Goal: Task Accomplishment & Management: Use online tool/utility

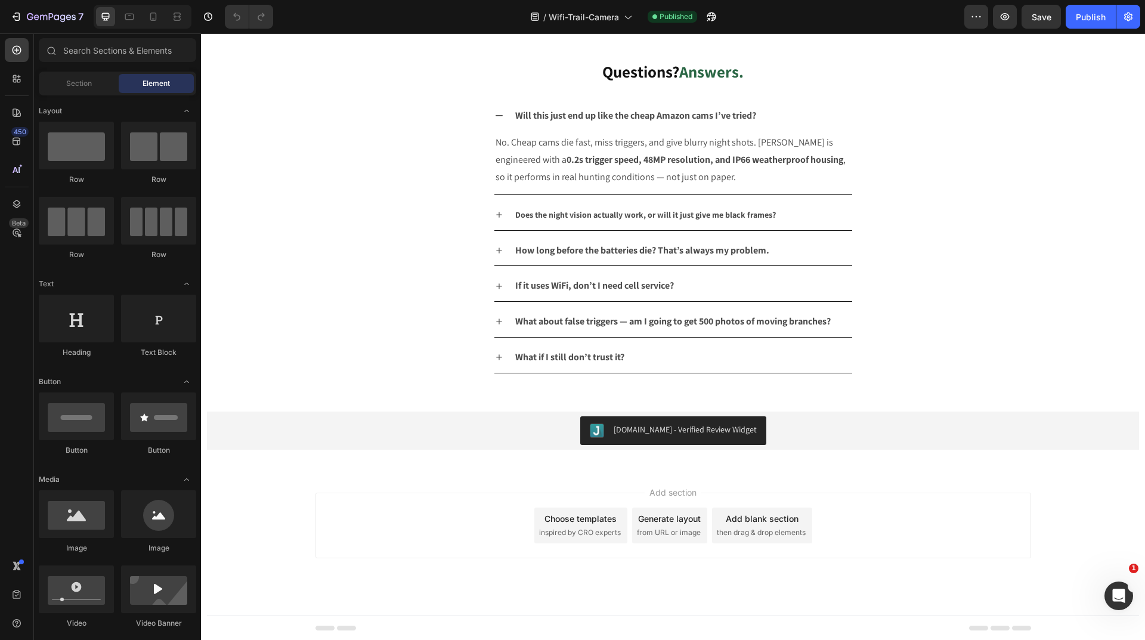
scroll to position [2939, 0]
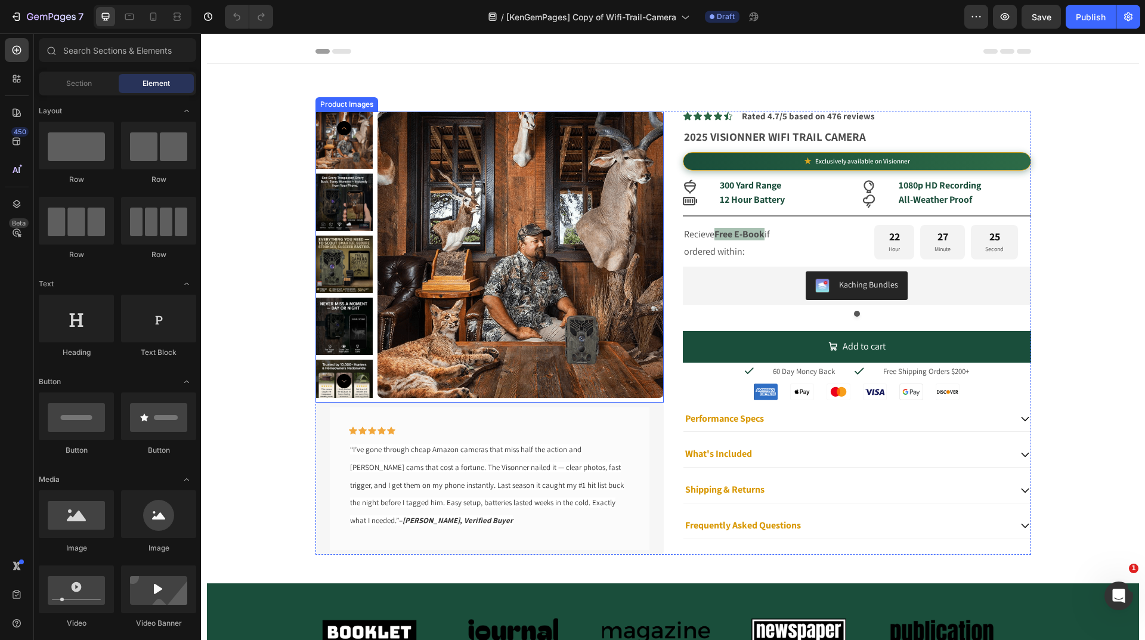
click at [411, 171] on img at bounding box center [520, 254] width 286 height 286
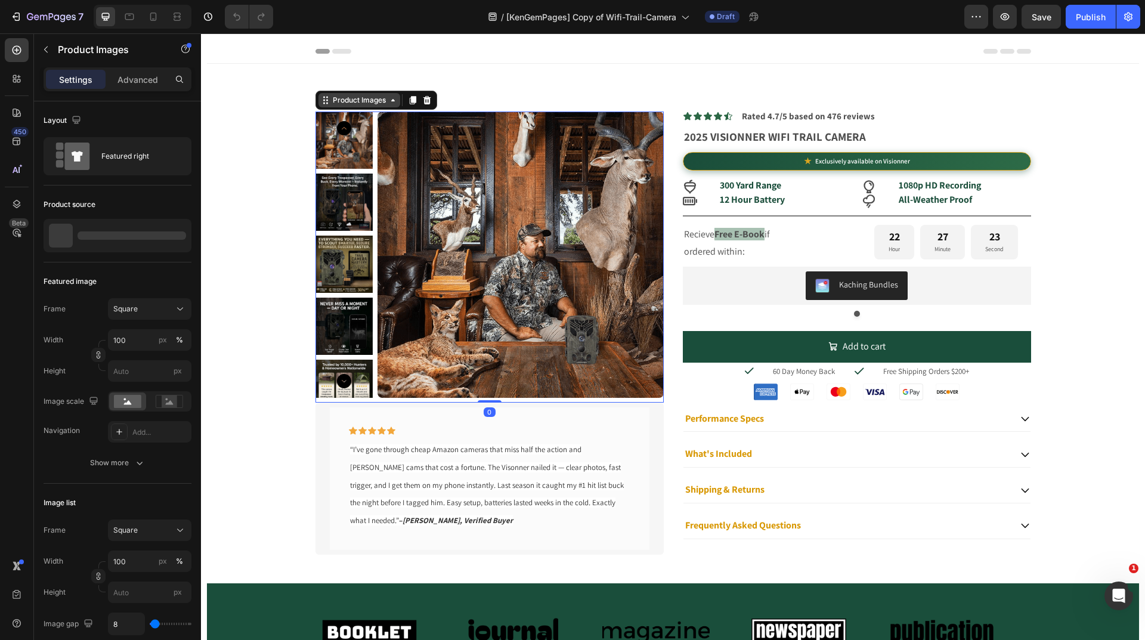
click at [350, 104] on div "Product Images" at bounding box center [359, 100] width 58 height 11
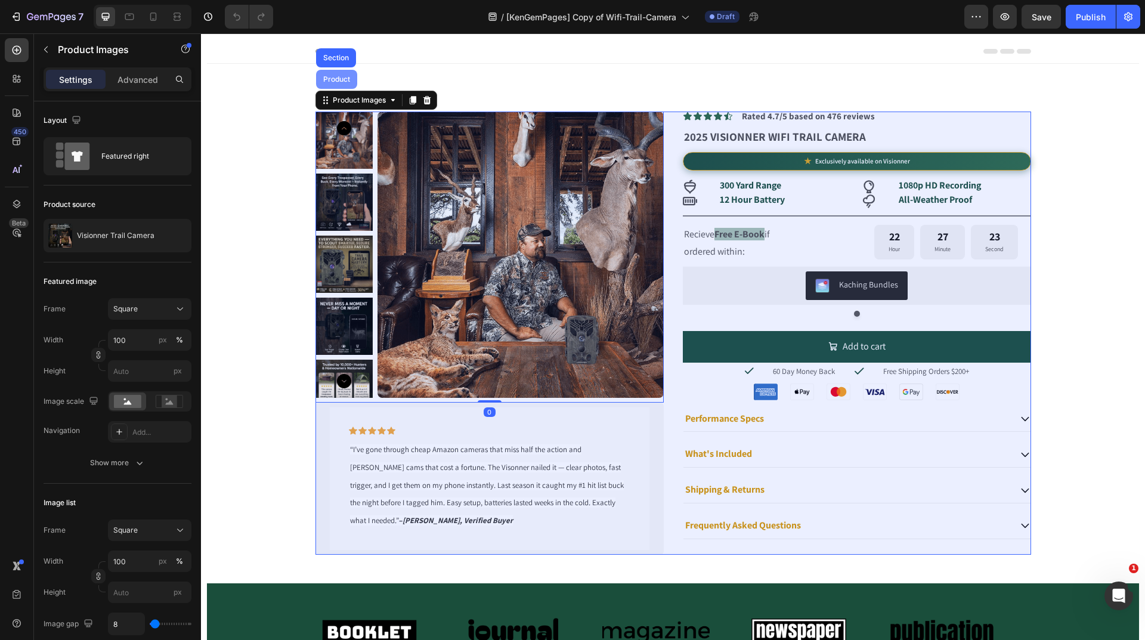
click at [334, 83] on div "Product" at bounding box center [336, 79] width 41 height 19
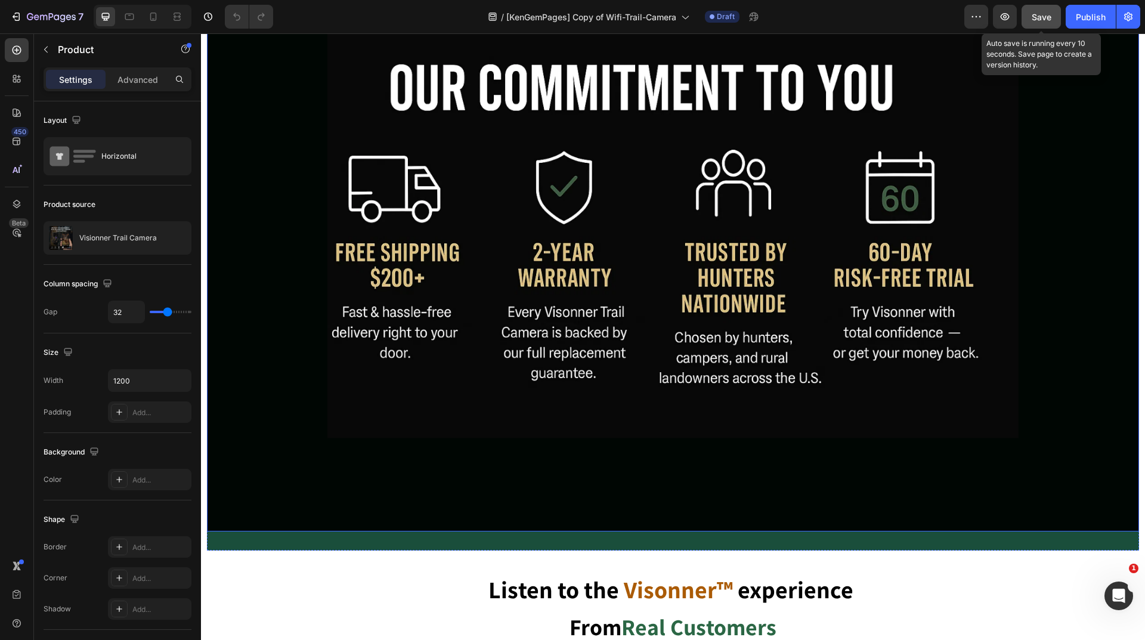
scroll to position [1669, 0]
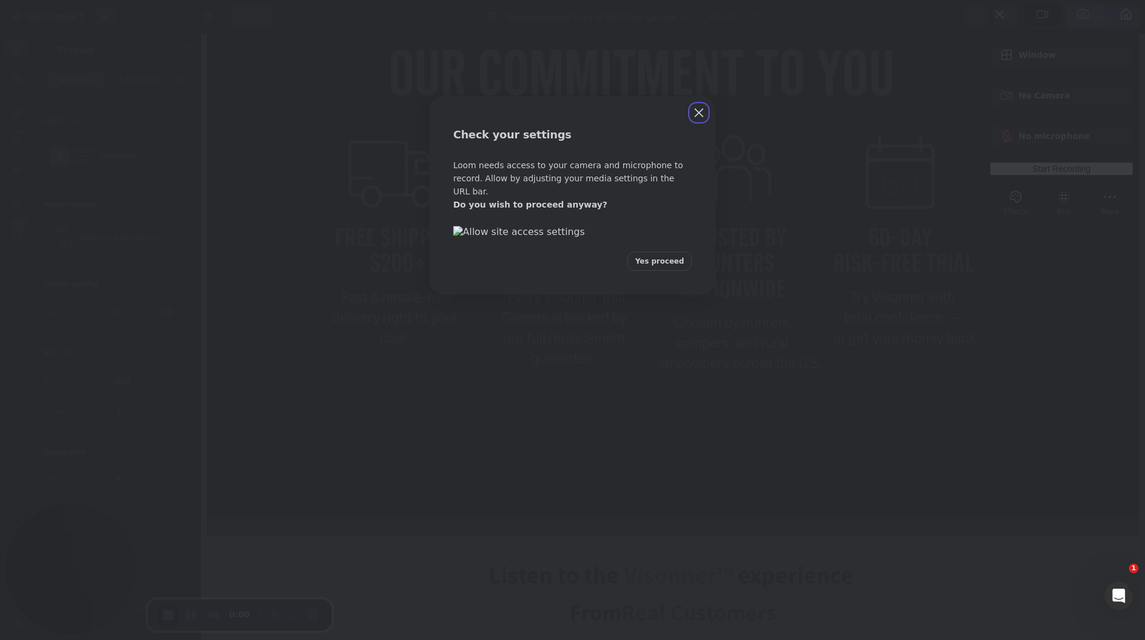
click at [655, 266] on span "Yes proceed" at bounding box center [659, 261] width 49 height 11
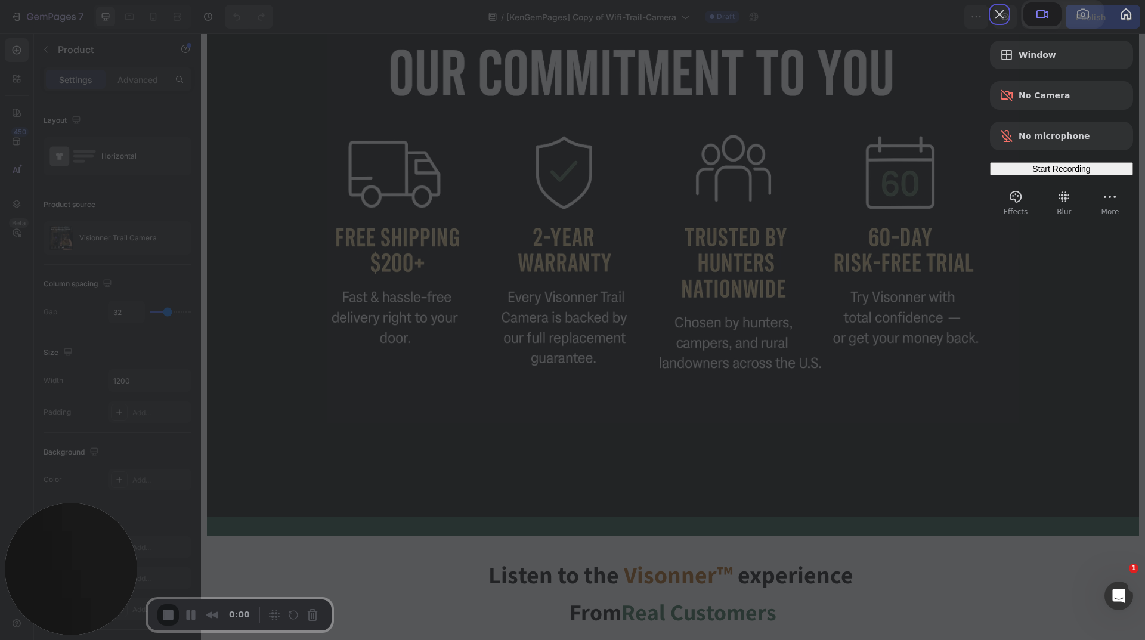
click at [1019, 173] on div "Start Recording" at bounding box center [1061, 169] width 134 height 10
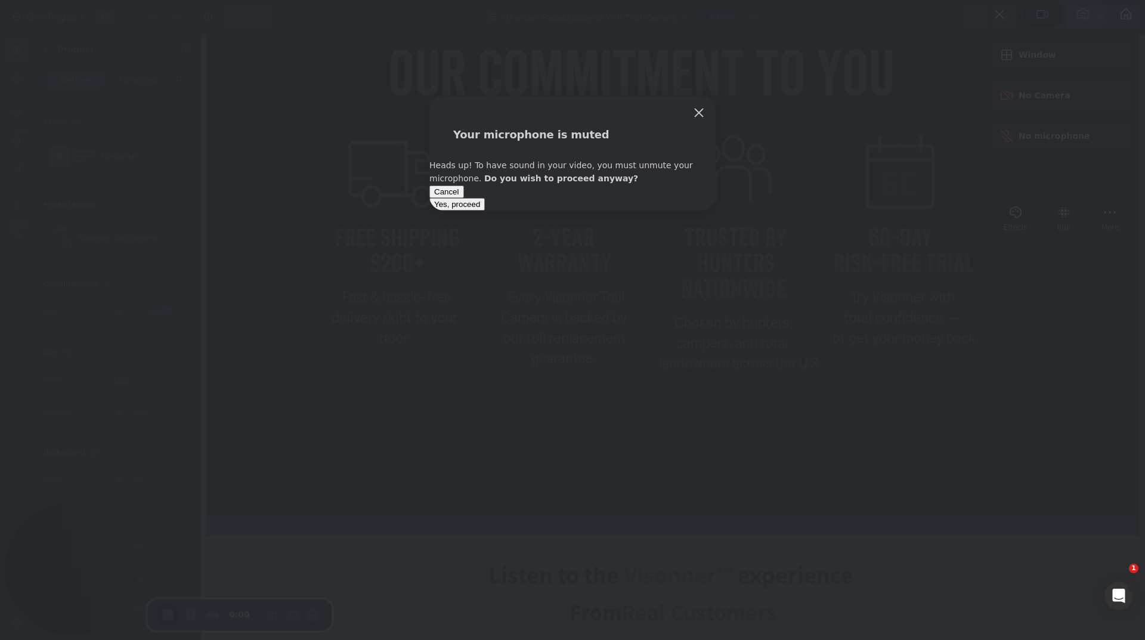
click at [485, 210] on button "Yes, proceed" at bounding box center [456, 204] width 55 height 13
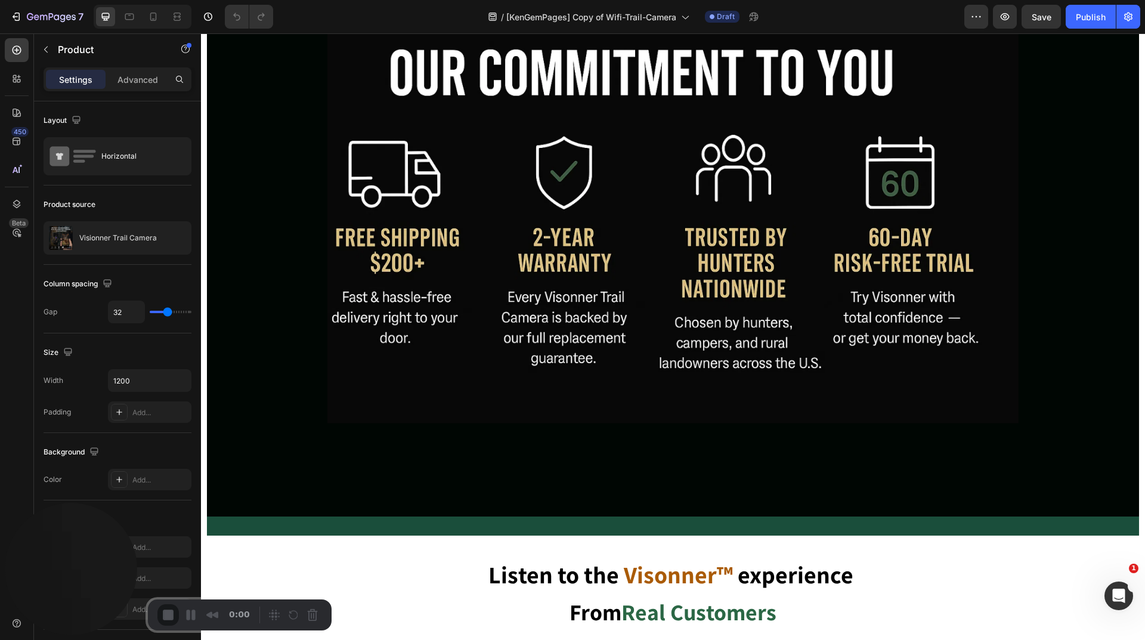
click at [566, 639] on div "3" at bounding box center [572, 645] width 1145 height 11
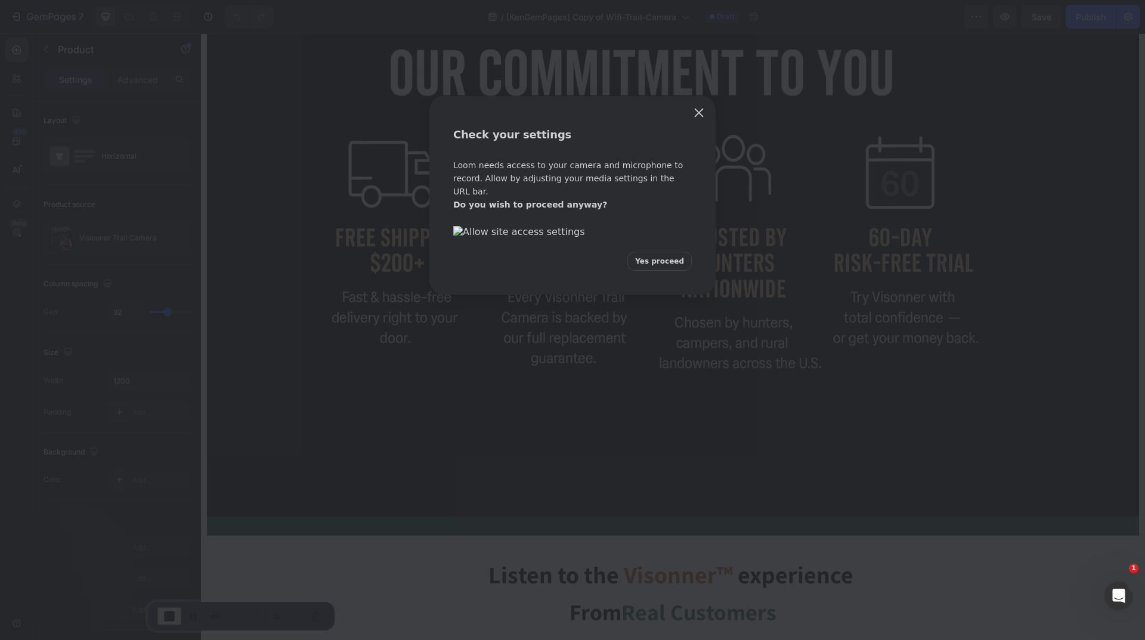
click at [661, 266] on span "Yes proceed" at bounding box center [659, 261] width 49 height 11
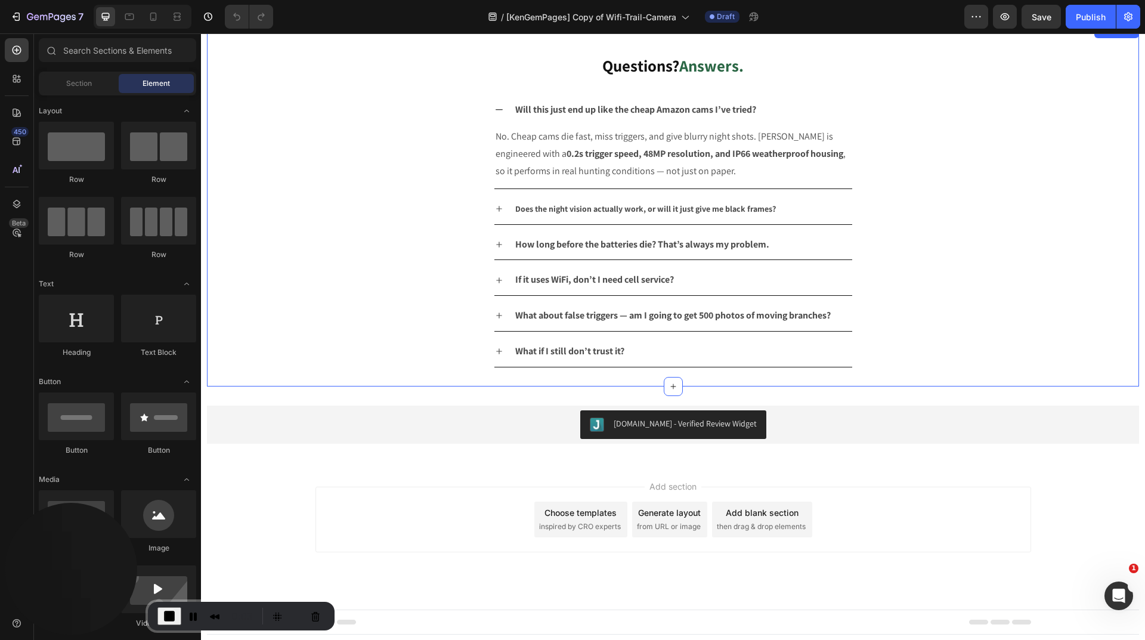
scroll to position [2939, 0]
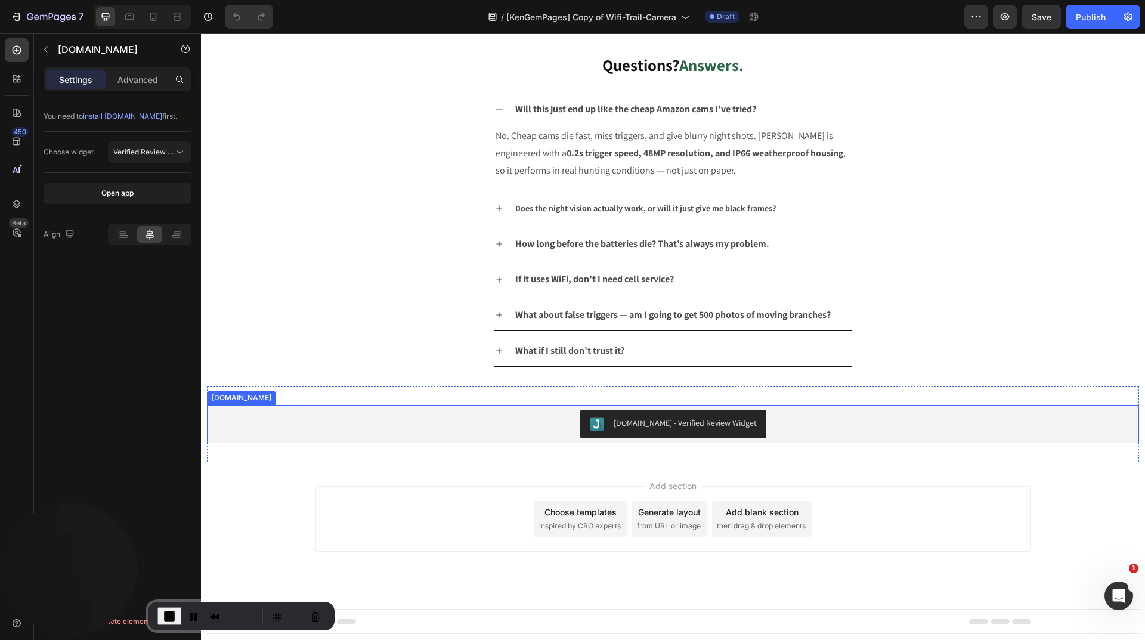
click at [429, 423] on div "Judge.me - Verified Review Widget" at bounding box center [673, 424] width 922 height 29
click at [249, 396] on div "Judge.me" at bounding box center [254, 393] width 64 height 11
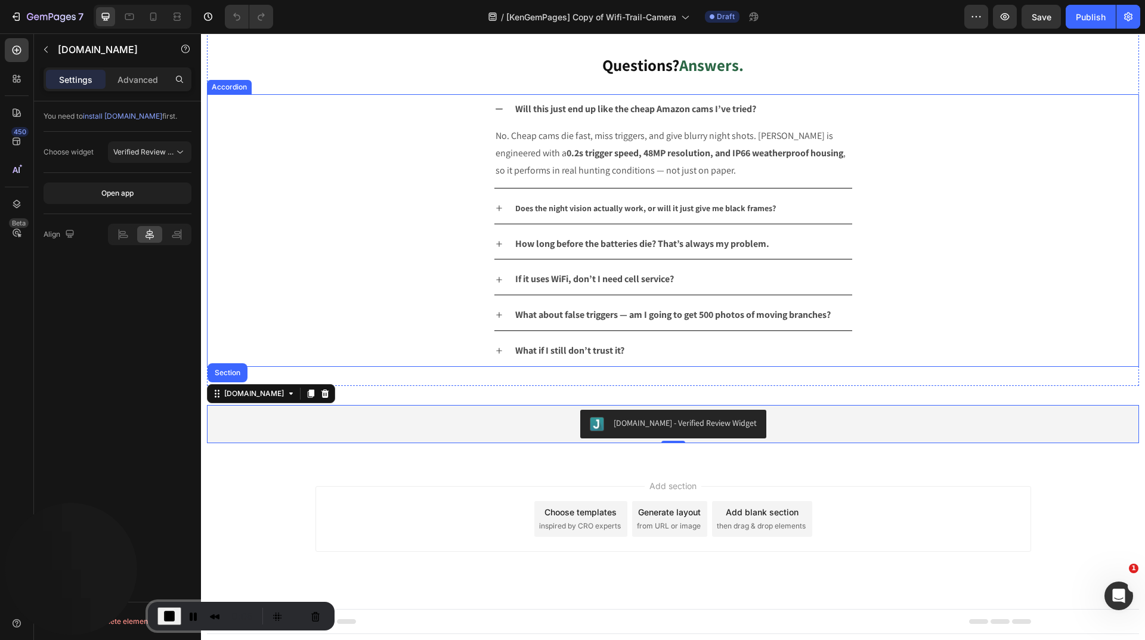
click at [284, 235] on div "How long before the batteries die? That’s always my problem." at bounding box center [672, 244] width 931 height 31
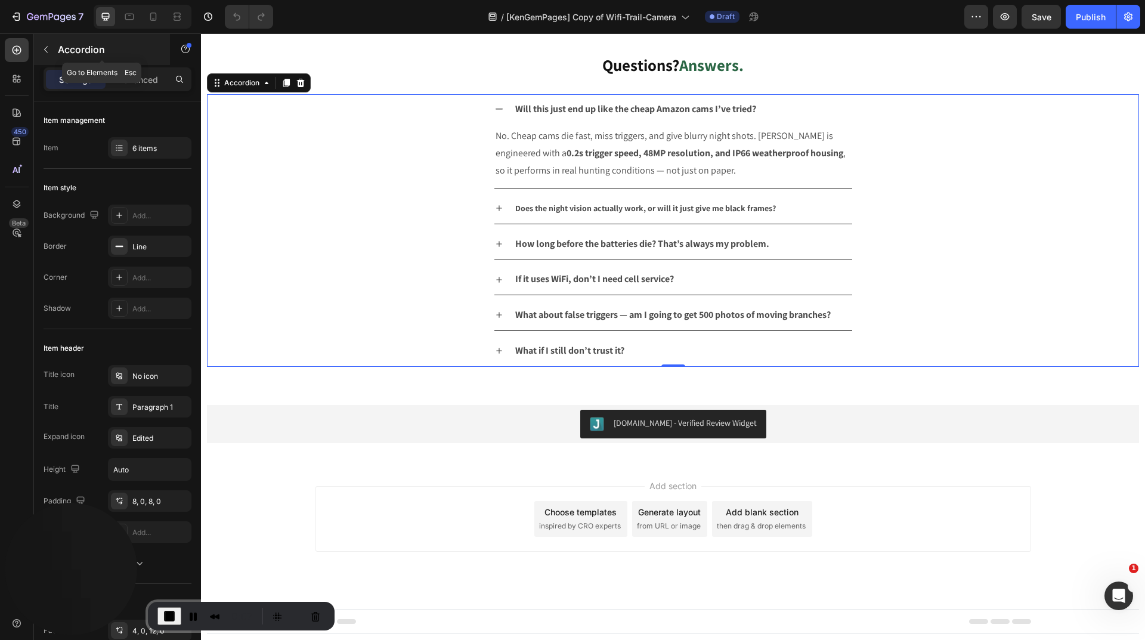
click at [51, 46] on button "button" at bounding box center [45, 49] width 19 height 19
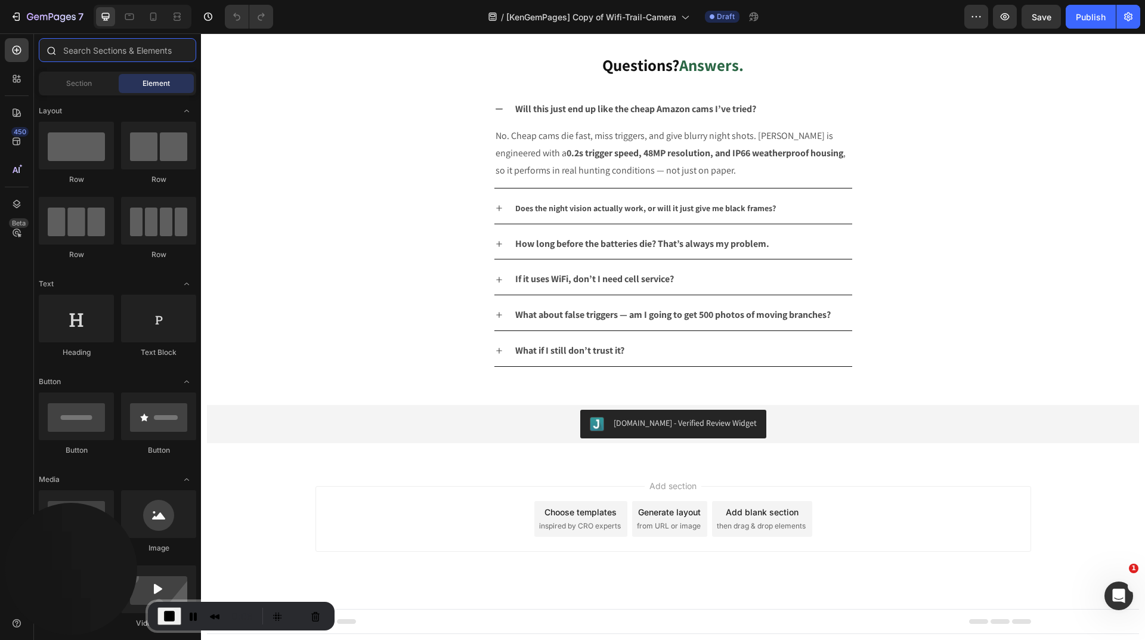
click at [107, 48] on input "text" at bounding box center [117, 50] width 157 height 24
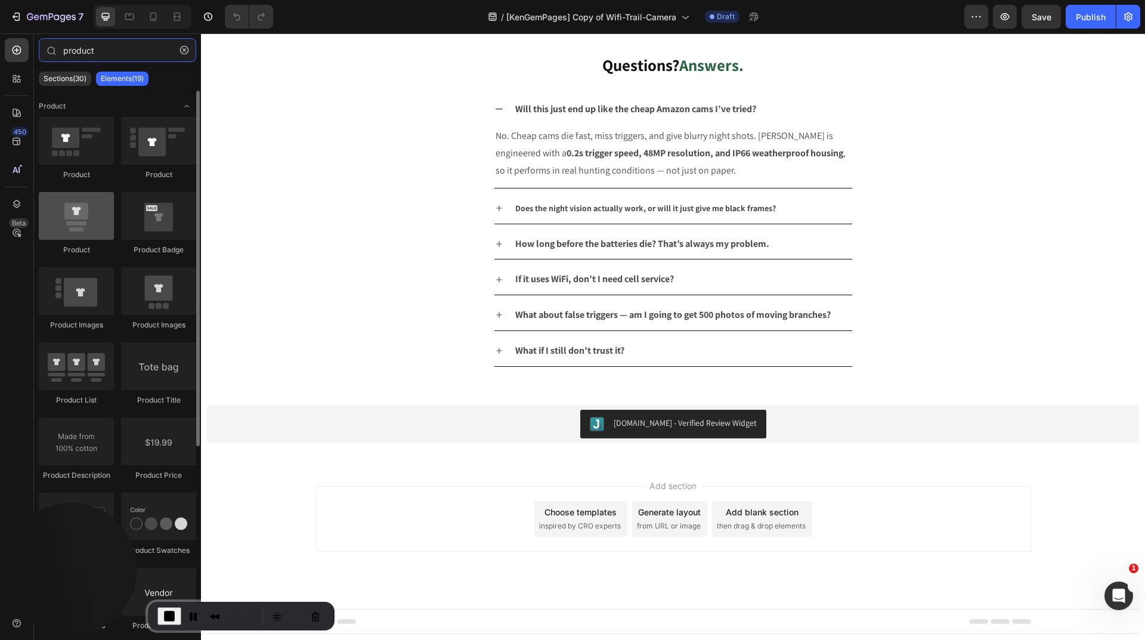
type input "product"
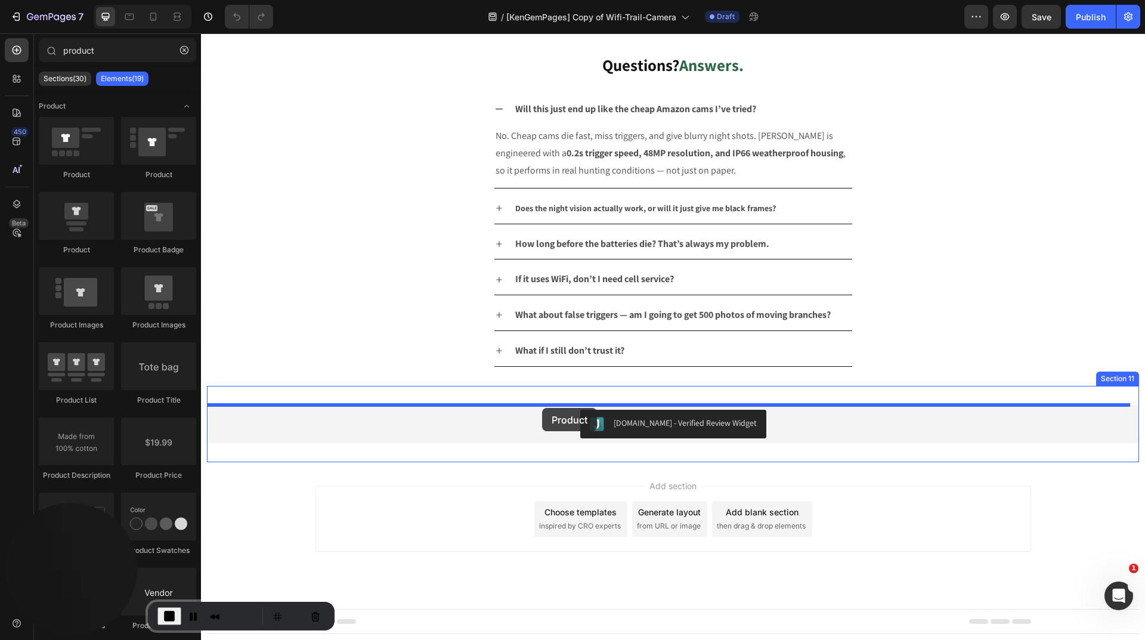
drag, startPoint x: 280, startPoint y: 243, endPoint x: 542, endPoint y: 408, distance: 310.0
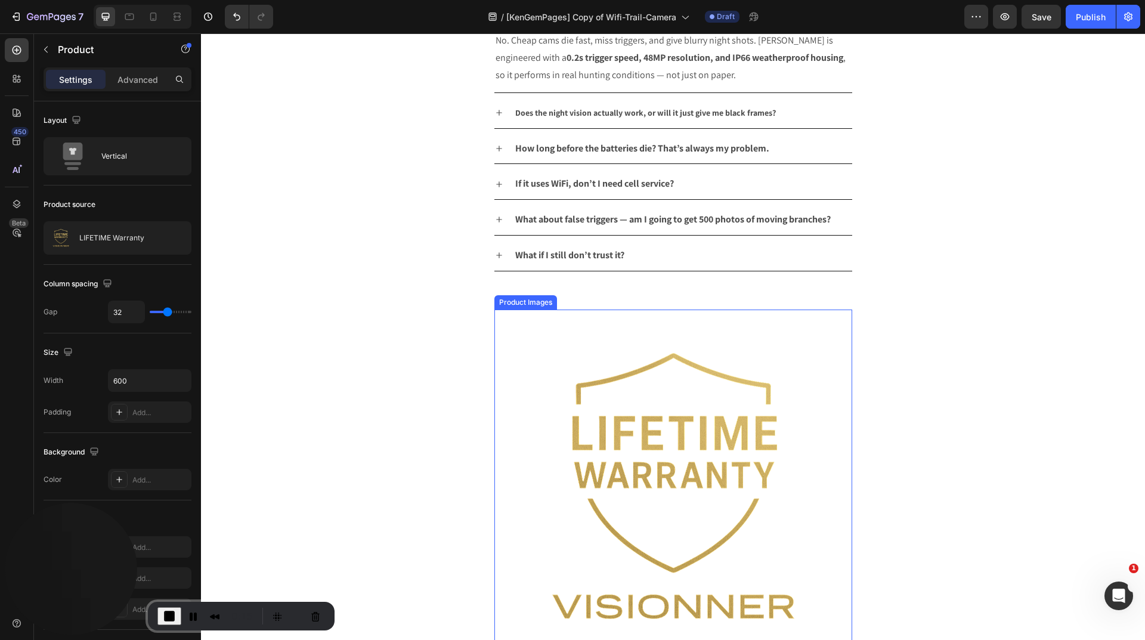
scroll to position [3187, 0]
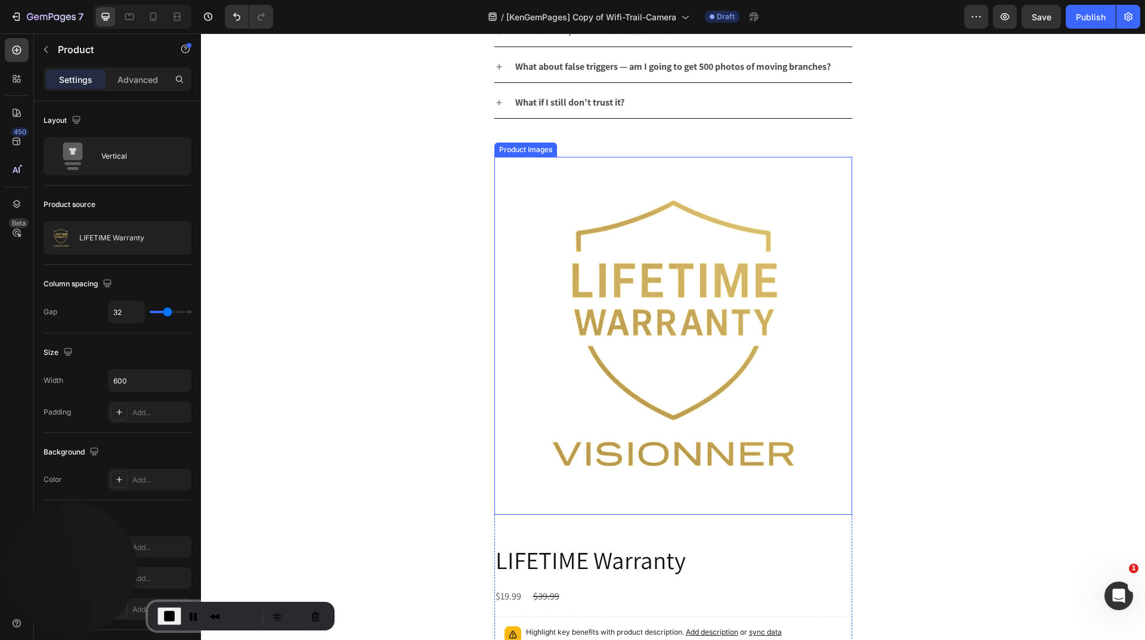
click at [552, 235] on img at bounding box center [673, 336] width 358 height 358
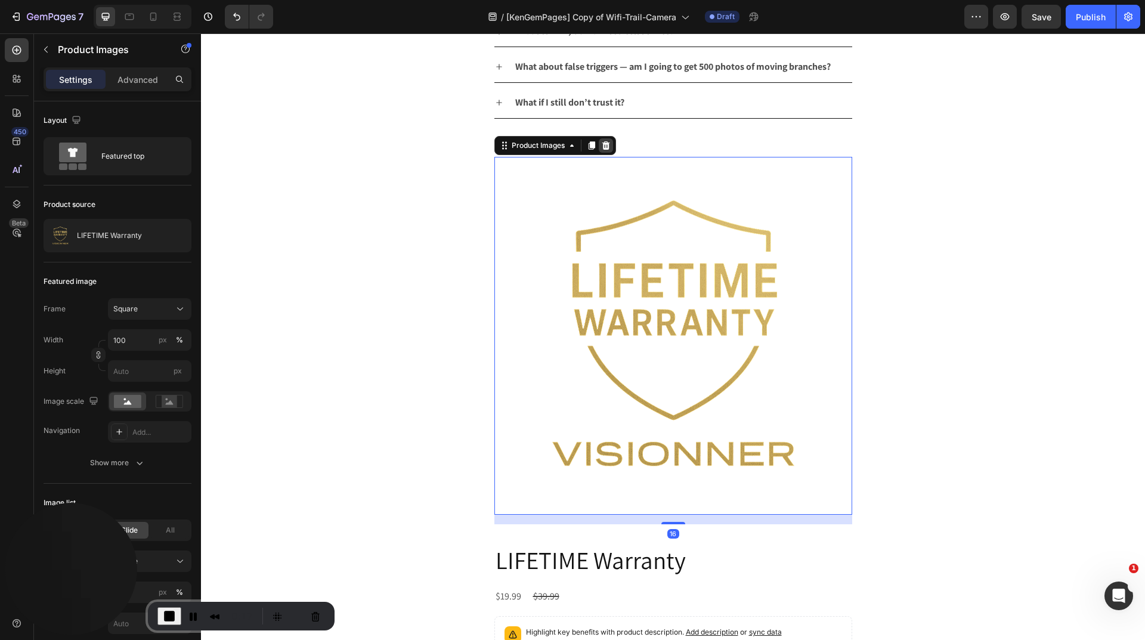
click at [602, 147] on icon at bounding box center [606, 145] width 8 height 8
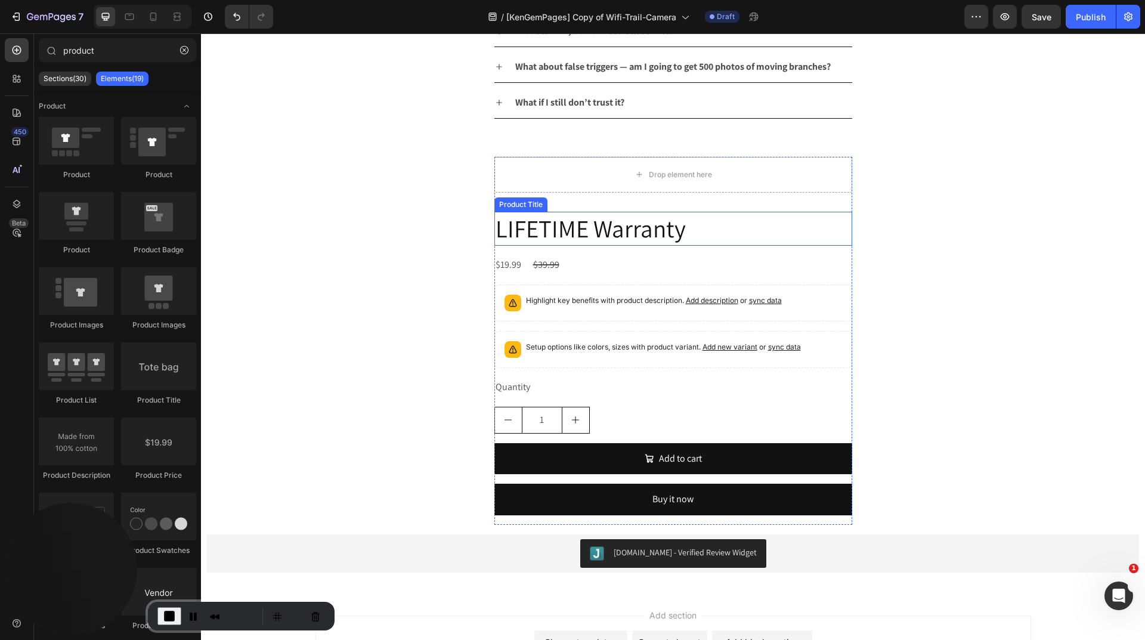
click at [528, 226] on h2 "LIFETIME Warranty" at bounding box center [673, 229] width 358 height 34
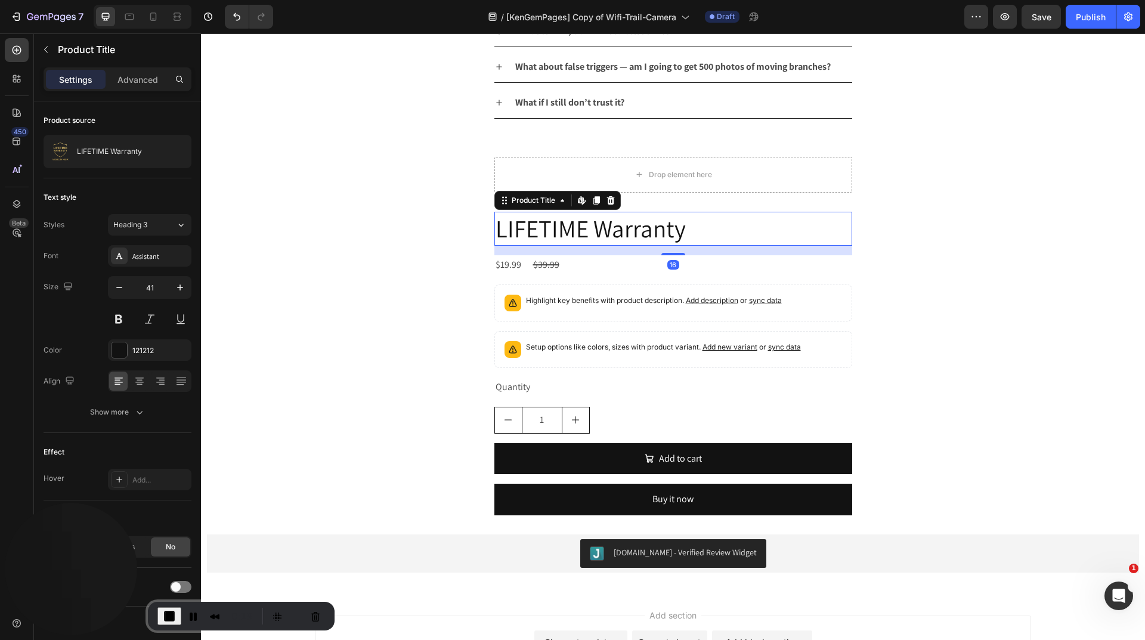
click at [607, 202] on icon at bounding box center [610, 200] width 8 height 8
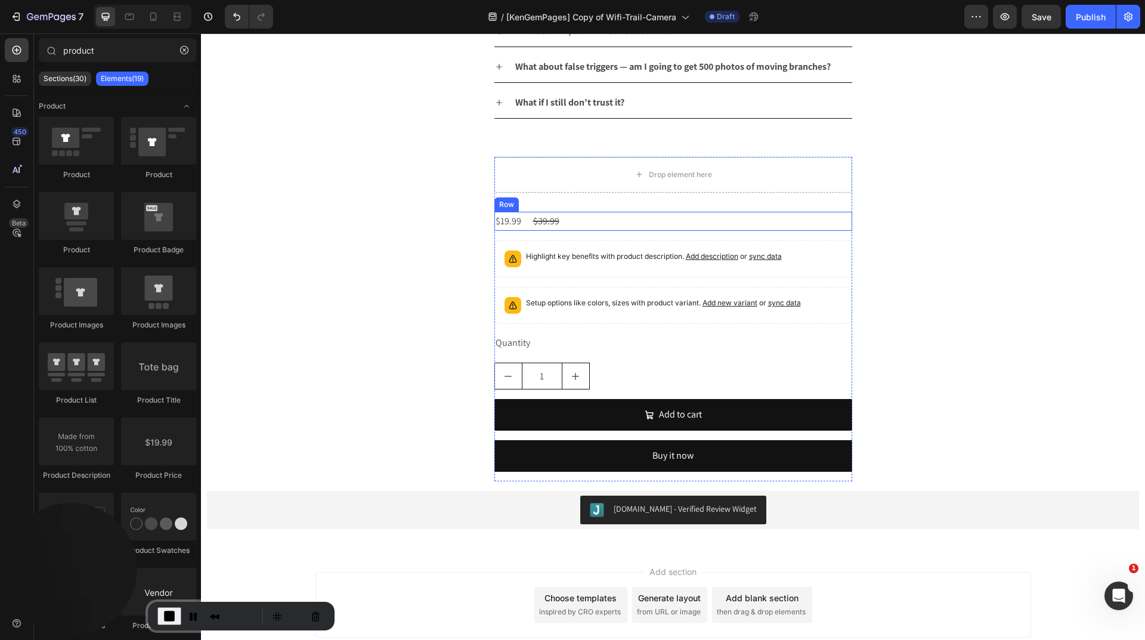
click at [629, 222] on div "$19.99 Product Price Product Price $39.99 Product Price Product Price Row" at bounding box center [673, 222] width 358 height 20
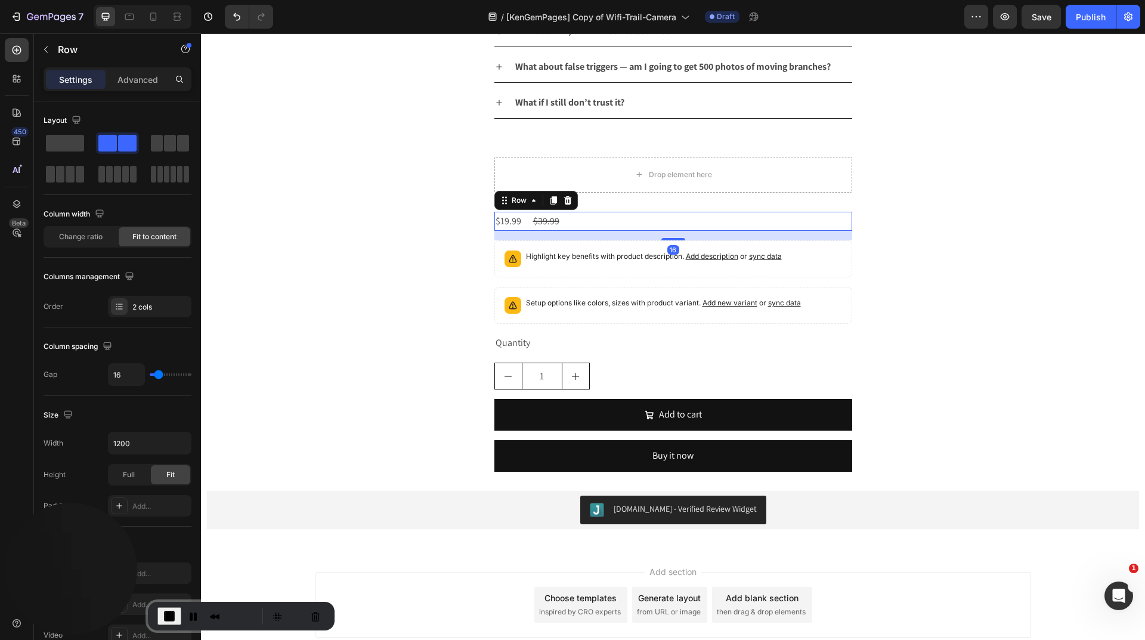
drag, startPoint x: 564, startPoint y: 199, endPoint x: 571, endPoint y: 204, distance: 8.9
click at [565, 200] on icon at bounding box center [567, 200] width 8 height 8
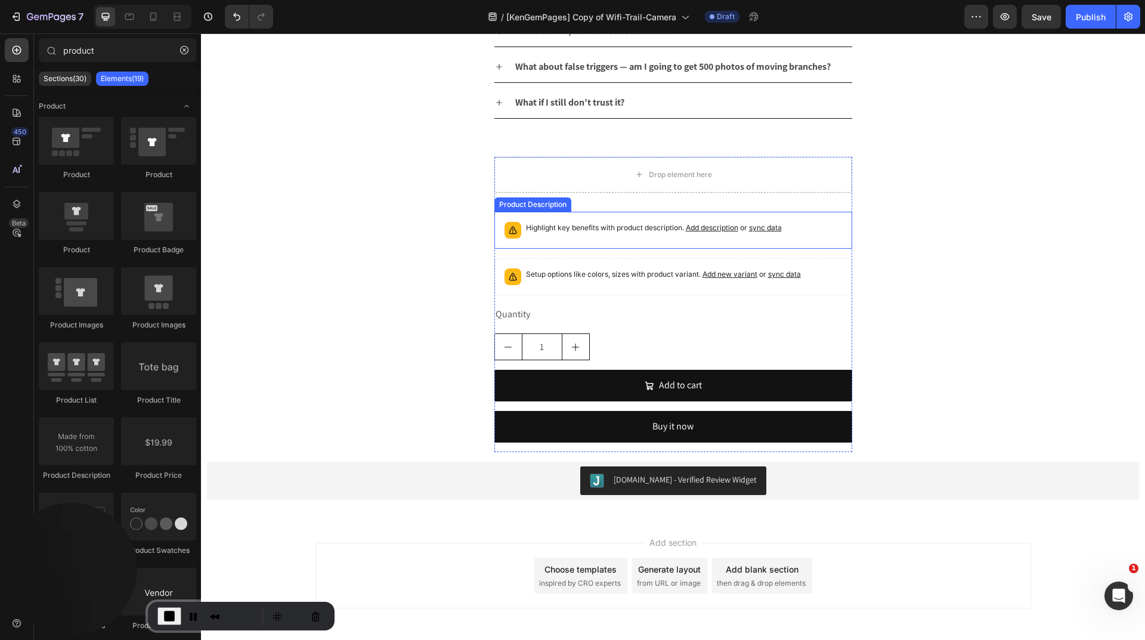
click at [597, 225] on p "Highlight key benefits with product description. Add description or sync data" at bounding box center [654, 228] width 256 height 12
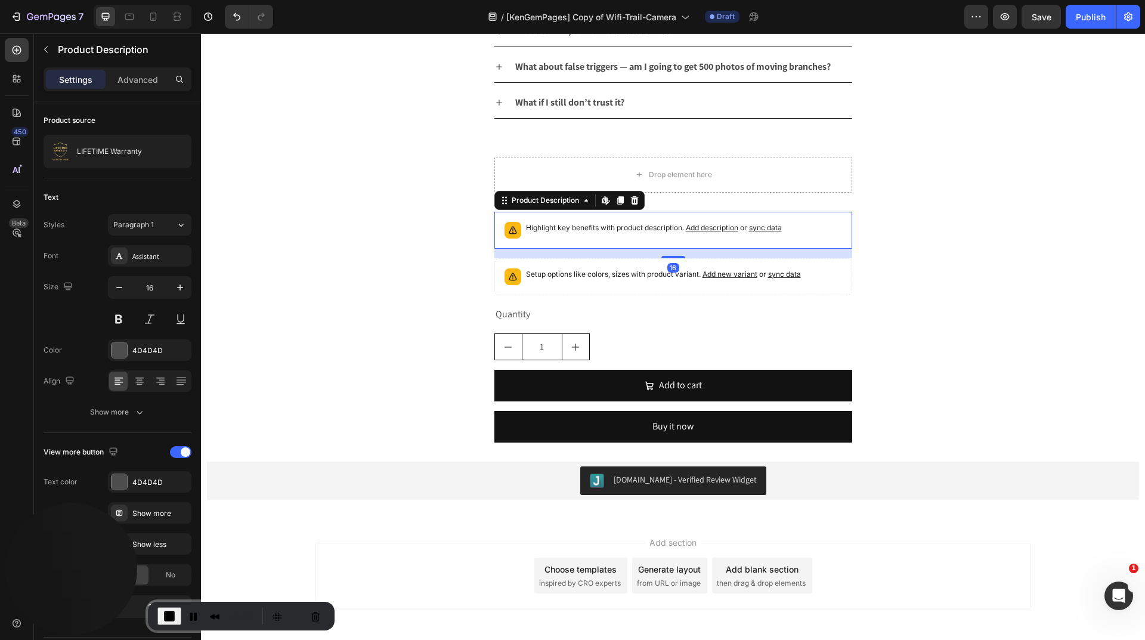
click at [634, 200] on icon at bounding box center [635, 201] width 10 height 10
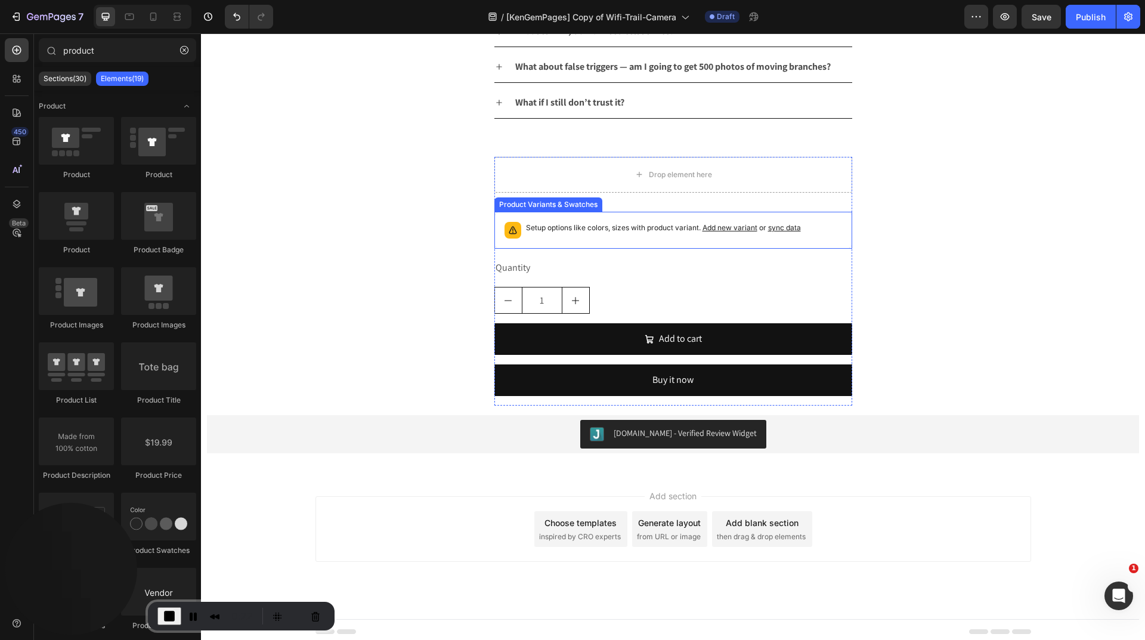
click at [591, 227] on p "Setup options like colors, sizes with product variant. Add new variant or sync …" at bounding box center [663, 228] width 275 height 12
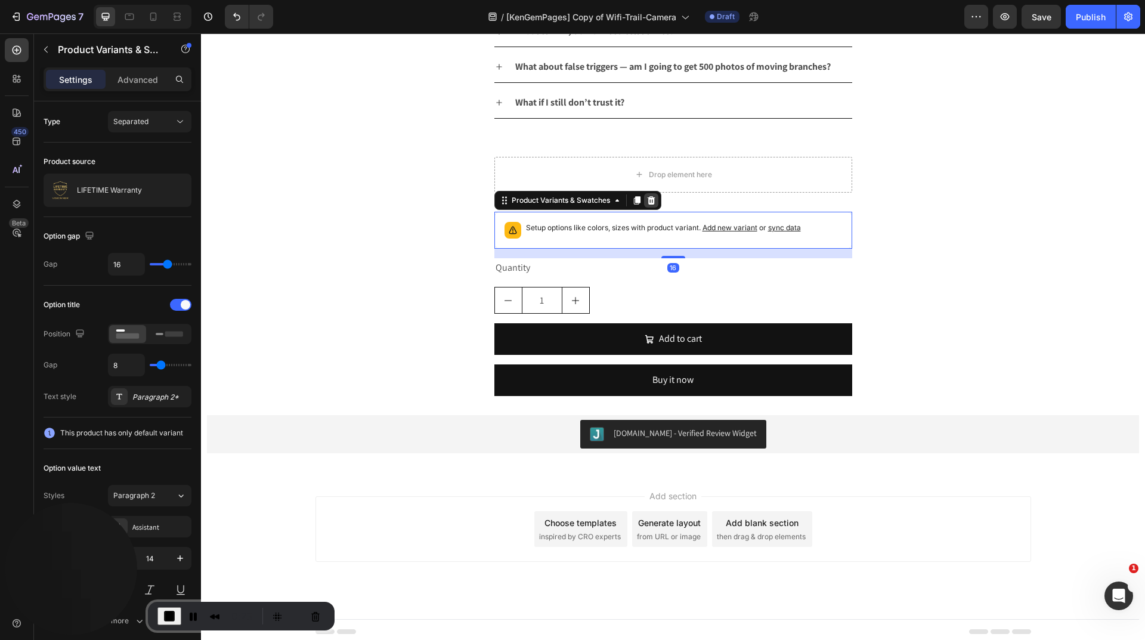
click at [647, 202] on icon at bounding box center [651, 201] width 10 height 10
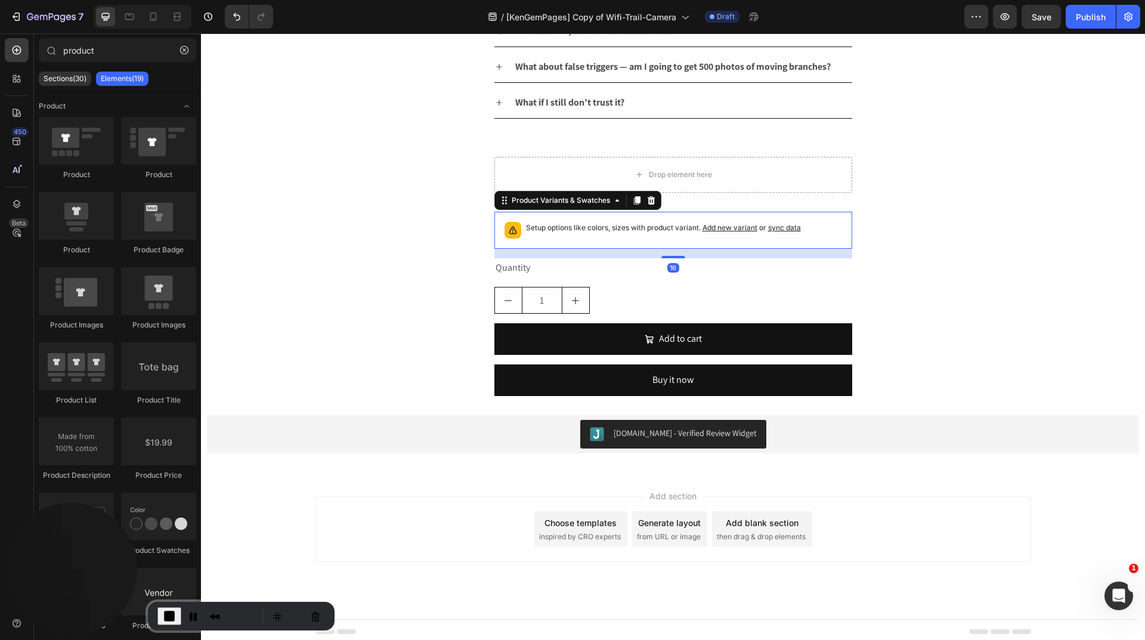
scroll to position [3151, 0]
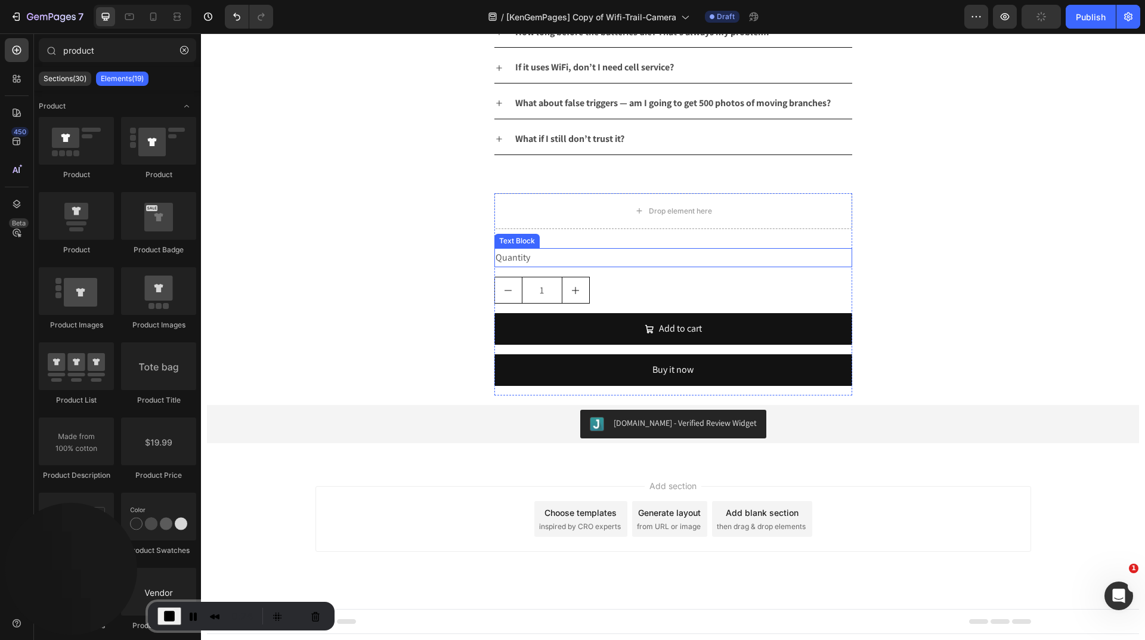
click at [581, 259] on div "Quantity" at bounding box center [673, 258] width 358 height 20
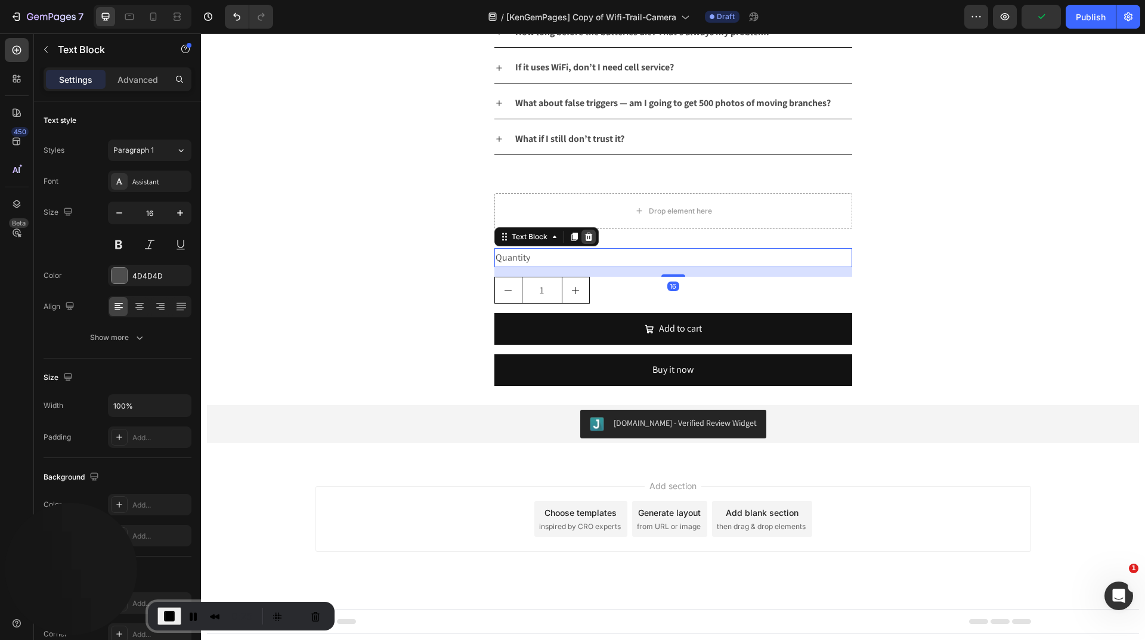
click at [584, 235] on icon at bounding box center [588, 237] width 8 height 8
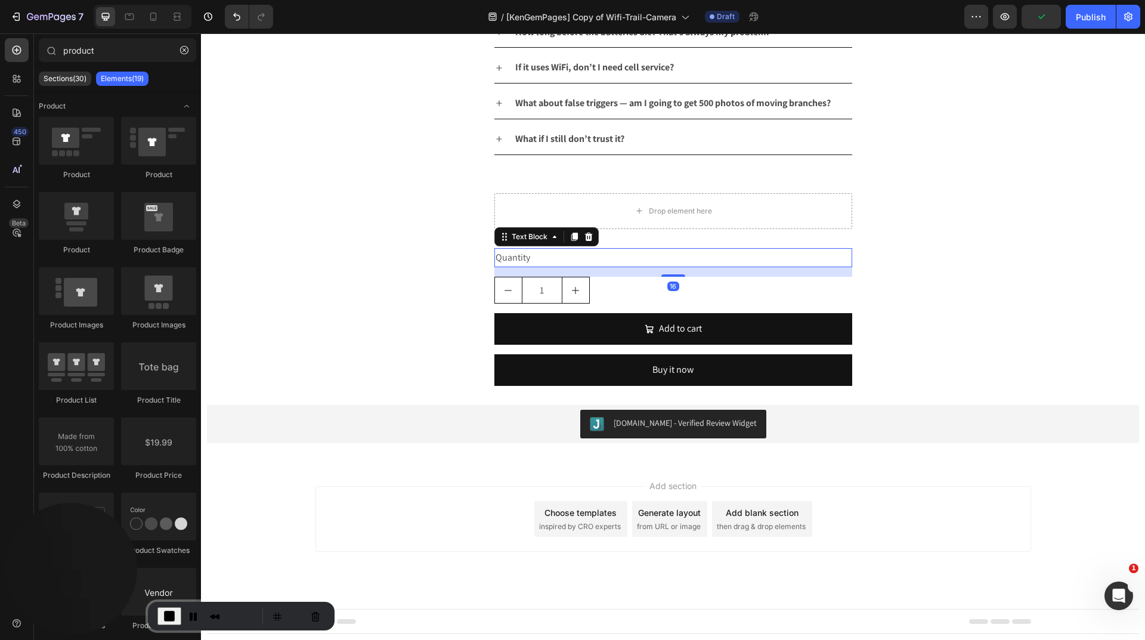
scroll to position [3122, 0]
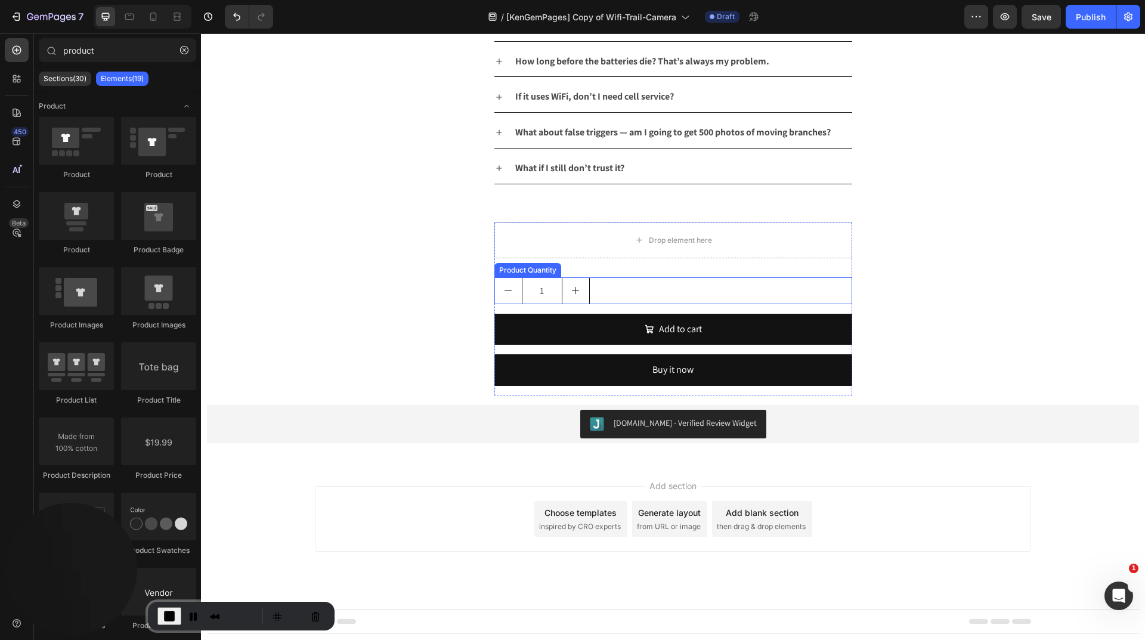
drag, startPoint x: 571, startPoint y: 284, endPoint x: 591, endPoint y: 284, distance: 20.3
click at [573, 284] on button "increment" at bounding box center [575, 291] width 27 height 26
type input "2"
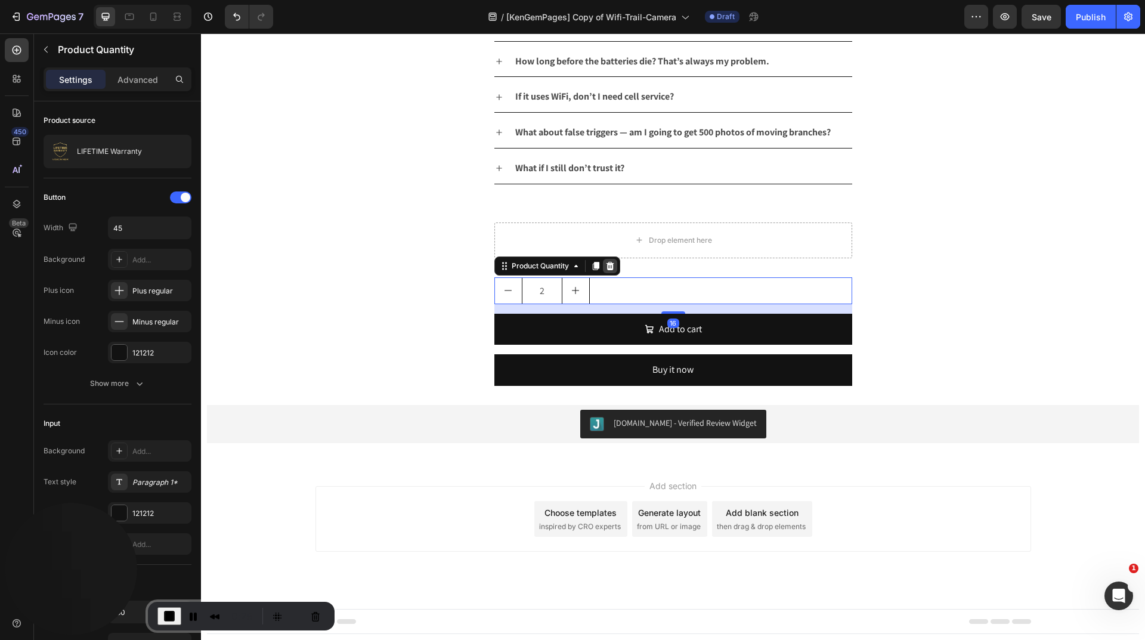
click at [606, 265] on icon at bounding box center [610, 266] width 8 height 8
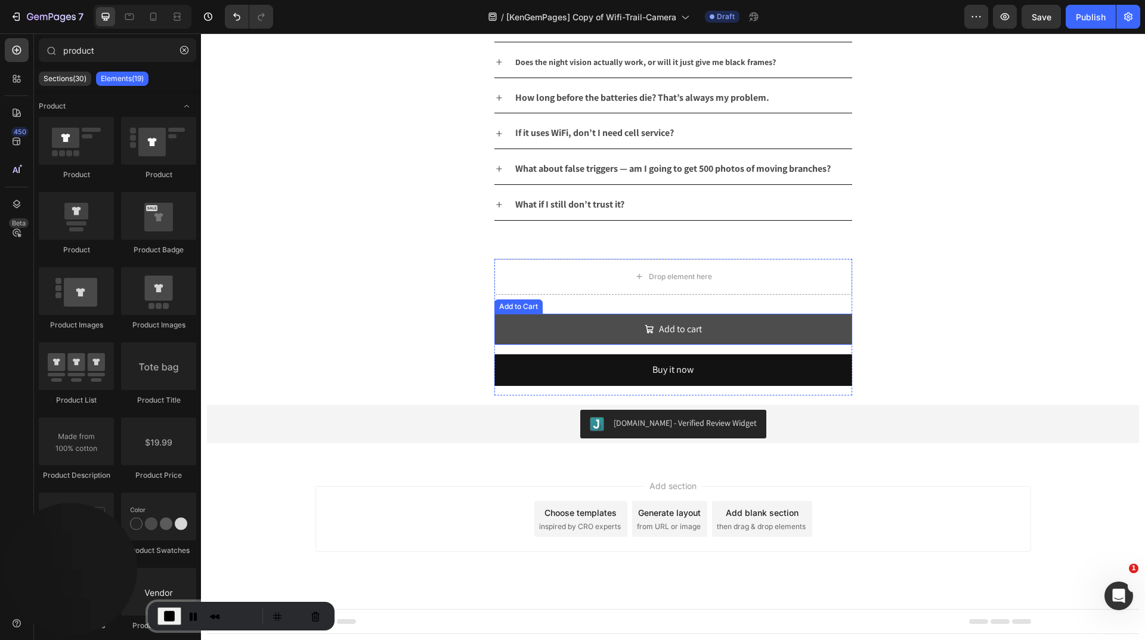
click at [540, 319] on button "Add to cart" at bounding box center [673, 330] width 358 height 32
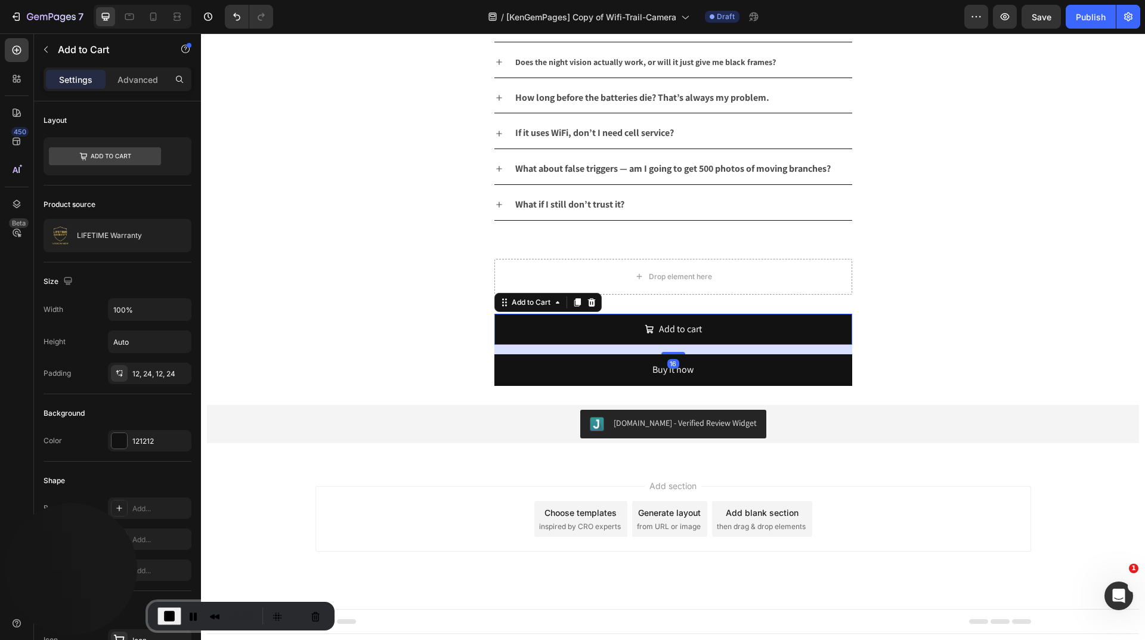
click at [587, 302] on icon at bounding box center [591, 302] width 8 height 8
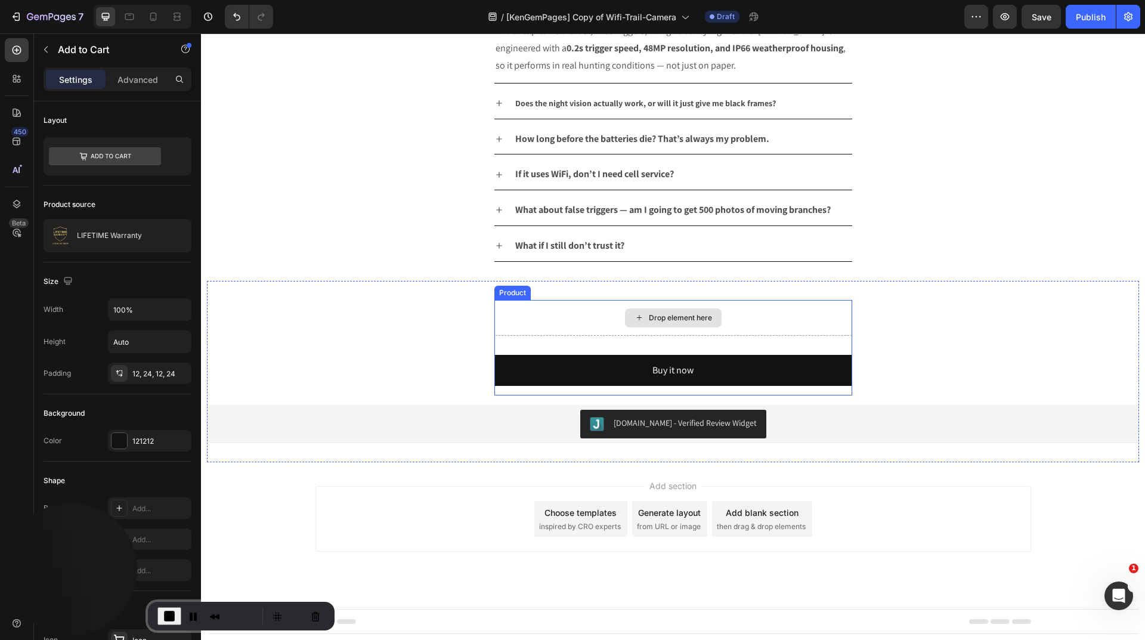
scroll to position [3045, 0]
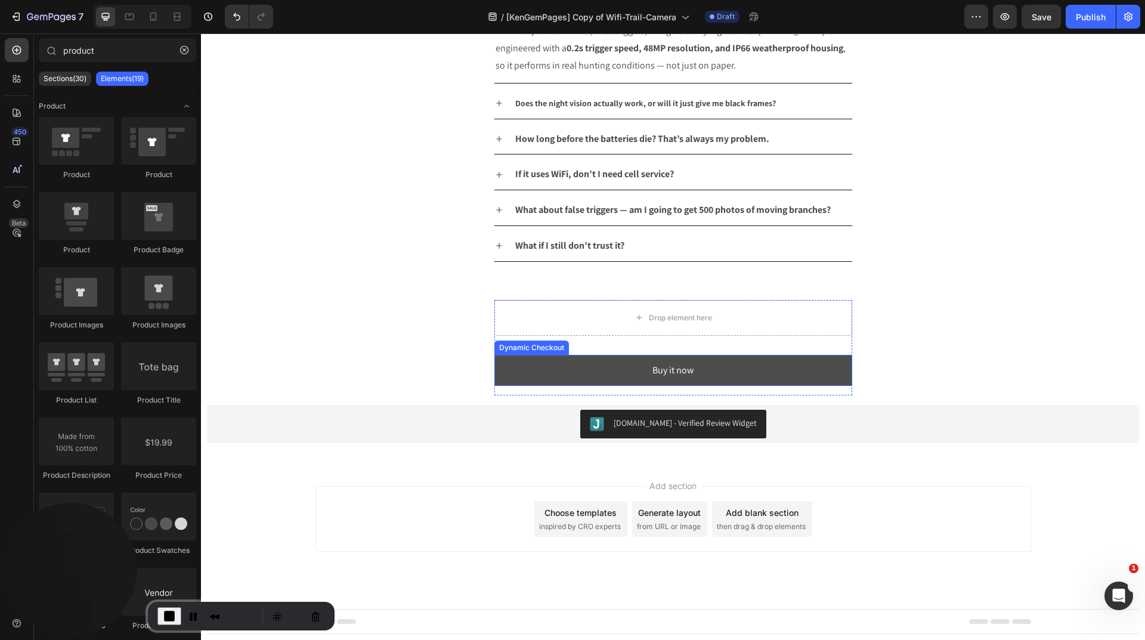
click at [541, 367] on button "Buy it now" at bounding box center [673, 371] width 358 height 32
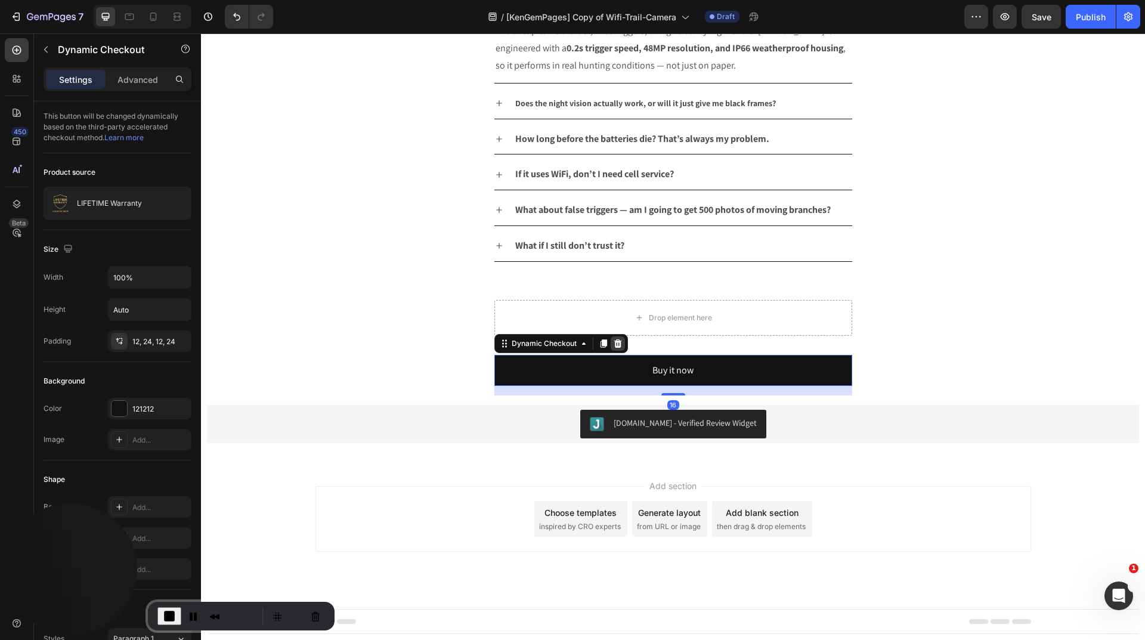
click at [613, 341] on icon at bounding box center [617, 343] width 8 height 8
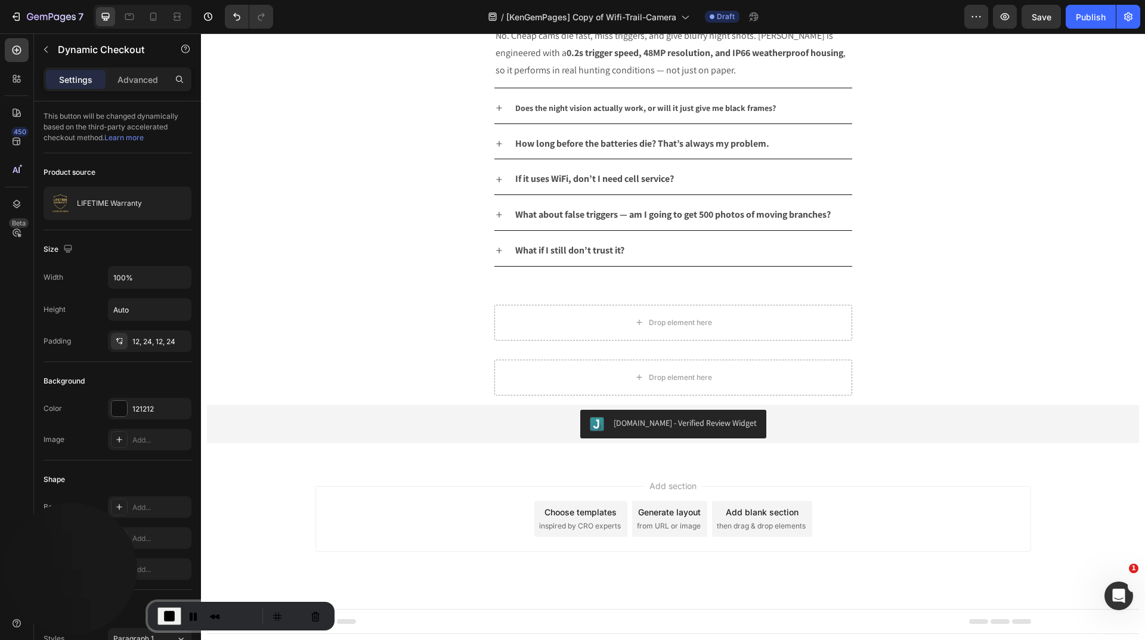
scroll to position [3039, 0]
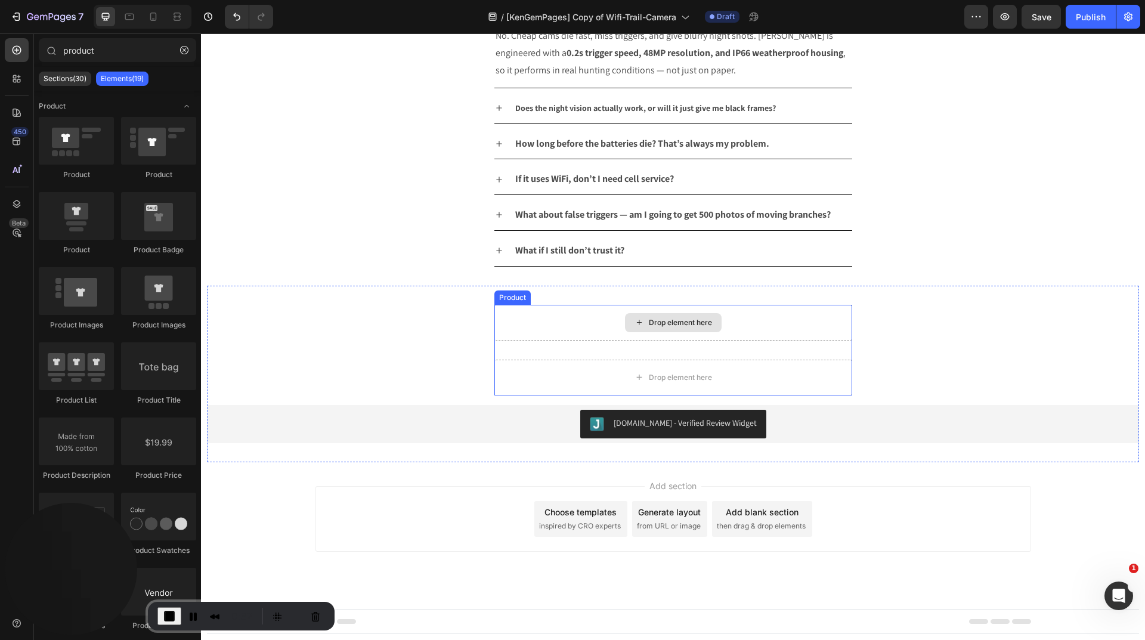
click at [524, 316] on div "Drop element here" at bounding box center [673, 323] width 358 height 36
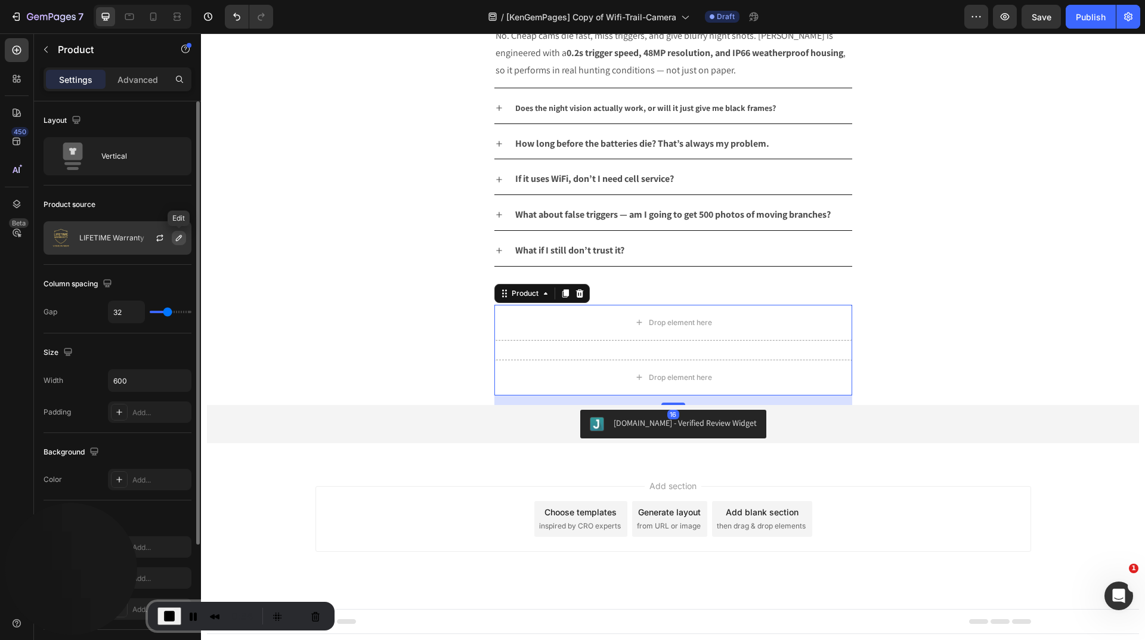
click at [182, 237] on icon "button" at bounding box center [179, 238] width 10 height 10
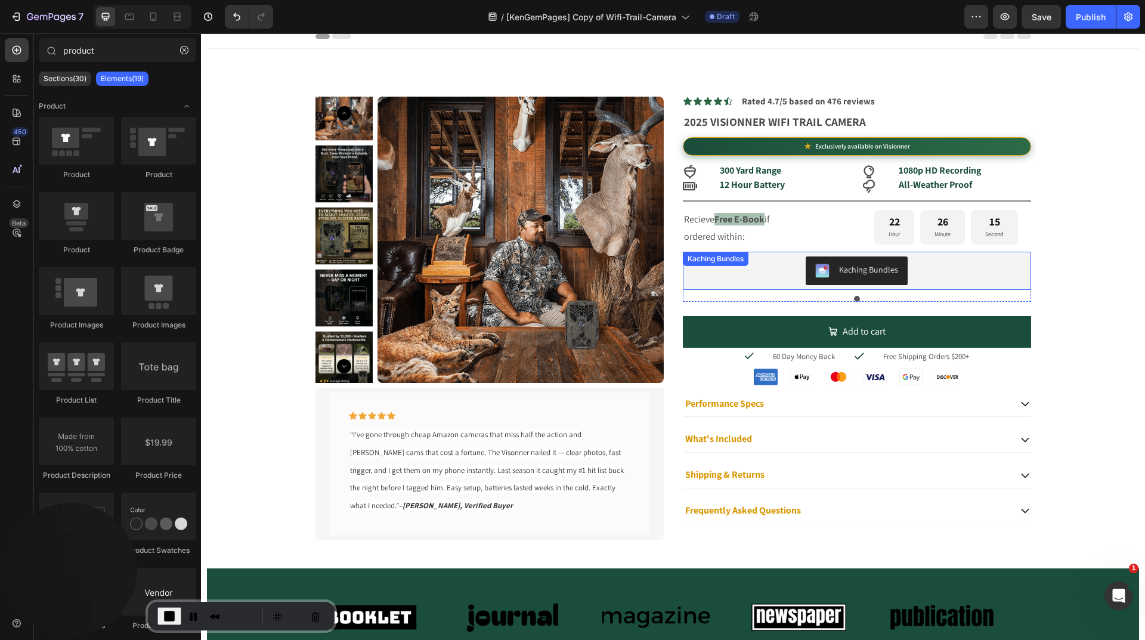
scroll to position [0, 0]
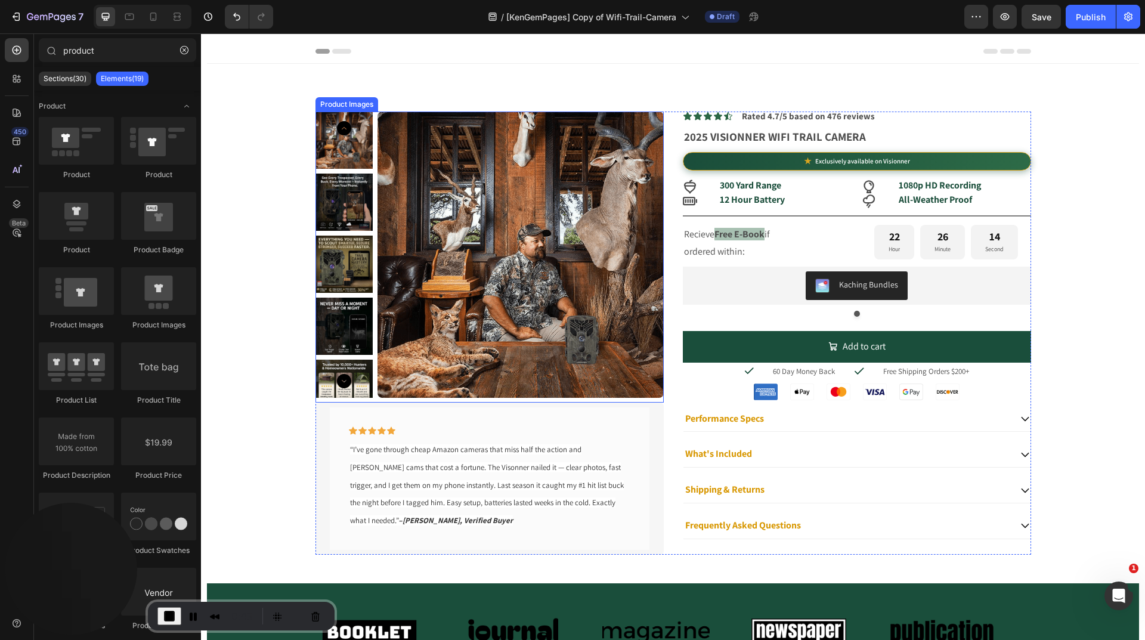
click at [426, 142] on img at bounding box center [520, 254] width 286 height 286
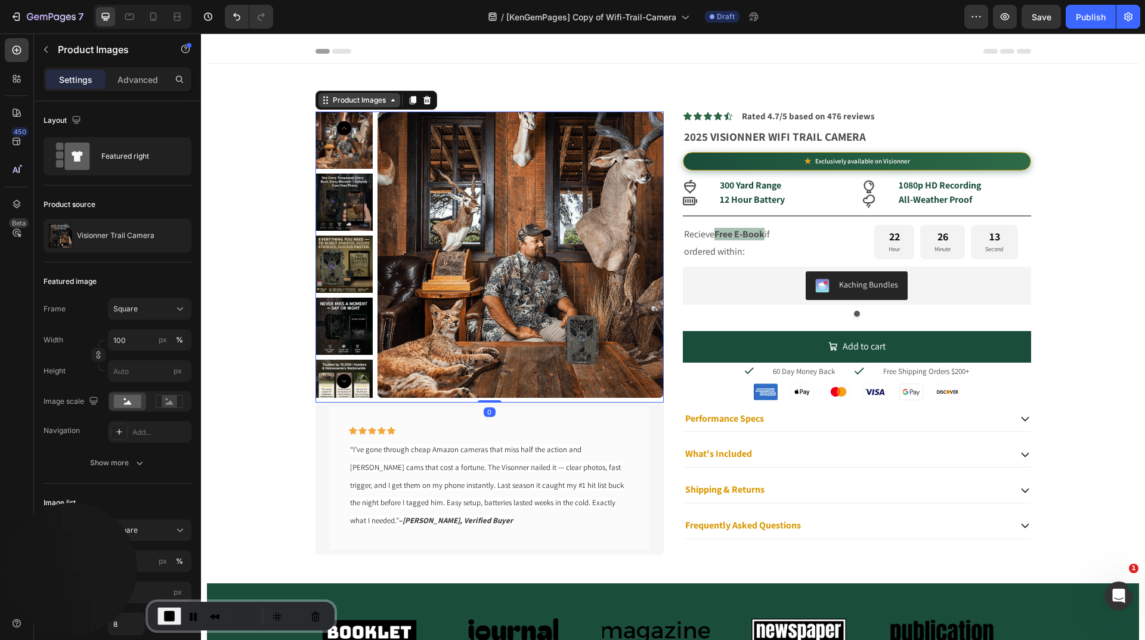
click at [344, 103] on div "Product Images" at bounding box center [359, 100] width 58 height 11
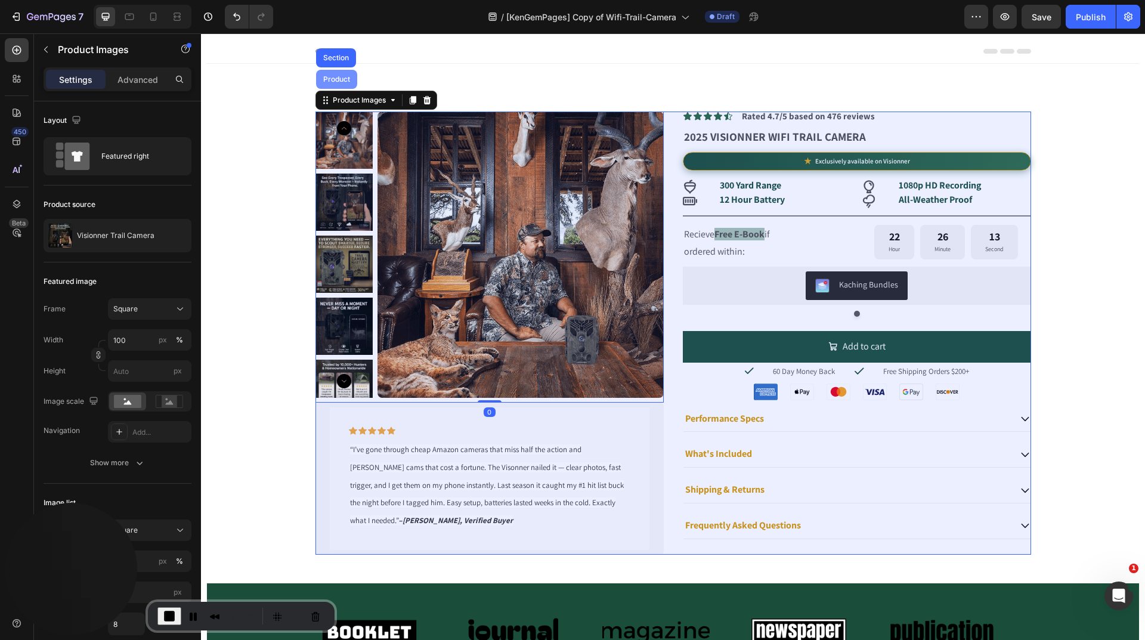
click at [329, 82] on div "Product" at bounding box center [337, 79] width 32 height 7
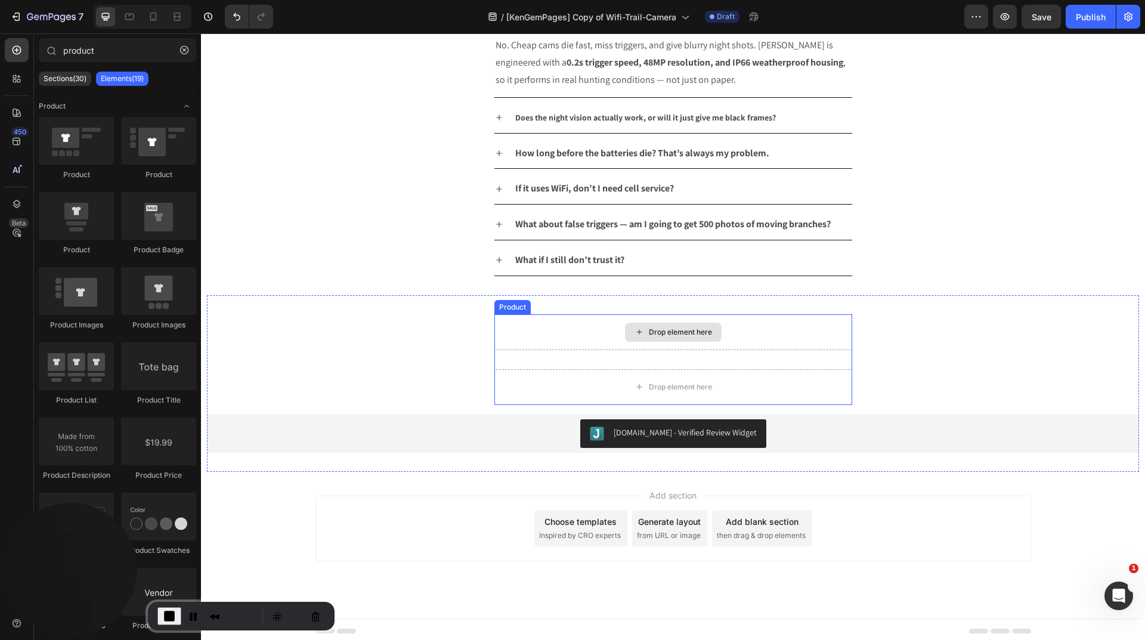
scroll to position [3039, 0]
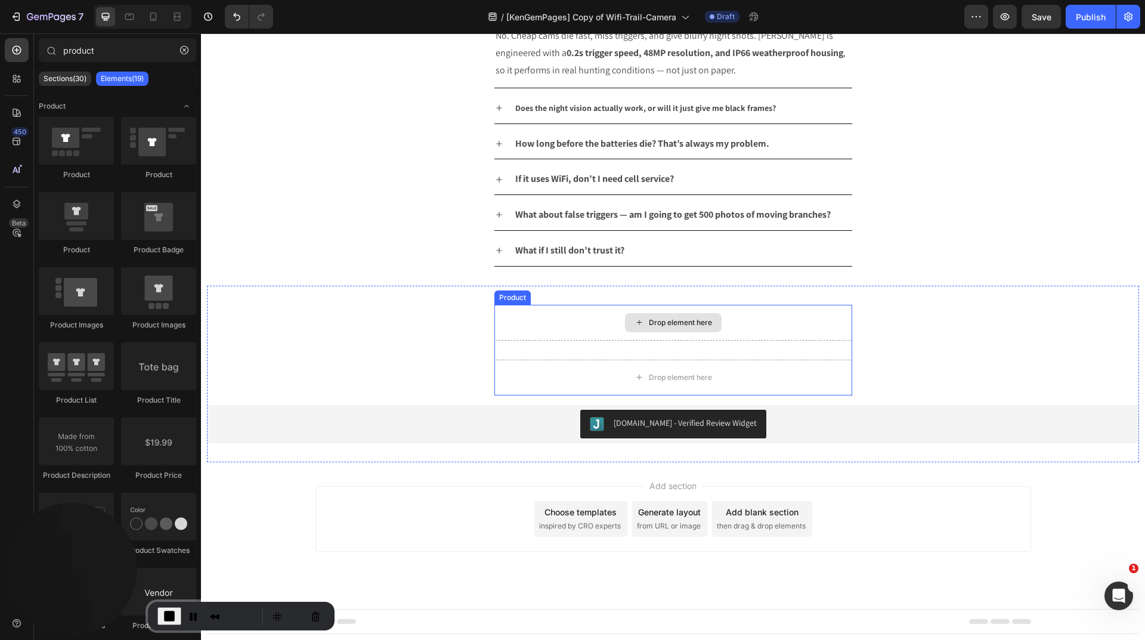
click at [509, 313] on div "Drop element here" at bounding box center [673, 323] width 358 height 36
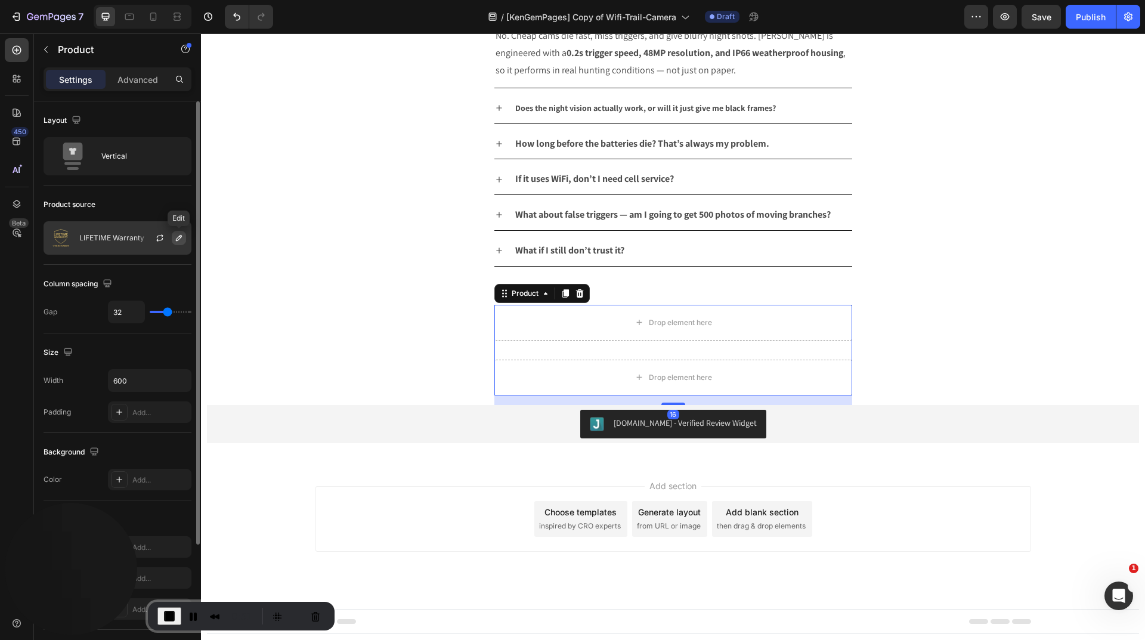
click at [181, 236] on icon "button" at bounding box center [179, 238] width 10 height 10
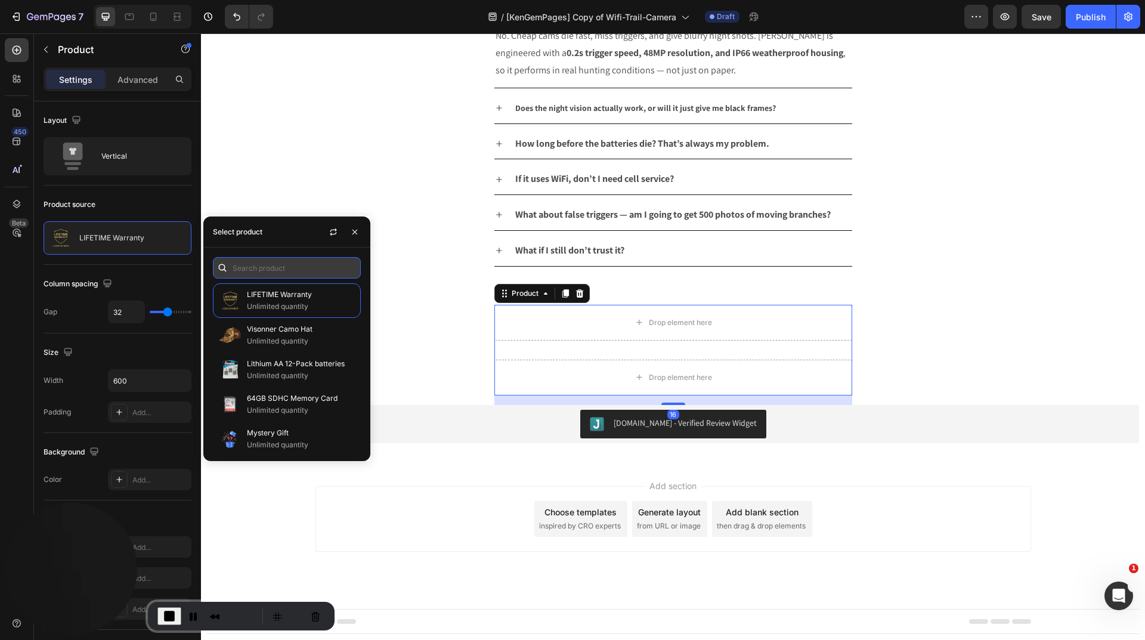
click at [265, 270] on input "text" at bounding box center [287, 267] width 148 height 21
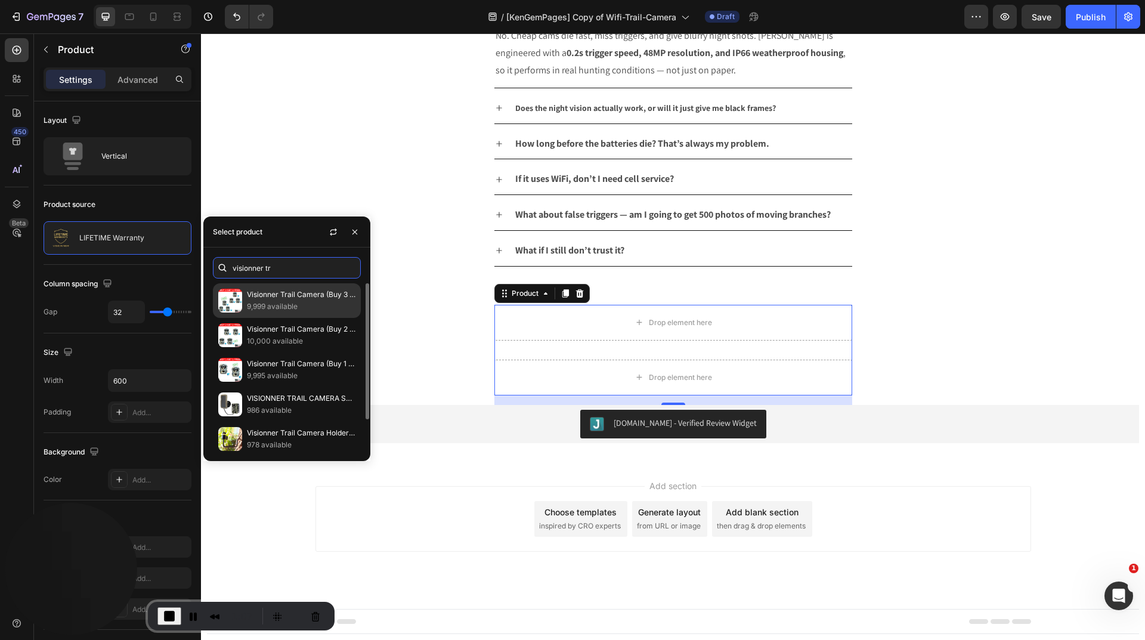
scroll to position [39, 0]
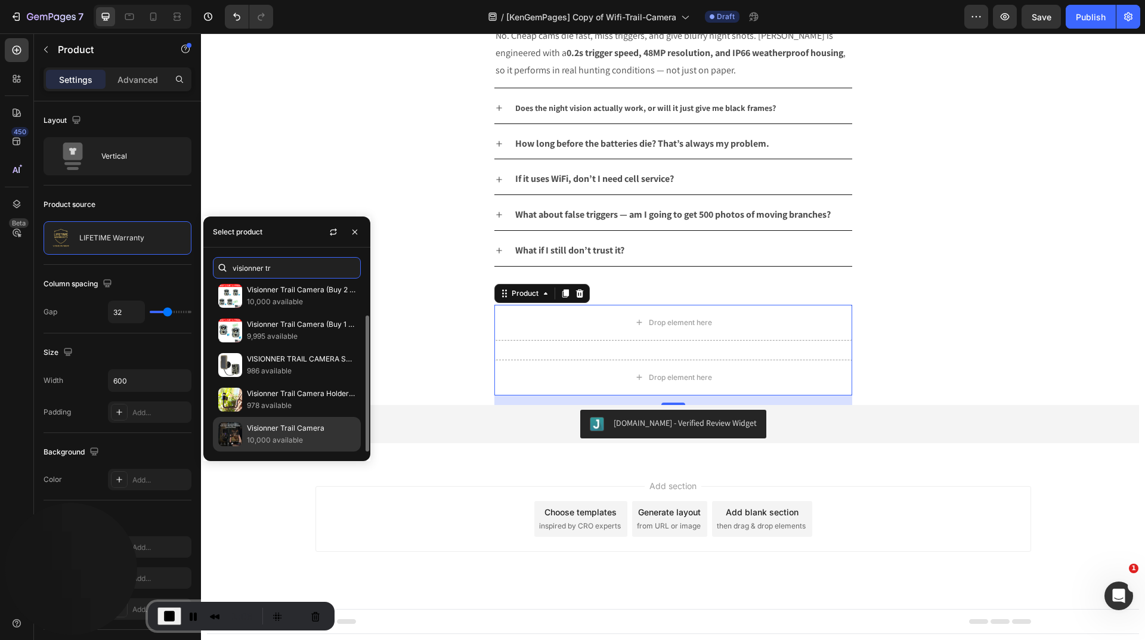
type input "visionner tr"
click at [292, 432] on p "Visionner Trail Camera" at bounding box center [301, 428] width 109 height 12
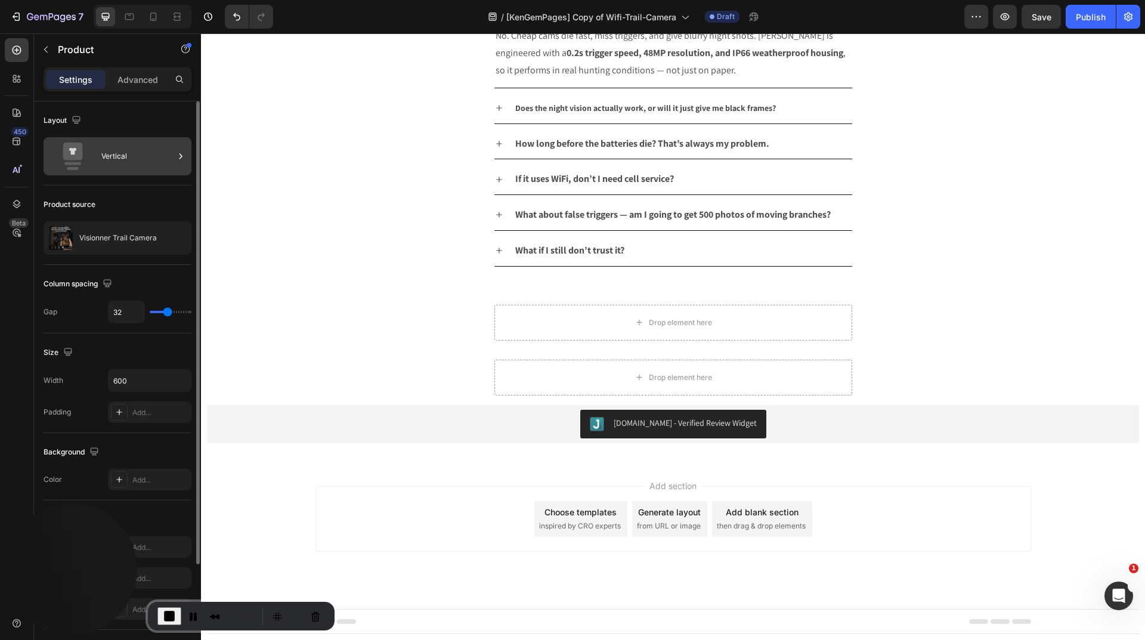
click at [171, 161] on div "Vertical" at bounding box center [137, 155] width 73 height 27
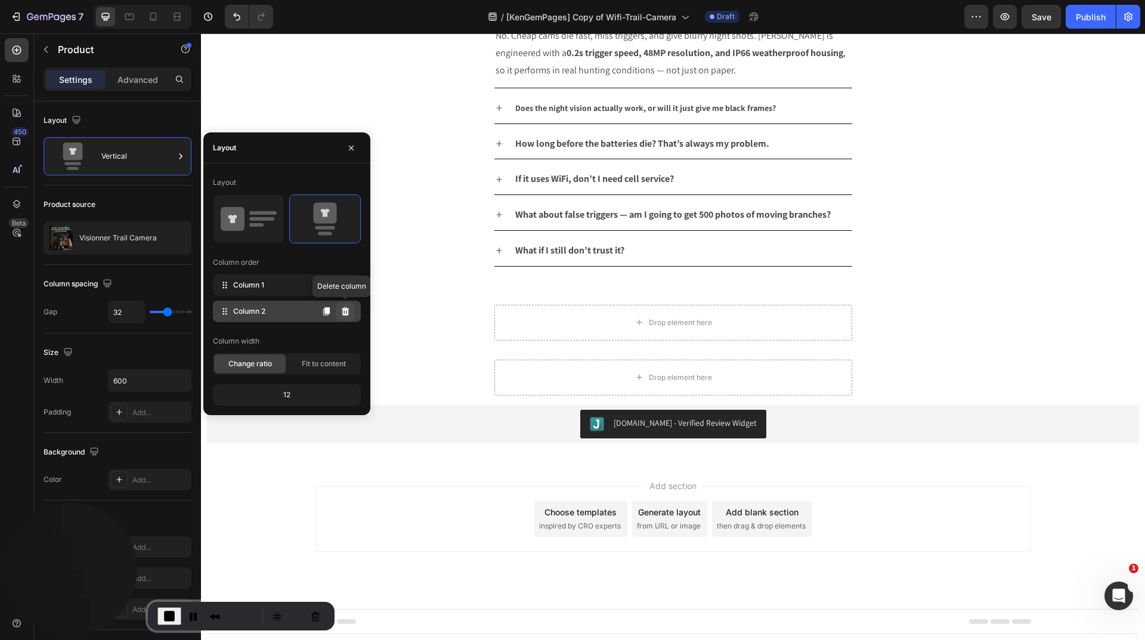
click at [341, 309] on icon at bounding box center [345, 311] width 10 height 10
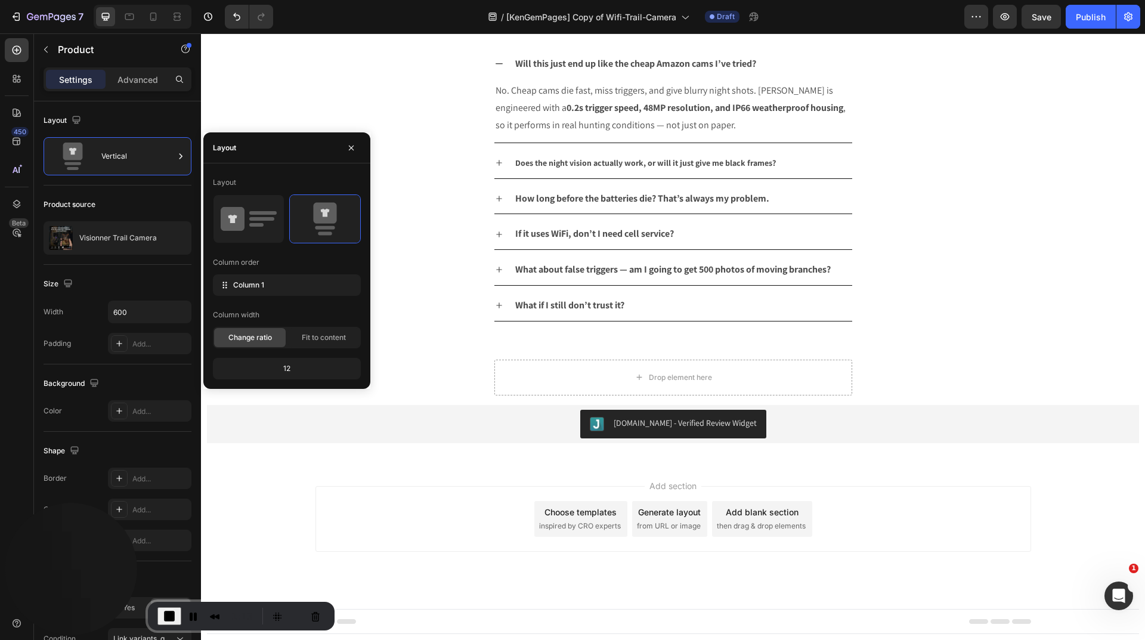
scroll to position [2984, 0]
click at [414, 376] on div "Drop element here Product Judge.me - Verified Review Widget Judge.me" at bounding box center [673, 400] width 932 height 83
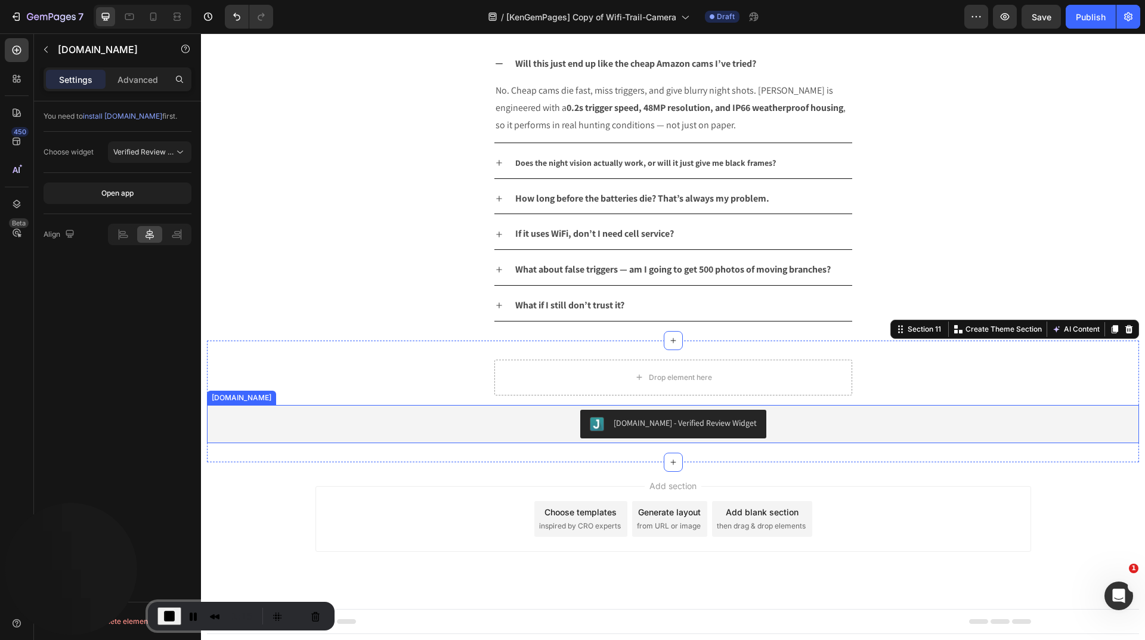
click at [501, 419] on div "Judge.me - Verified Review Widget" at bounding box center [673, 424] width 922 height 29
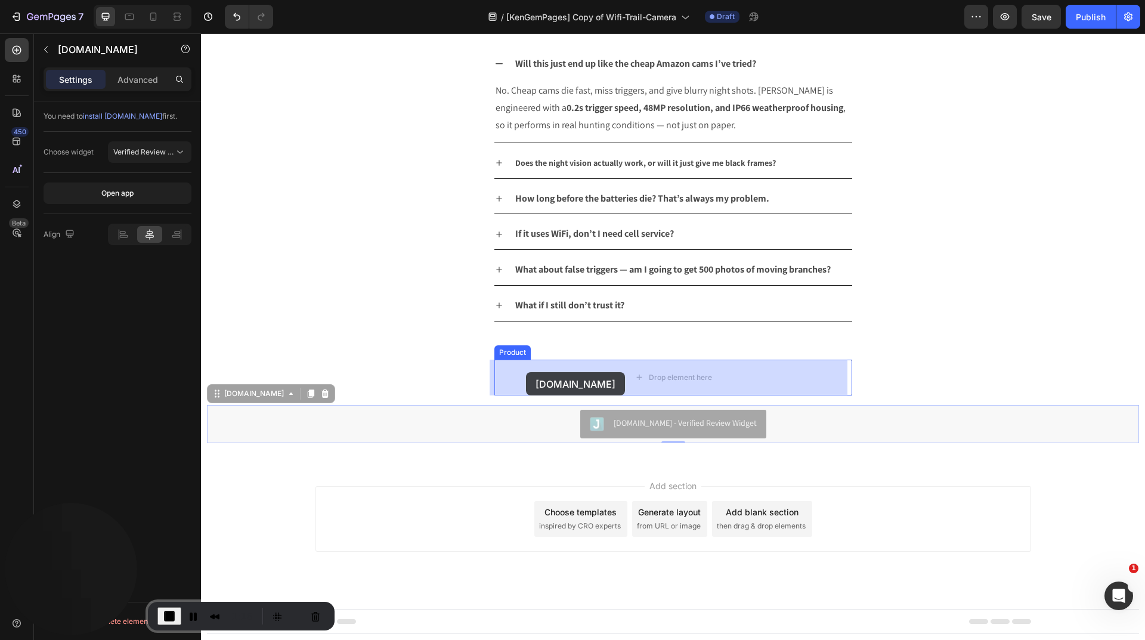
drag, startPoint x: 242, startPoint y: 387, endPoint x: 526, endPoint y: 372, distance: 284.2
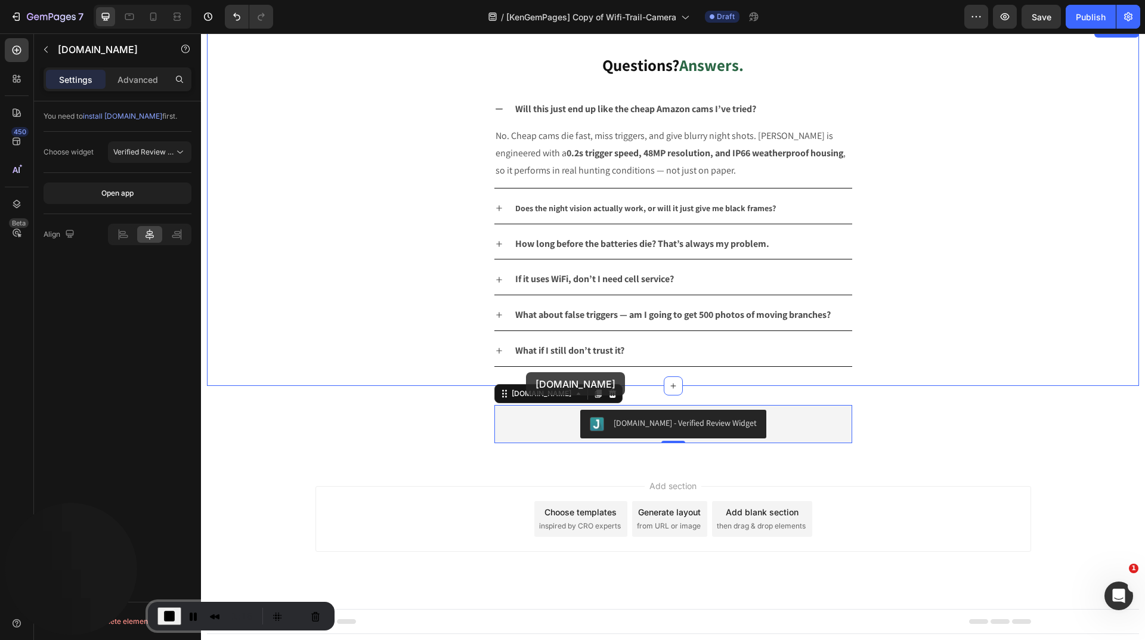
scroll to position [2939, 0]
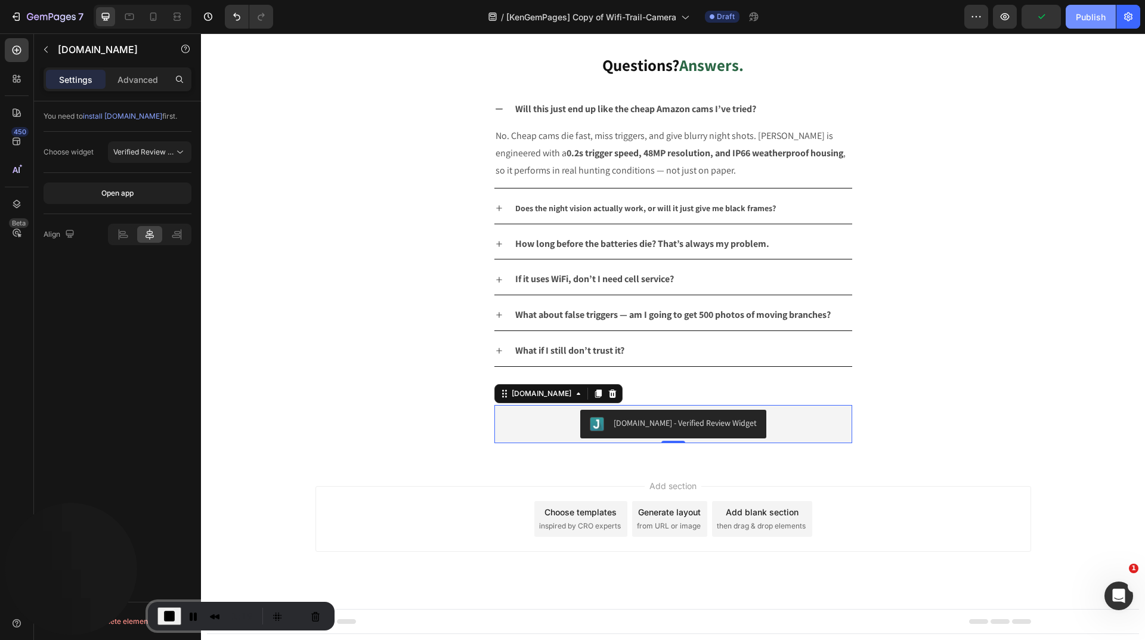
click at [1096, 16] on div "Publish" at bounding box center [1090, 17] width 30 height 13
click at [166, 612] on span "End Recording" at bounding box center [169, 616] width 14 height 14
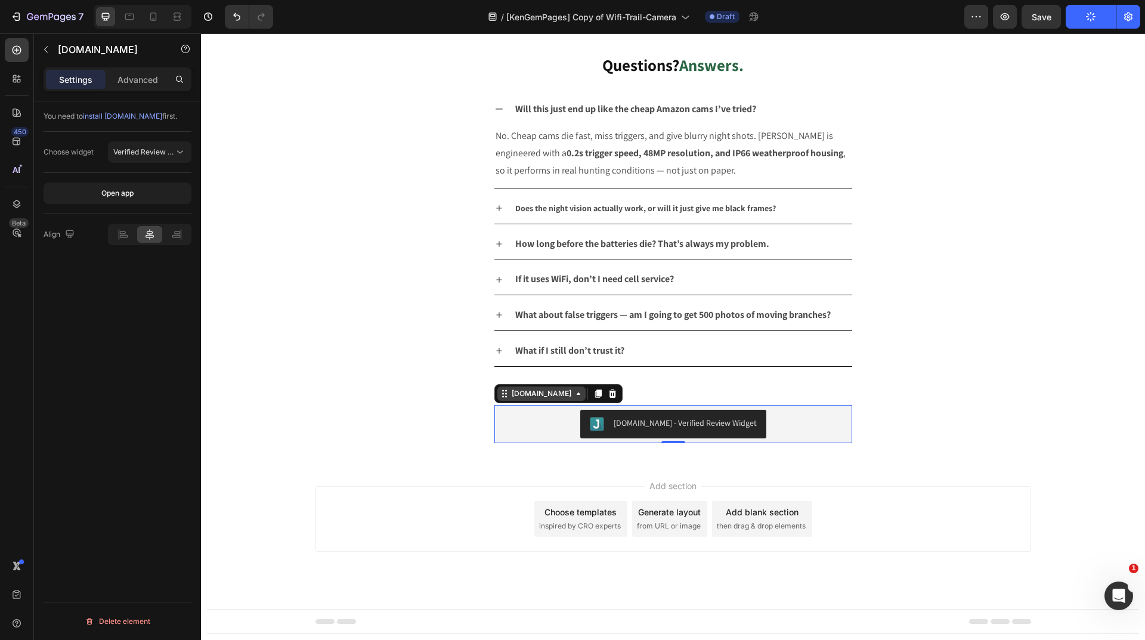
click at [525, 397] on div "Judge.me" at bounding box center [541, 393] width 64 height 11
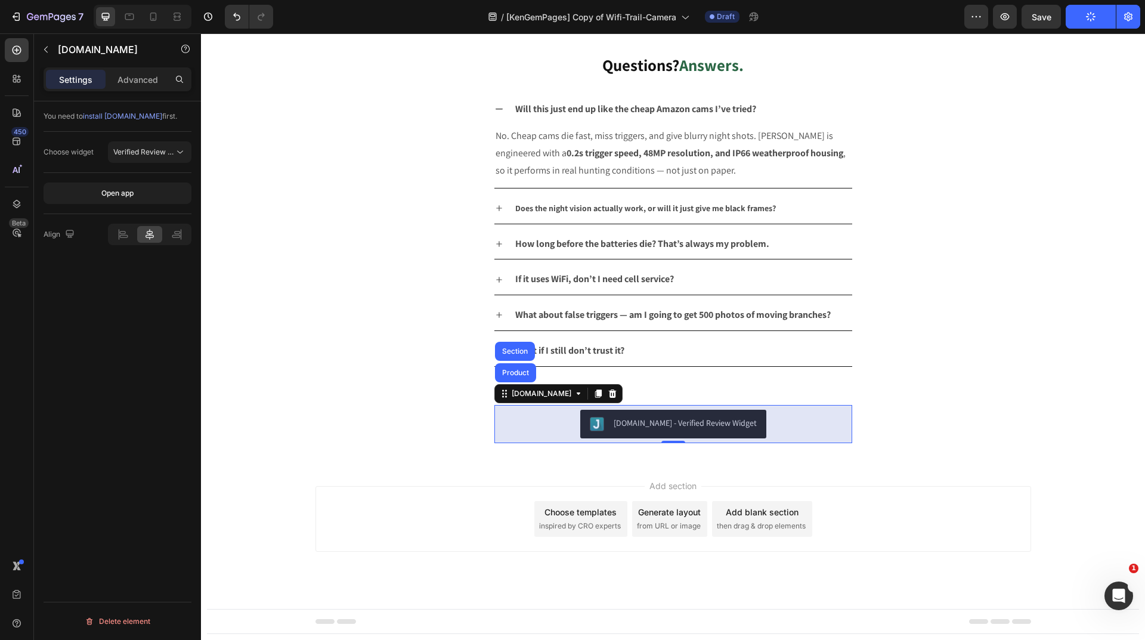
click at [512, 372] on div "Product" at bounding box center [516, 372] width 32 height 7
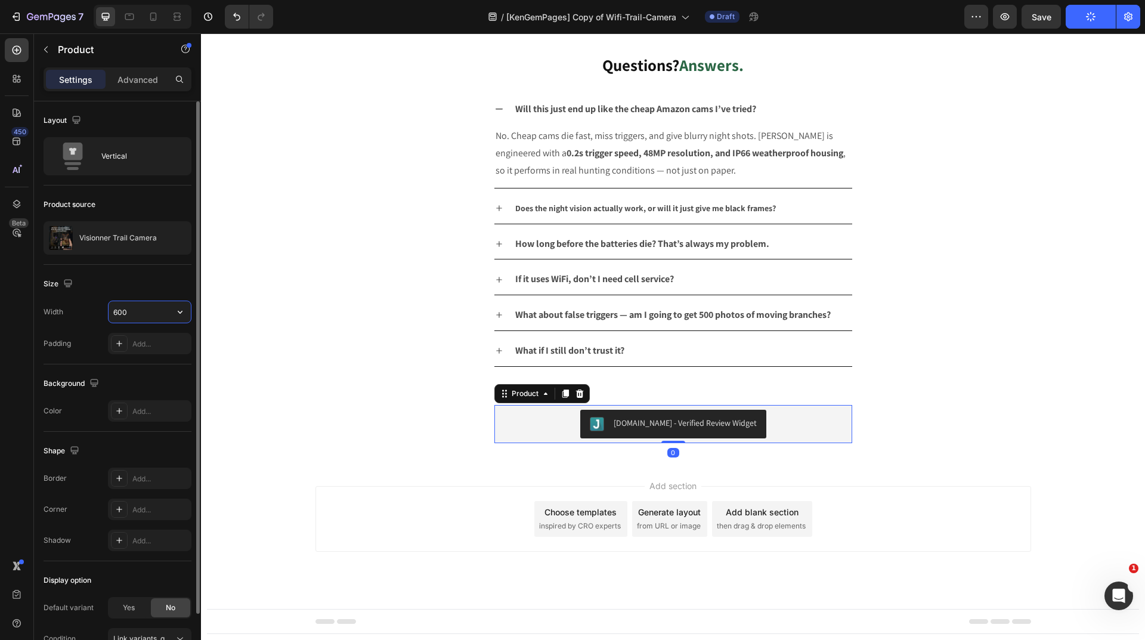
click at [161, 309] on input "600" at bounding box center [150, 311] width 82 height 21
click at [179, 312] on icon "button" at bounding box center [180, 312] width 5 height 3
click at [142, 340] on p "Full 100%" at bounding box center [147, 342] width 68 height 11
type input "100%"
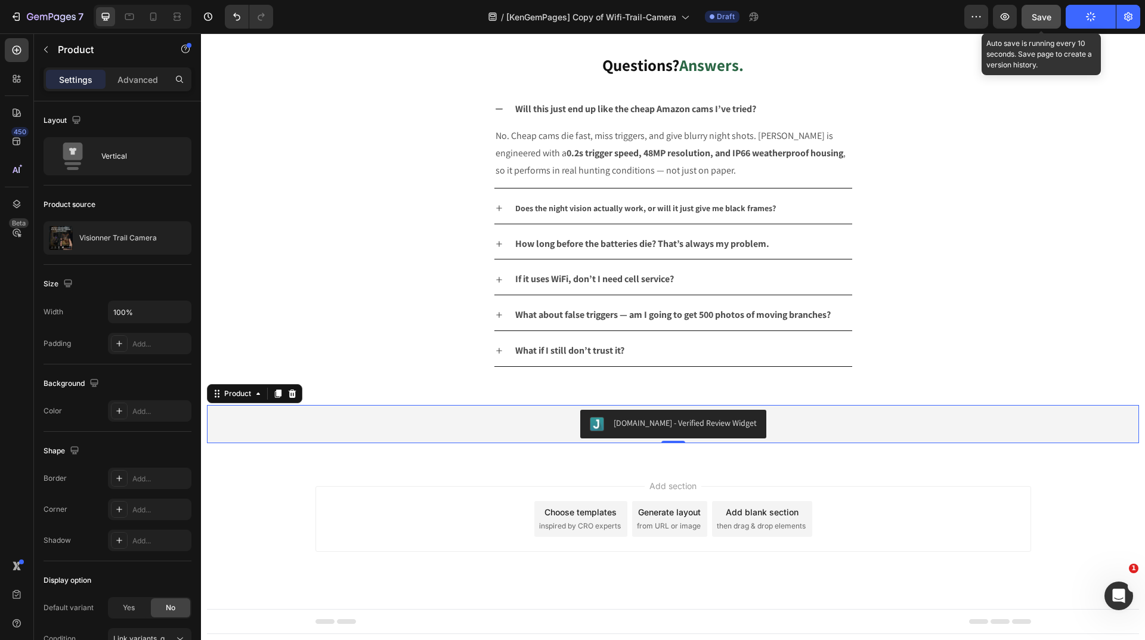
click at [1036, 20] on span "Save" at bounding box center [1041, 17] width 20 height 10
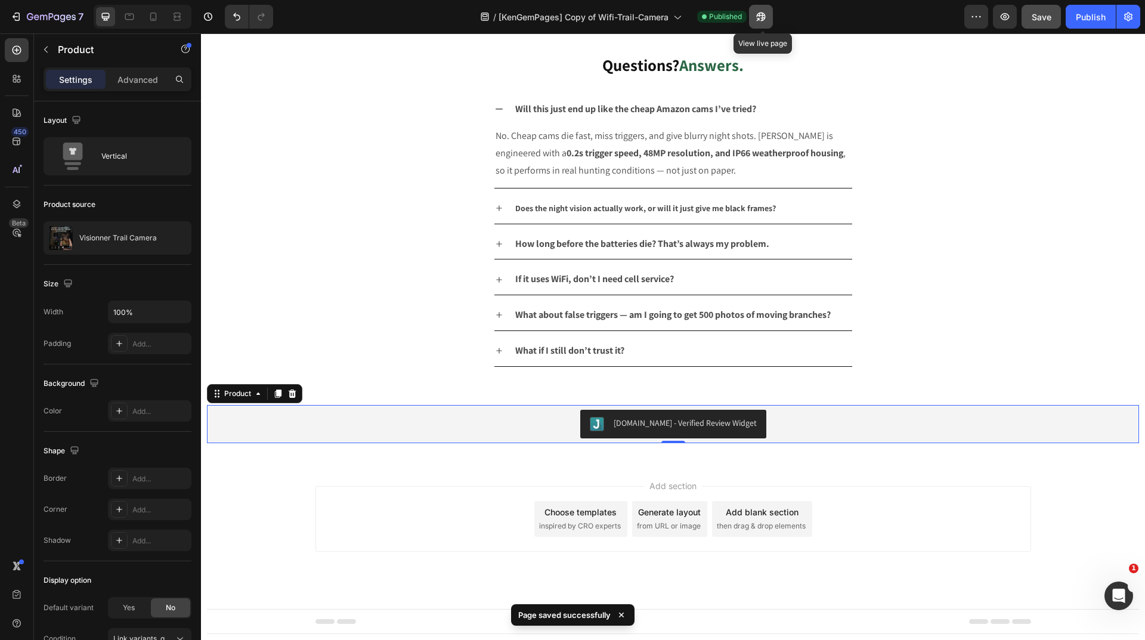
click at [757, 20] on icon "button" at bounding box center [761, 17] width 12 height 12
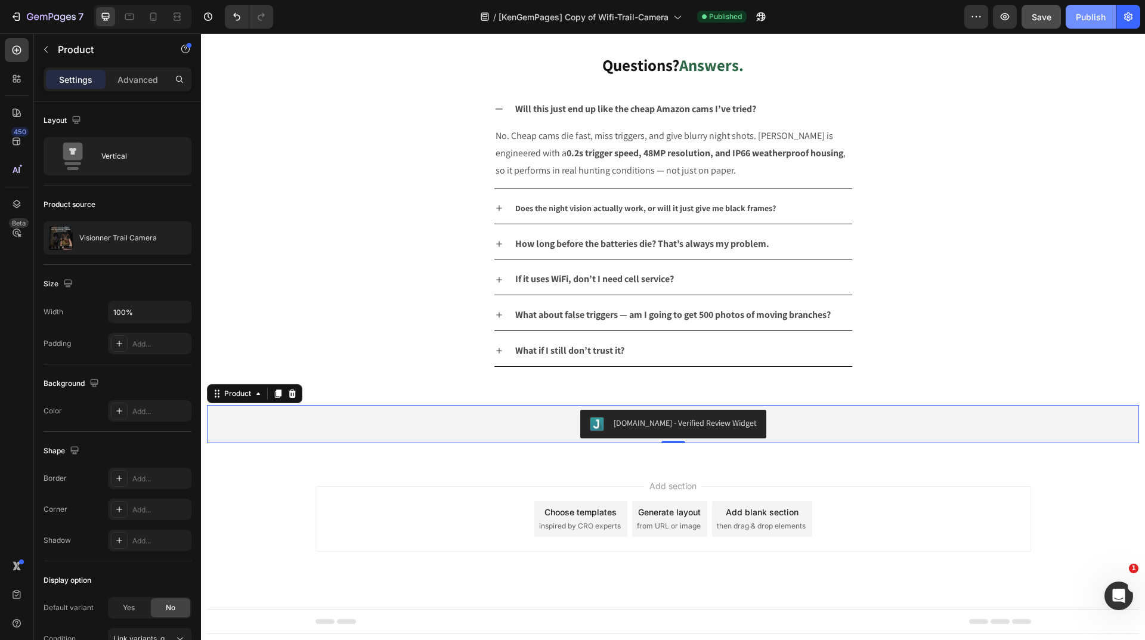
click at [1092, 7] on button "Publish" at bounding box center [1090, 17] width 50 height 24
click at [594, 612] on div "View live page" at bounding box center [595, 612] width 68 height 17
click at [448, 419] on div "Judge.me - Verified Review Widget" at bounding box center [673, 424] width 922 height 29
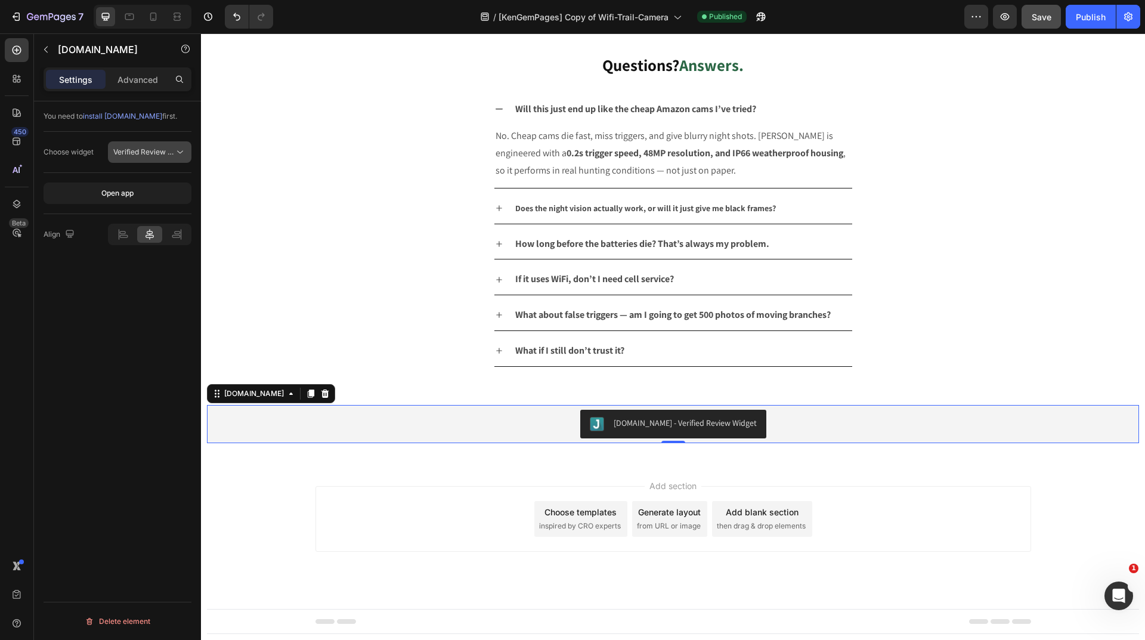
click at [140, 156] on span "Verified Review Widget" at bounding box center [152, 151] width 78 height 9
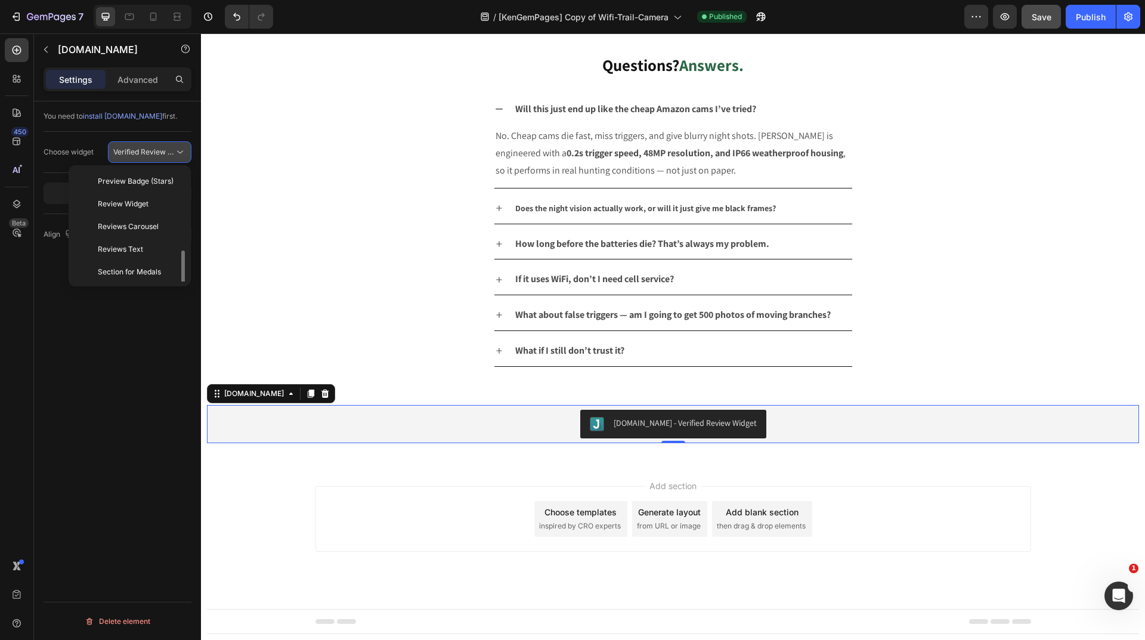
scroll to position [47, 0]
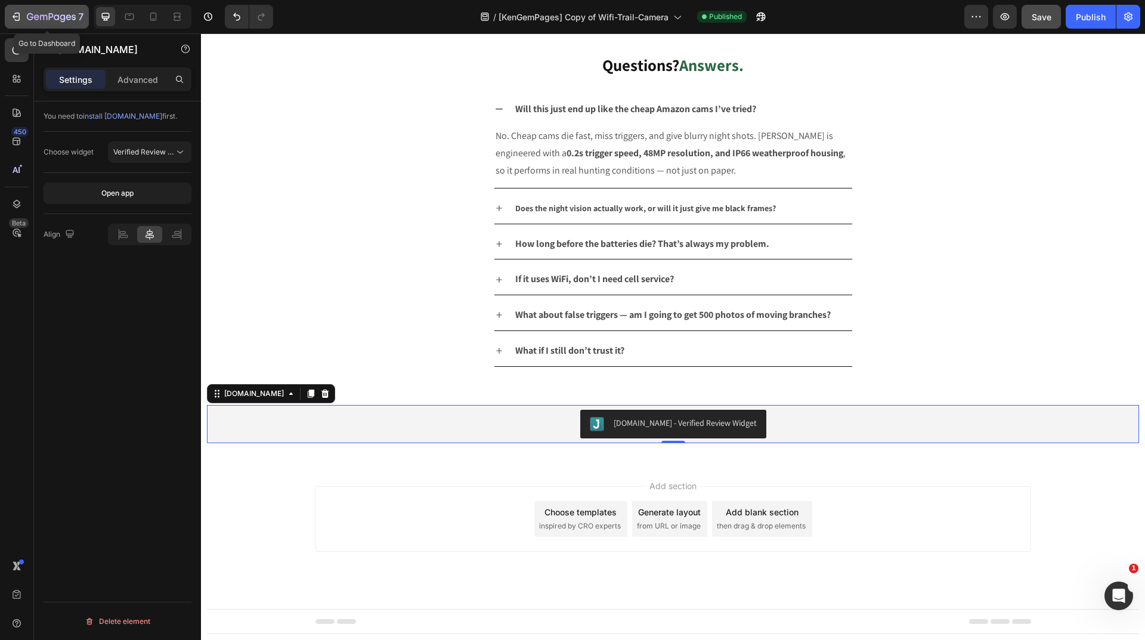
click at [69, 19] on icon "button" at bounding box center [51, 18] width 49 height 10
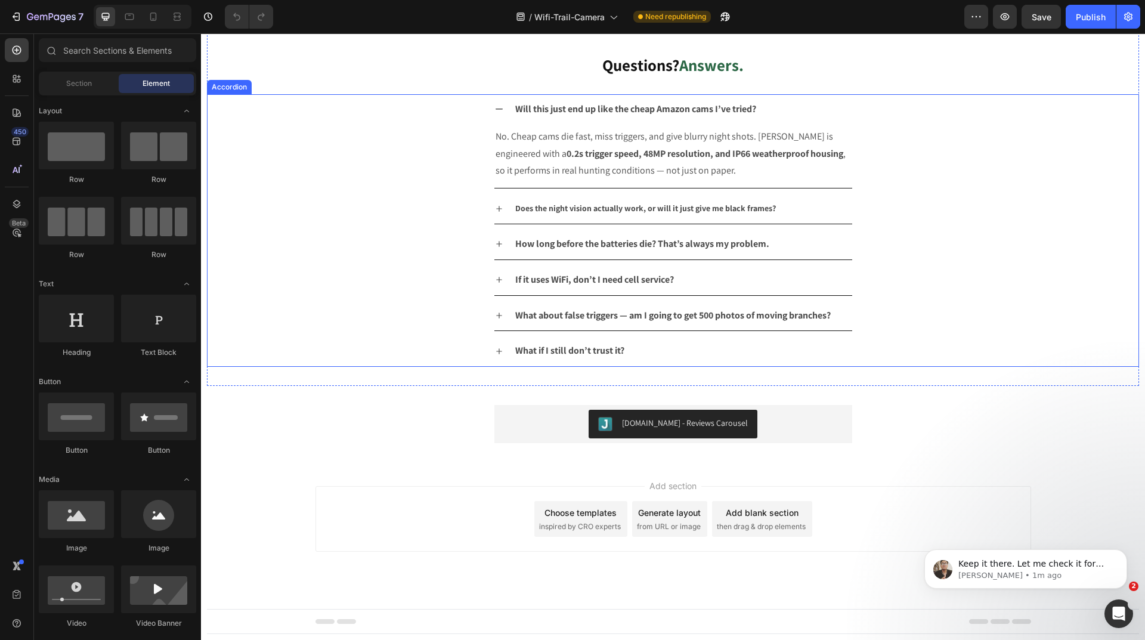
scroll to position [2939, 0]
click at [548, 419] on div "Judge.me - Reviews Carousel" at bounding box center [673, 424] width 348 height 29
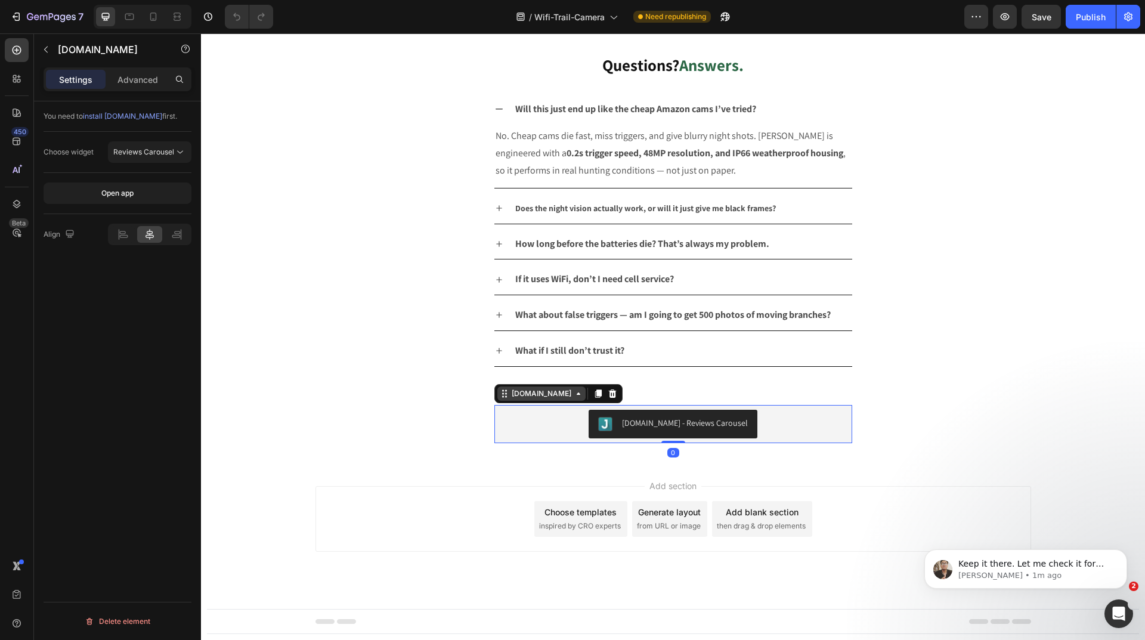
click at [528, 397] on div "Judge.me" at bounding box center [541, 393] width 64 height 11
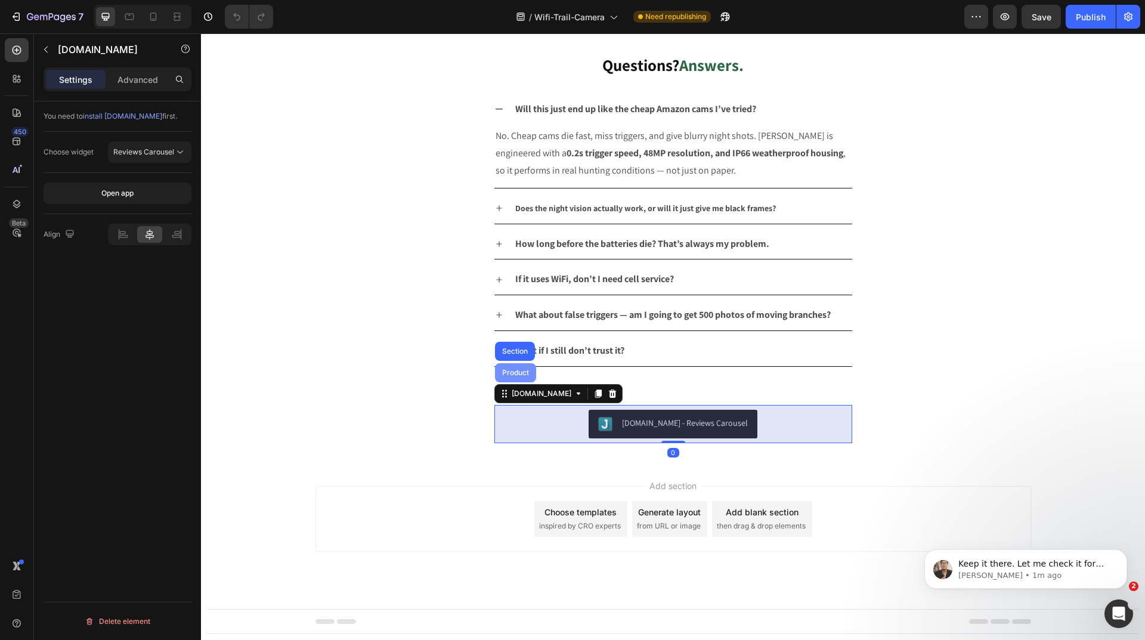
click at [514, 379] on div "Product" at bounding box center [515, 372] width 41 height 19
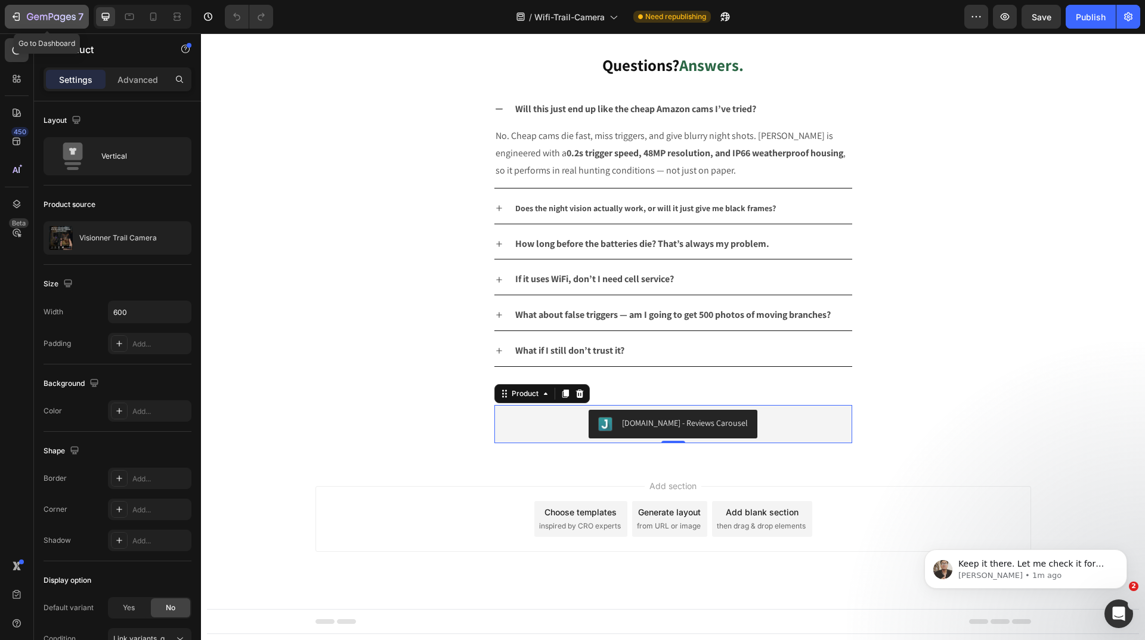
click at [61, 19] on icon "button" at bounding box center [62, 18] width 5 height 8
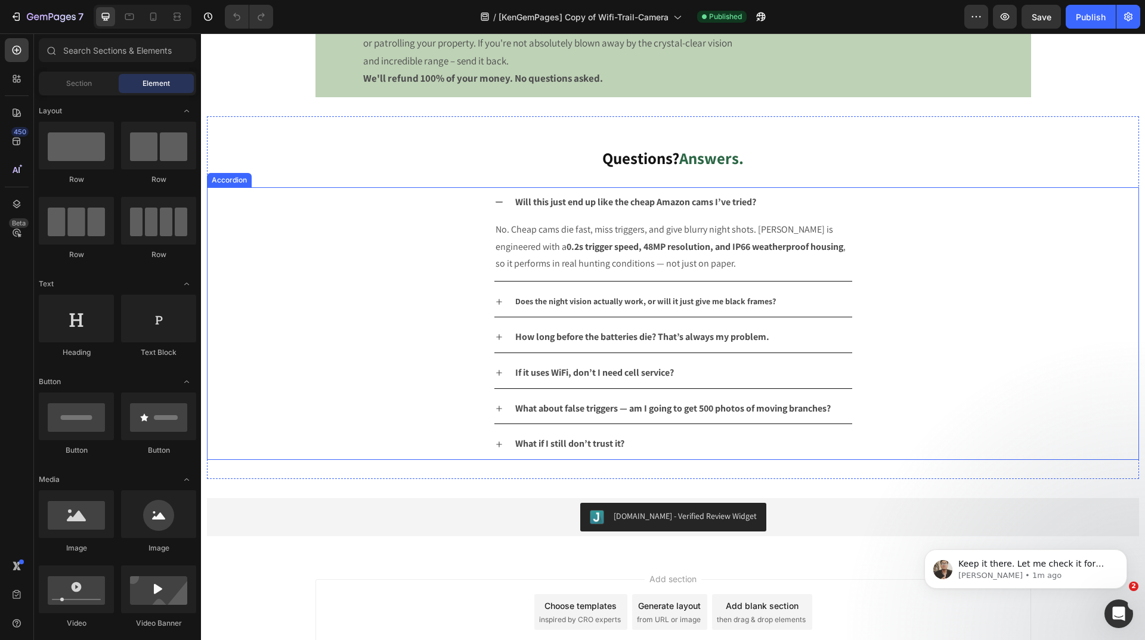
scroll to position [2939, 0]
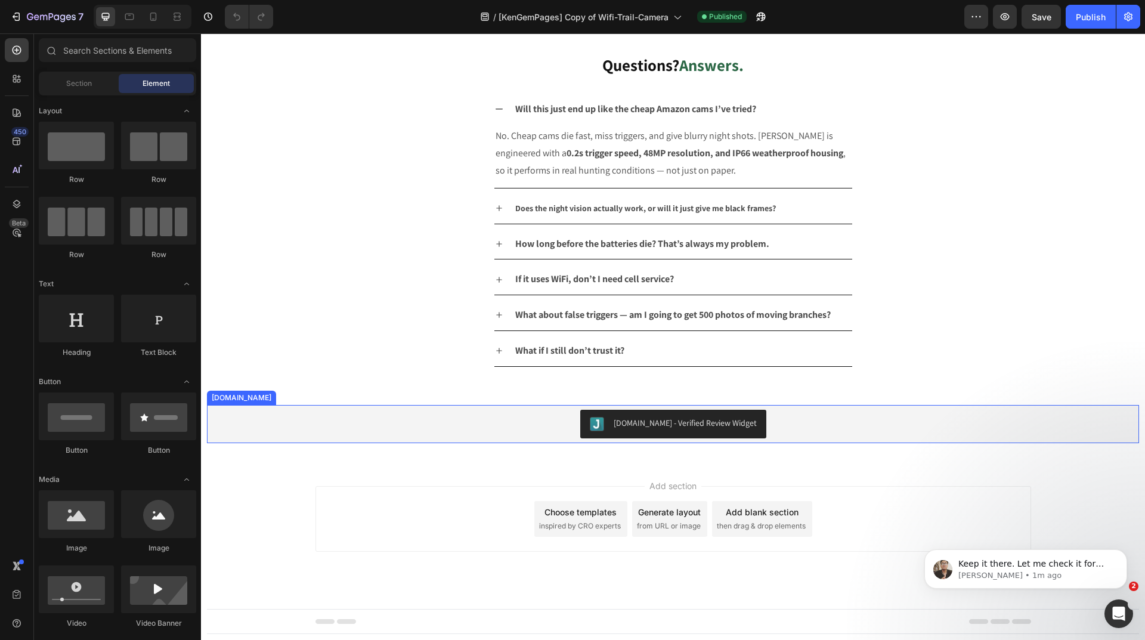
click at [526, 426] on div "[DOMAIN_NAME] - Verified Review Widget" at bounding box center [673, 424] width 922 height 29
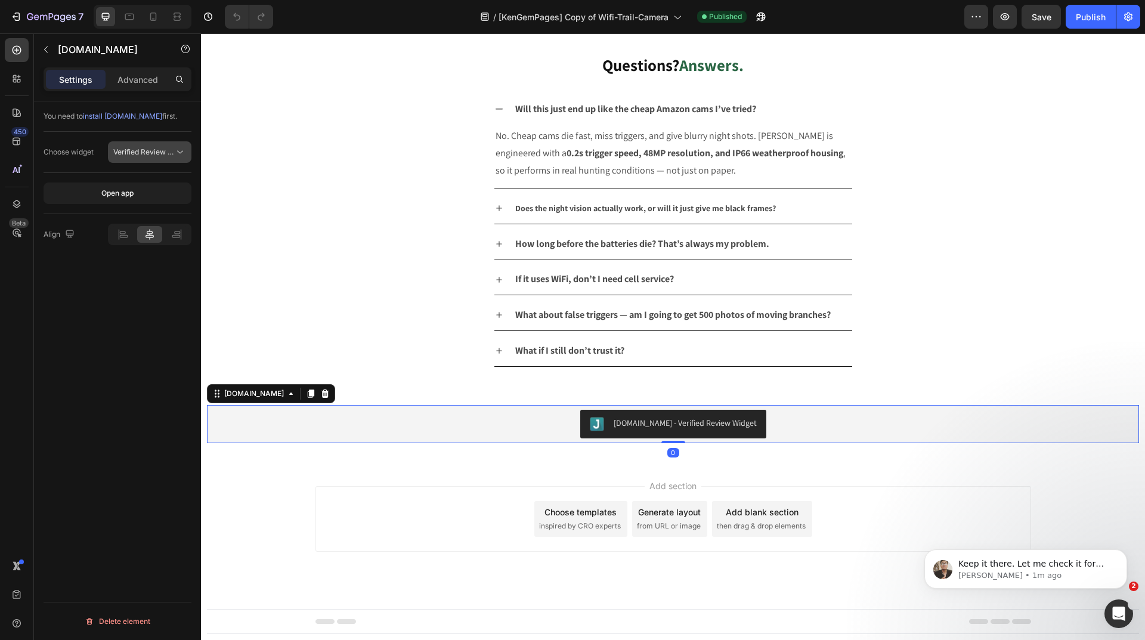
click at [142, 153] on span "Verified Review Widget" at bounding box center [152, 151] width 78 height 9
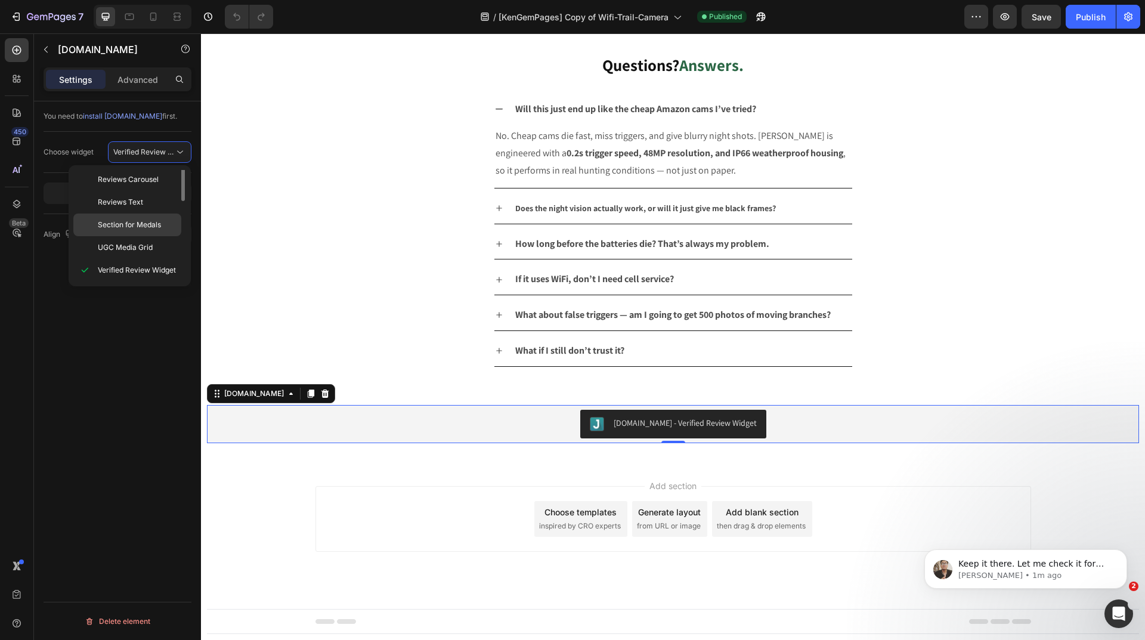
scroll to position [0, 0]
click at [159, 206] on p "Review Widget" at bounding box center [137, 204] width 78 height 11
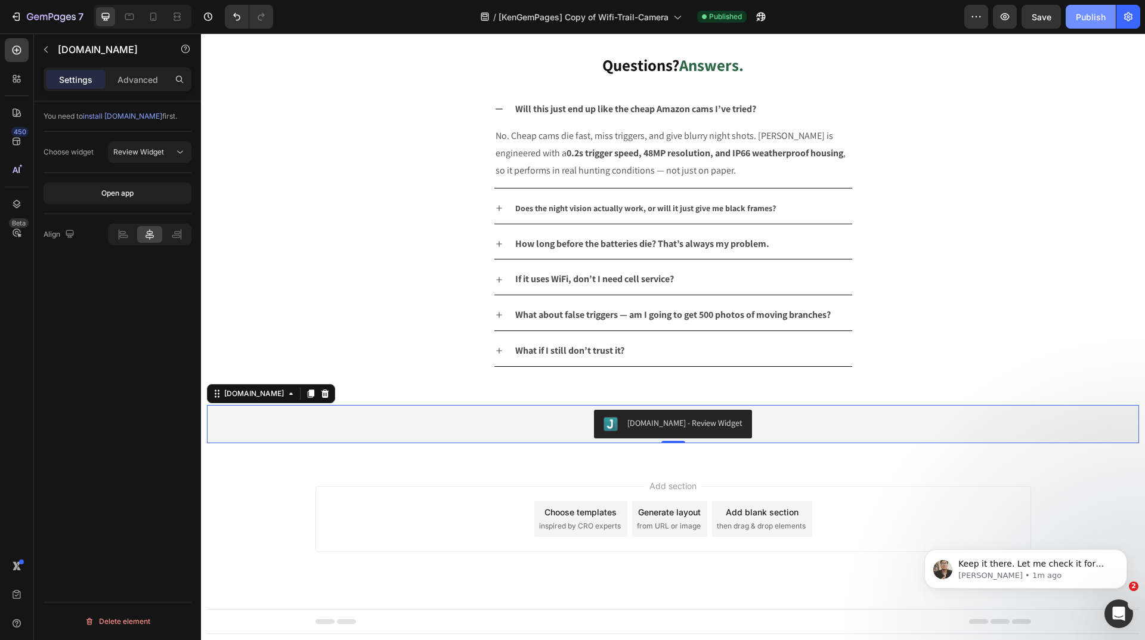
click at [1099, 16] on div "Publish" at bounding box center [1090, 17] width 30 height 13
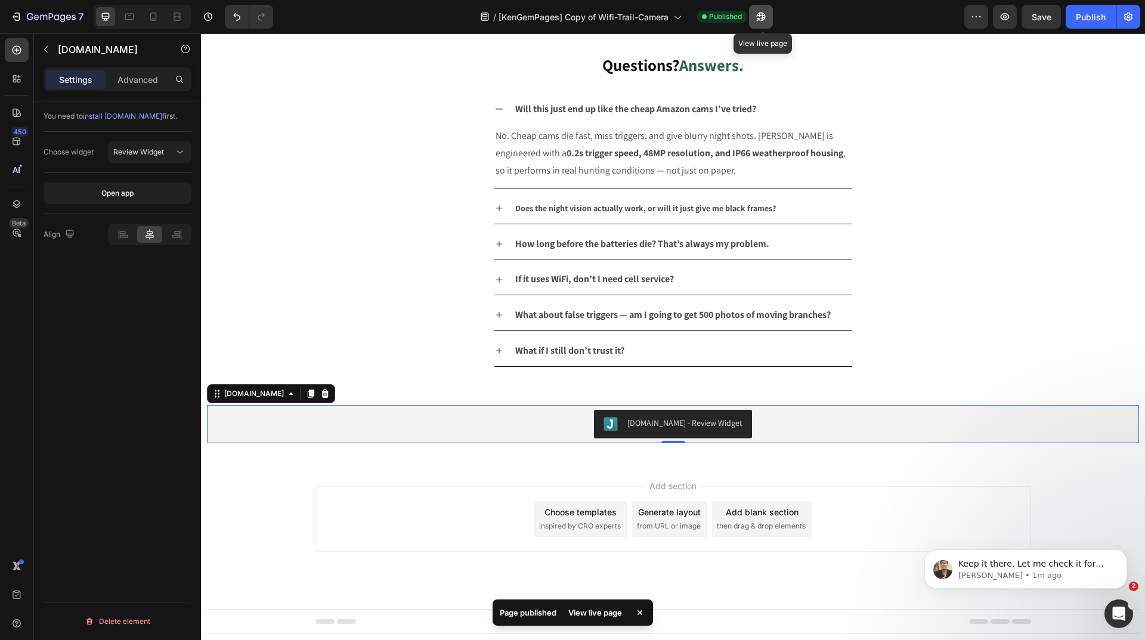
click at [760, 18] on icon "button" at bounding box center [758, 19] width 3 height 3
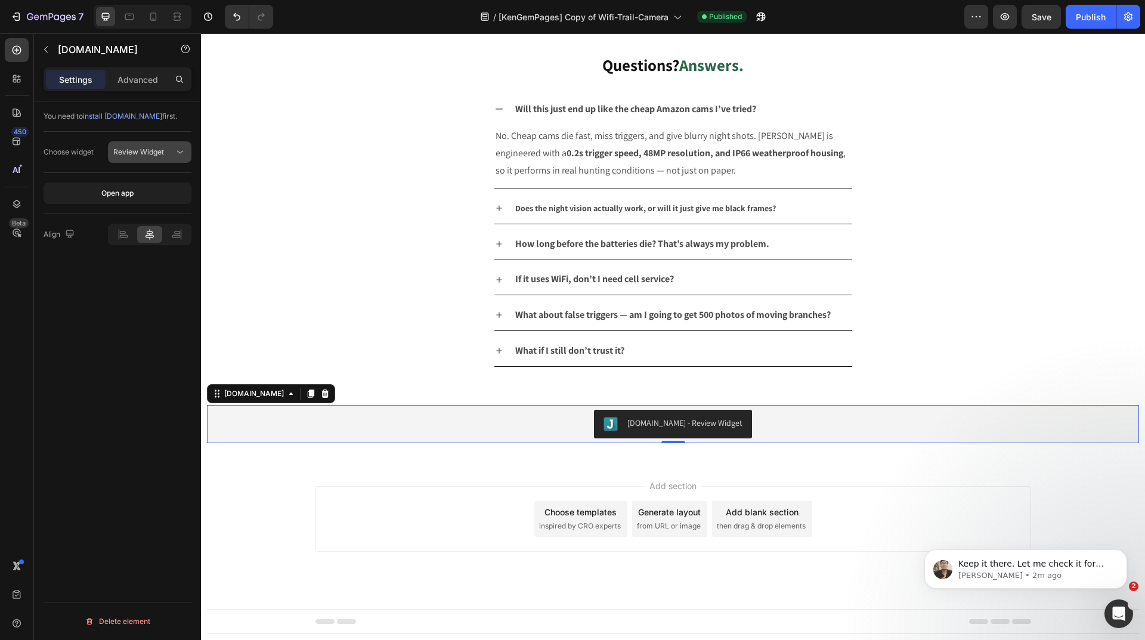
click at [159, 157] on span "Review Widget" at bounding box center [138, 152] width 51 height 11
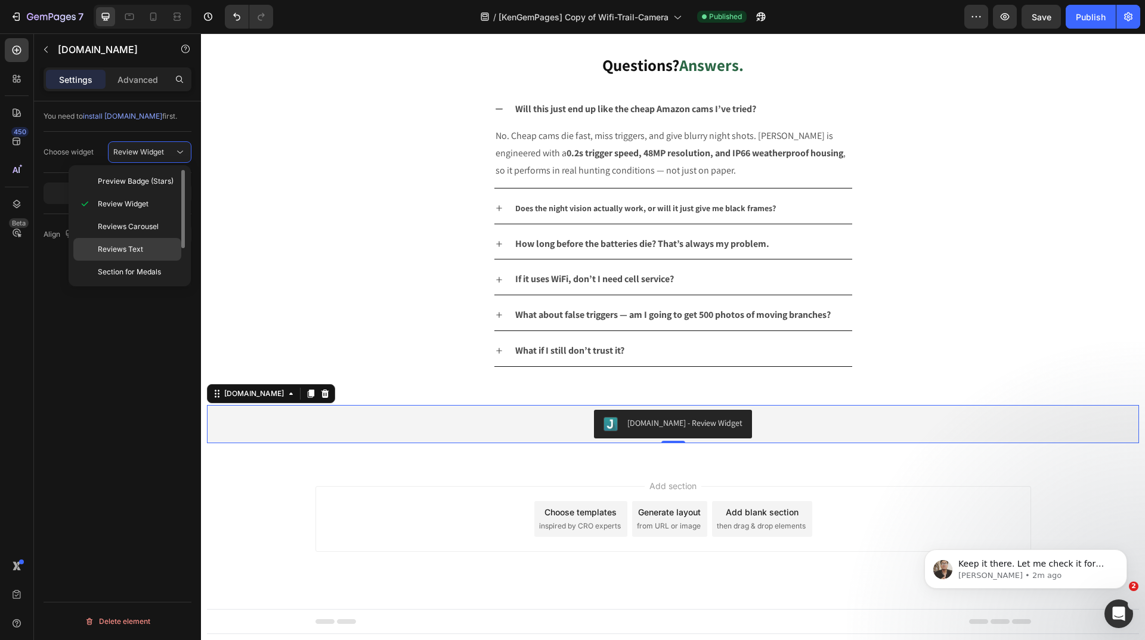
scroll to position [47, 0]
drag, startPoint x: 128, startPoint y: 417, endPoint x: 180, endPoint y: 427, distance: 52.7
click at [129, 417] on div "You need to install Judge.me first. Choose widget Review Widget Open app Align …" at bounding box center [117, 387] width 167 height 572
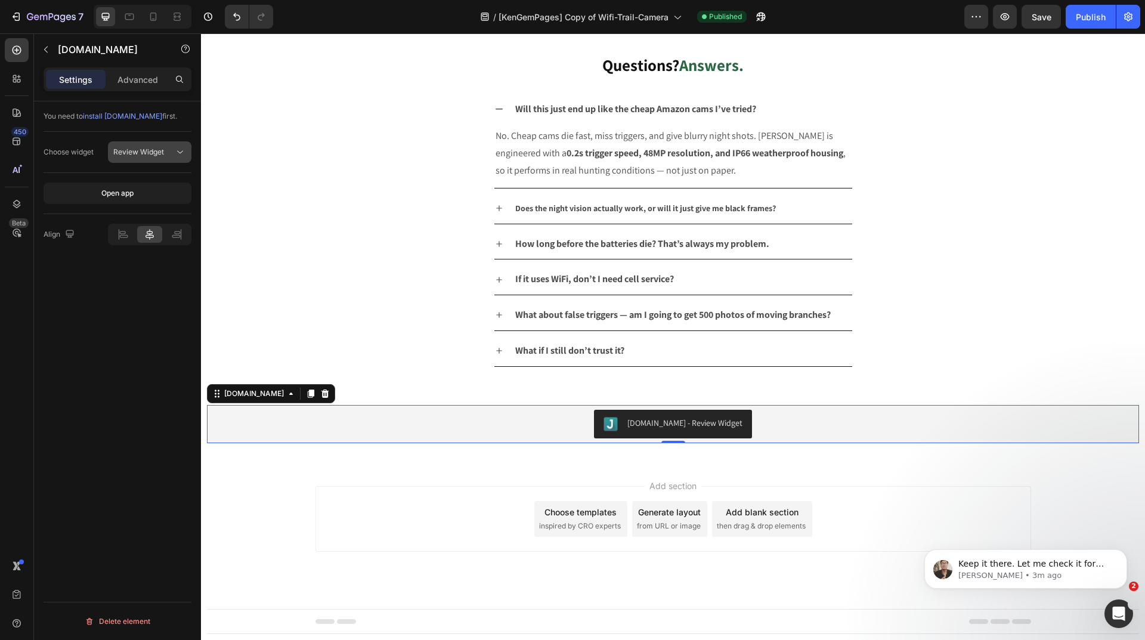
click at [160, 144] on button "Review Widget" at bounding box center [149, 151] width 83 height 21
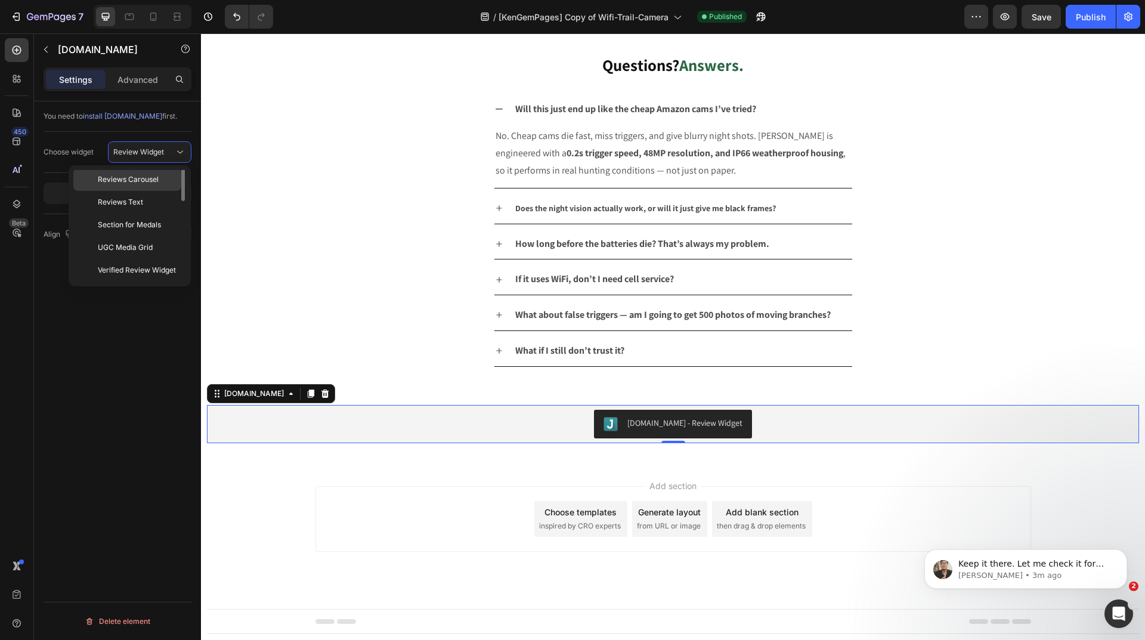
scroll to position [0, 0]
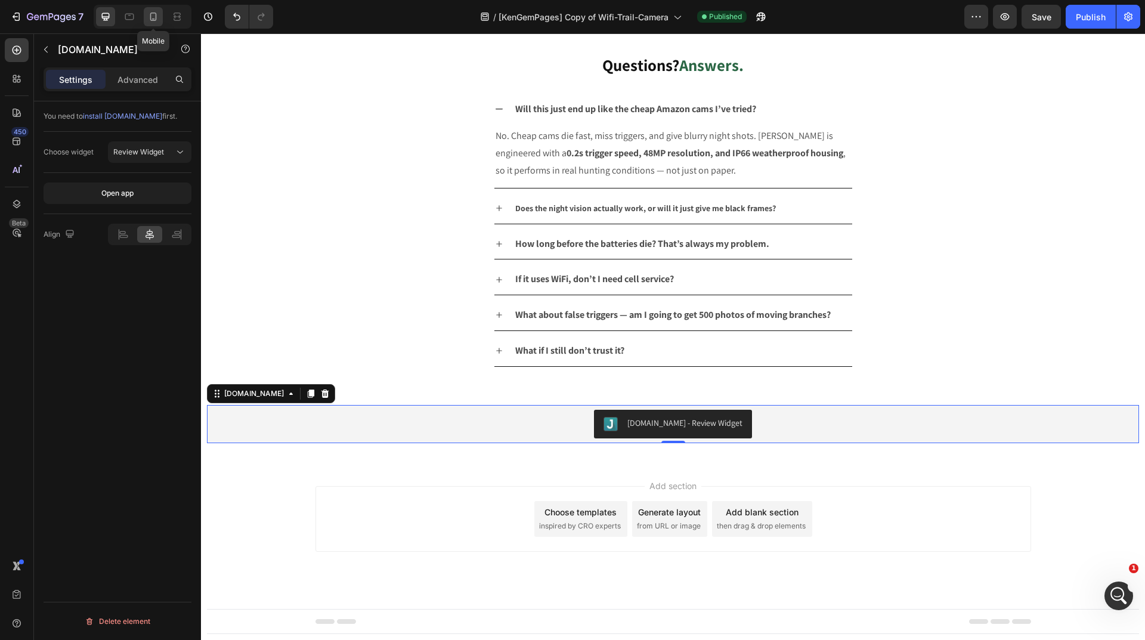
click at [159, 17] on icon at bounding box center [153, 17] width 12 height 12
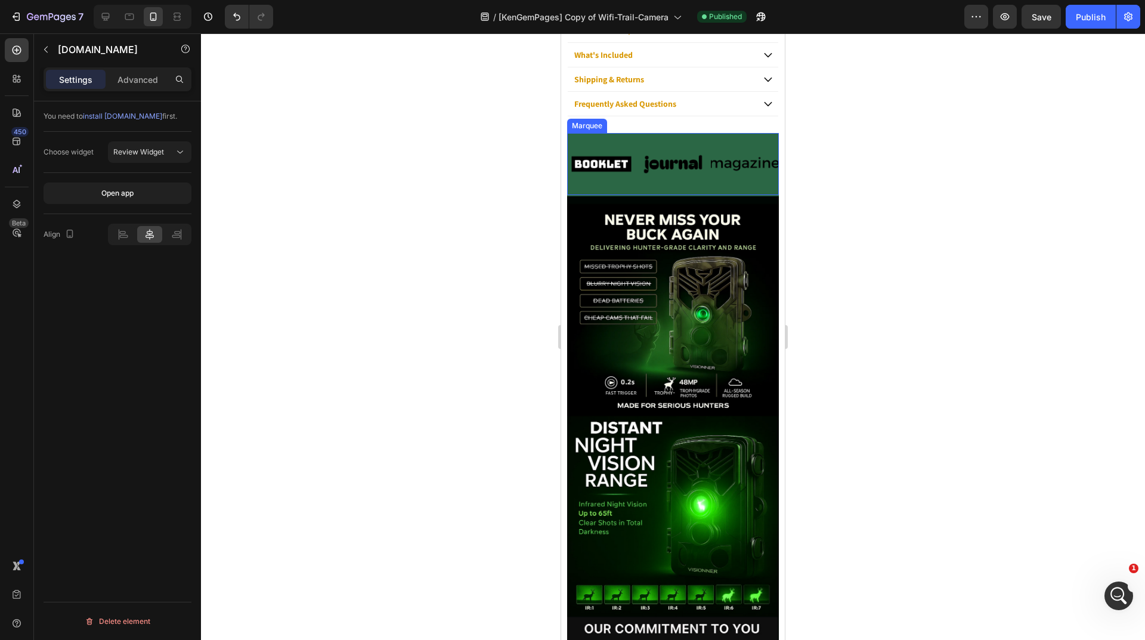
drag, startPoint x: 617, startPoint y: 139, endPoint x: 600, endPoint y: 132, distance: 18.5
click at [617, 139] on div "Image Image Image Image Image Image Image Image Image Image Marquee" at bounding box center [673, 164] width 212 height 62
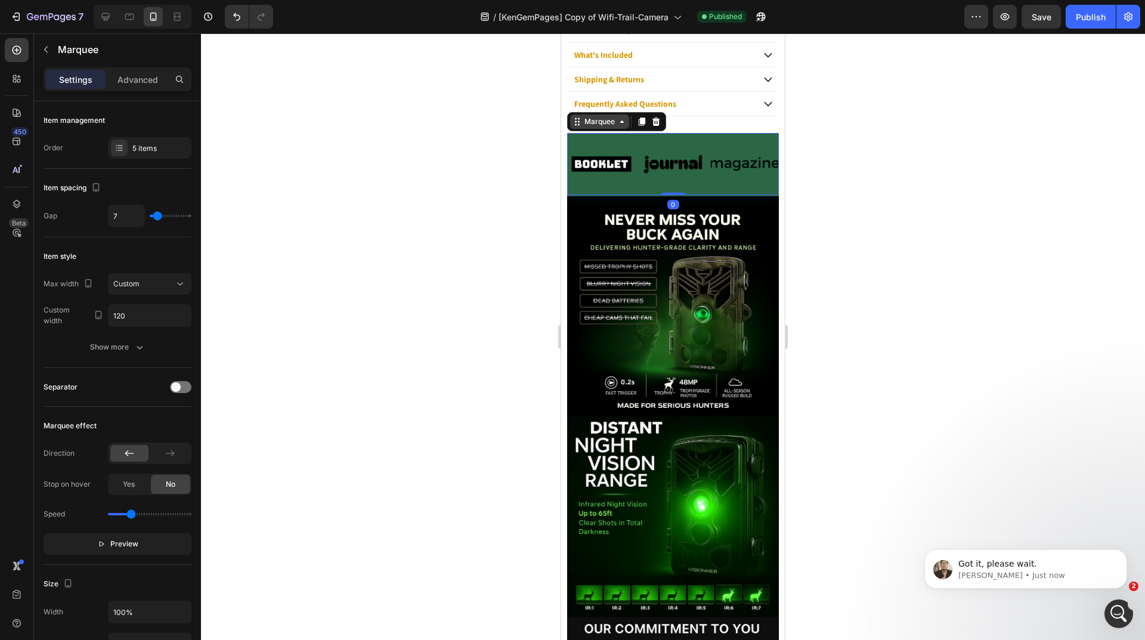
click at [599, 123] on div "Marquee" at bounding box center [599, 121] width 35 height 11
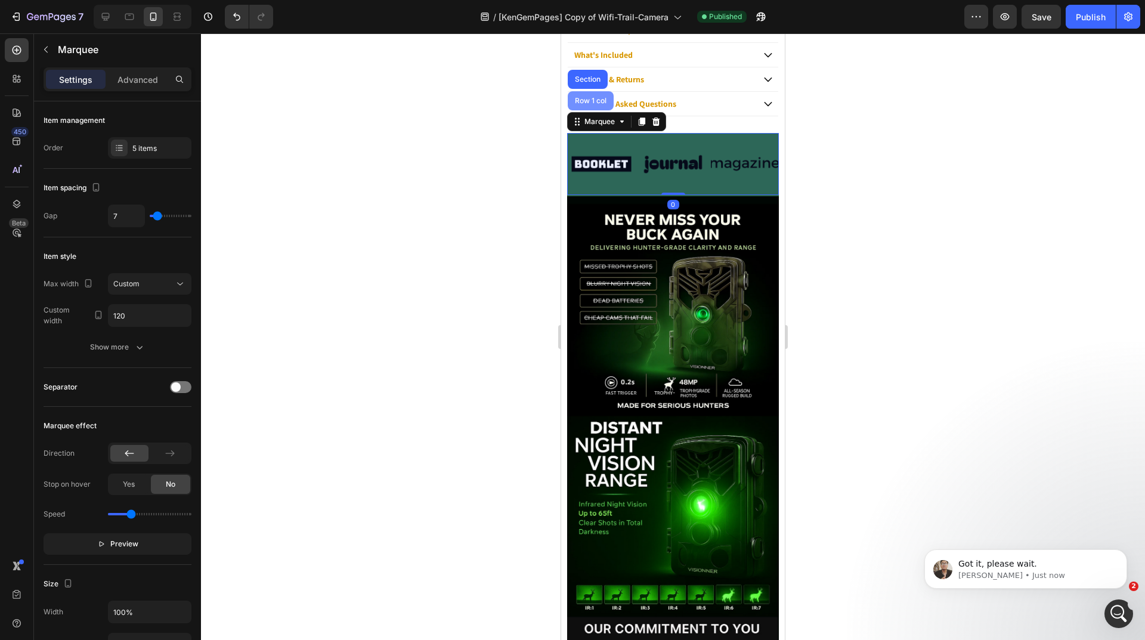
click at [593, 106] on div "Row 1 col" at bounding box center [591, 100] width 46 height 19
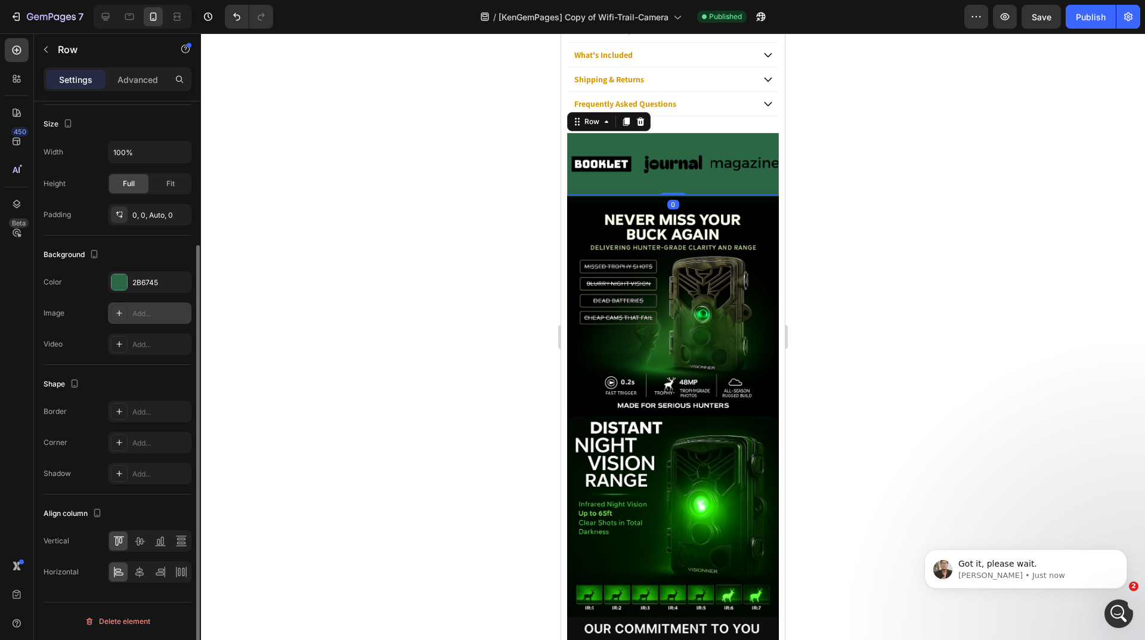
scroll to position [13, 0]
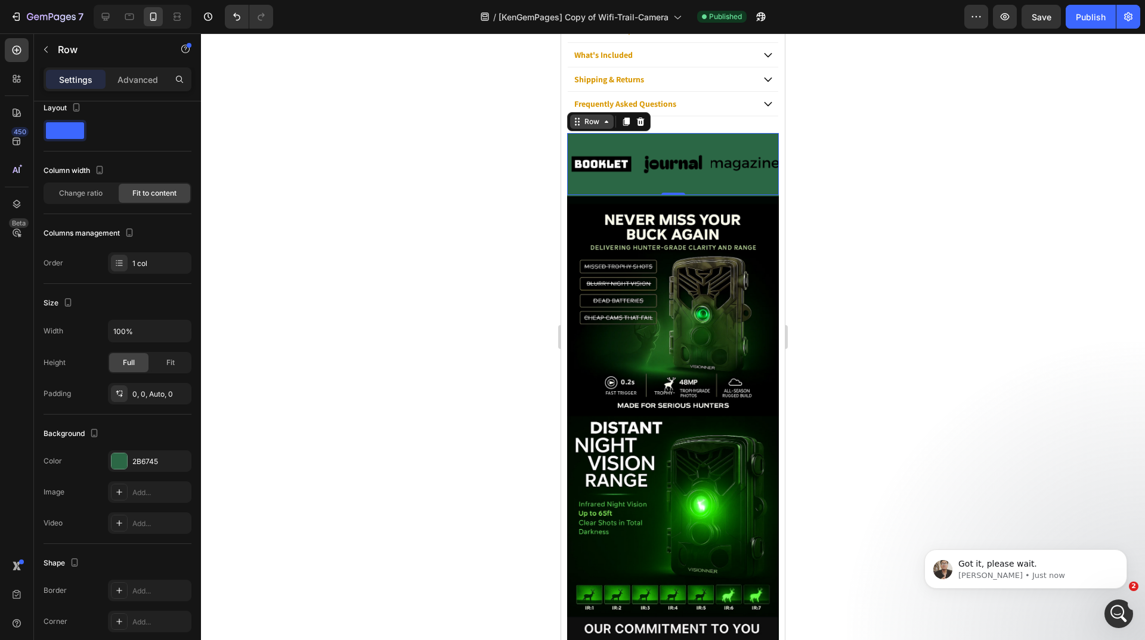
click at [584, 120] on div "Row" at bounding box center [592, 121] width 20 height 11
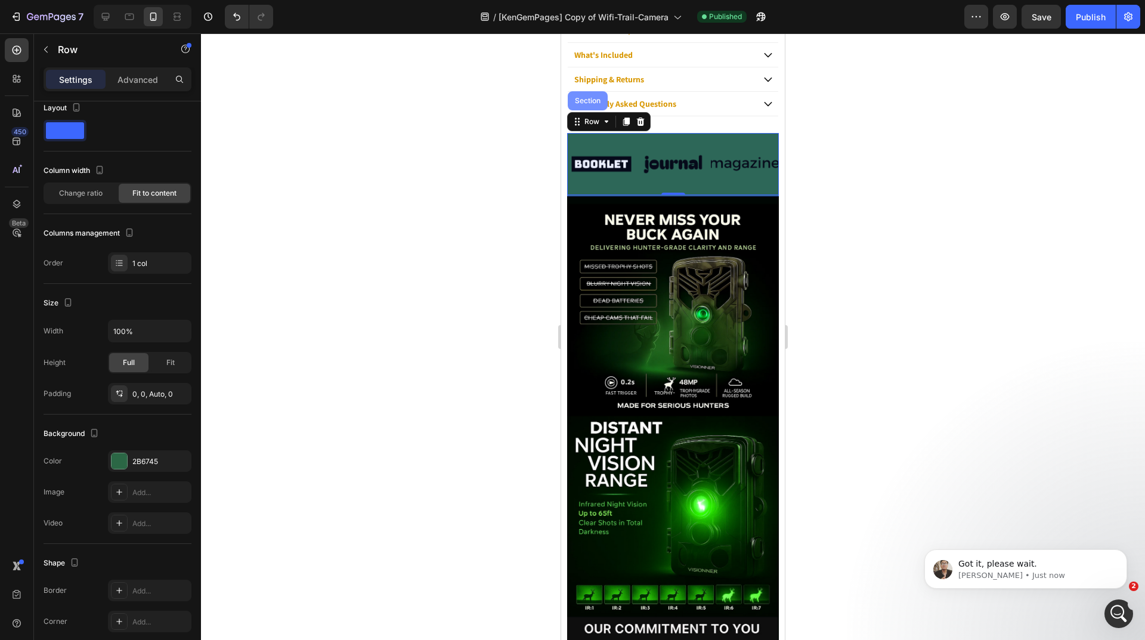
click at [587, 105] on div "Section" at bounding box center [588, 100] width 40 height 19
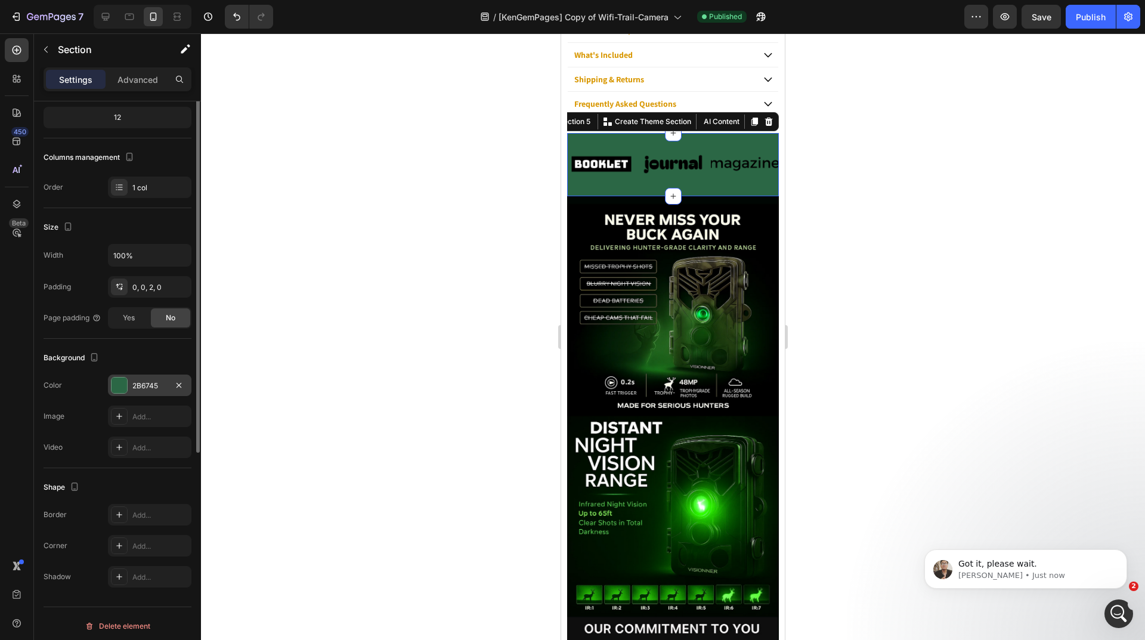
scroll to position [124, 0]
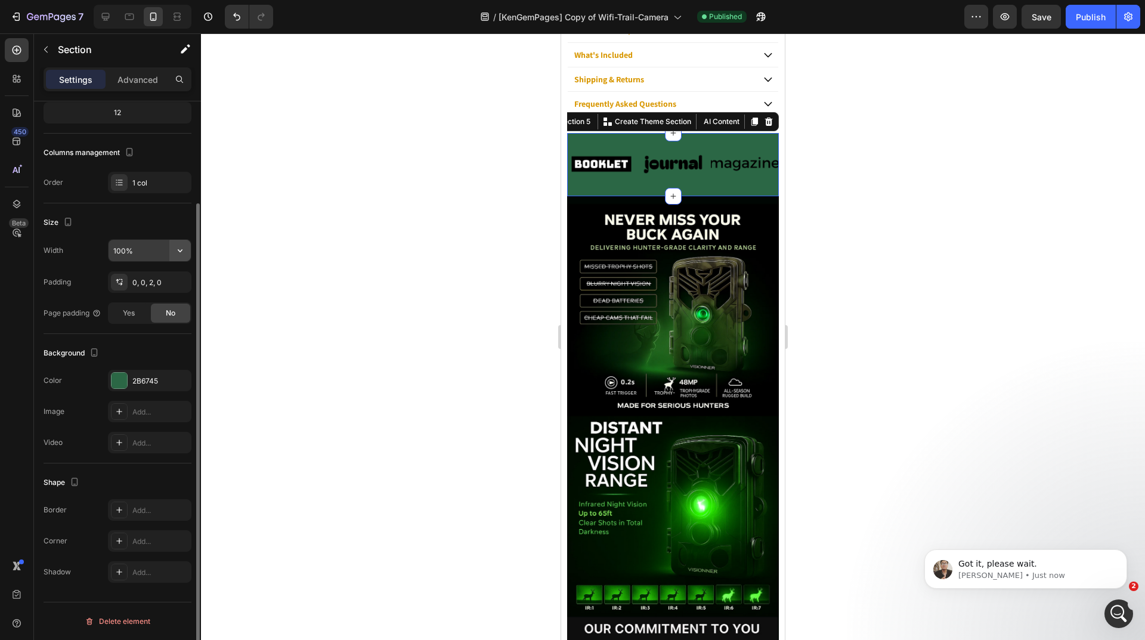
click at [182, 250] on icon "button" at bounding box center [180, 250] width 12 height 12
click at [141, 78] on p "Advanced" at bounding box center [137, 79] width 41 height 13
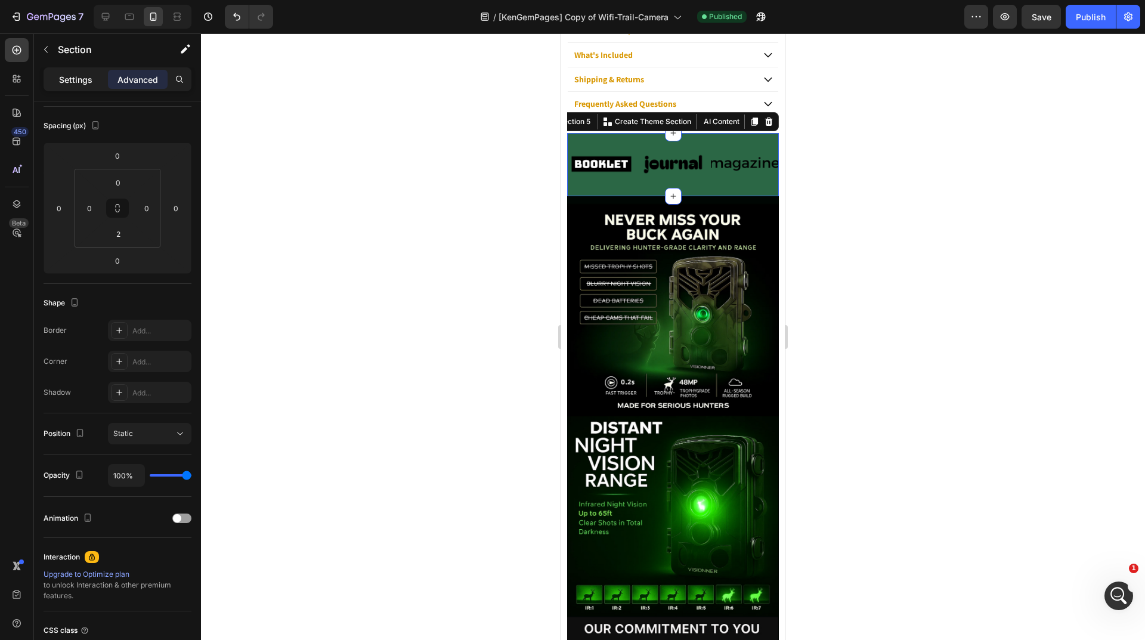
click at [74, 76] on p "Settings" at bounding box center [75, 79] width 33 height 13
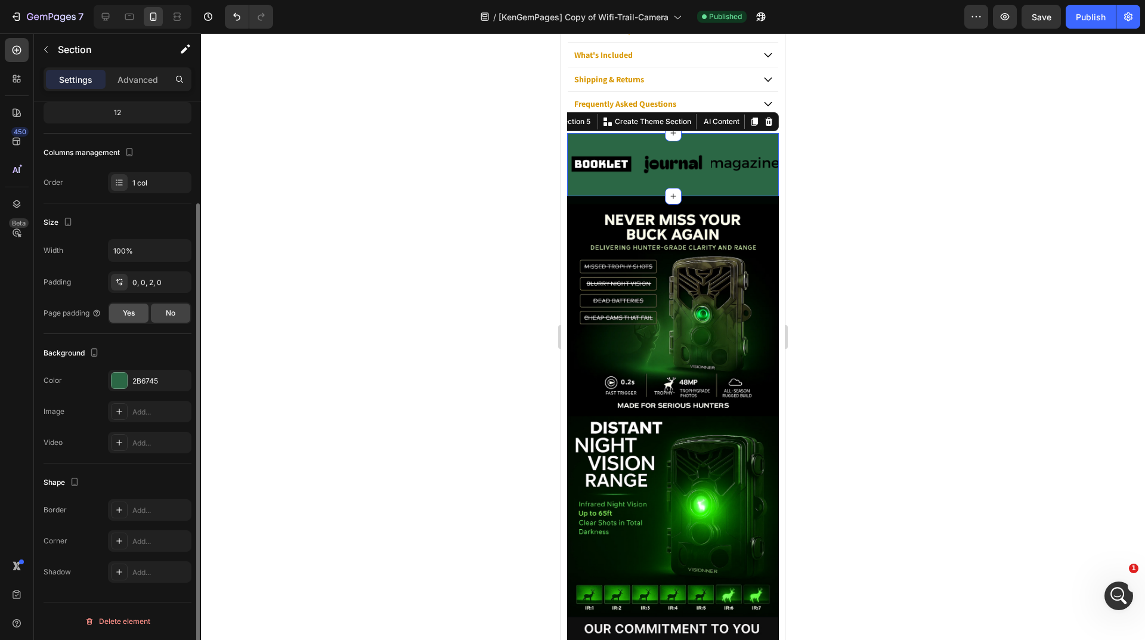
click at [129, 317] on span "Yes" at bounding box center [129, 313] width 12 height 11
click at [178, 314] on div "No" at bounding box center [170, 312] width 39 height 19
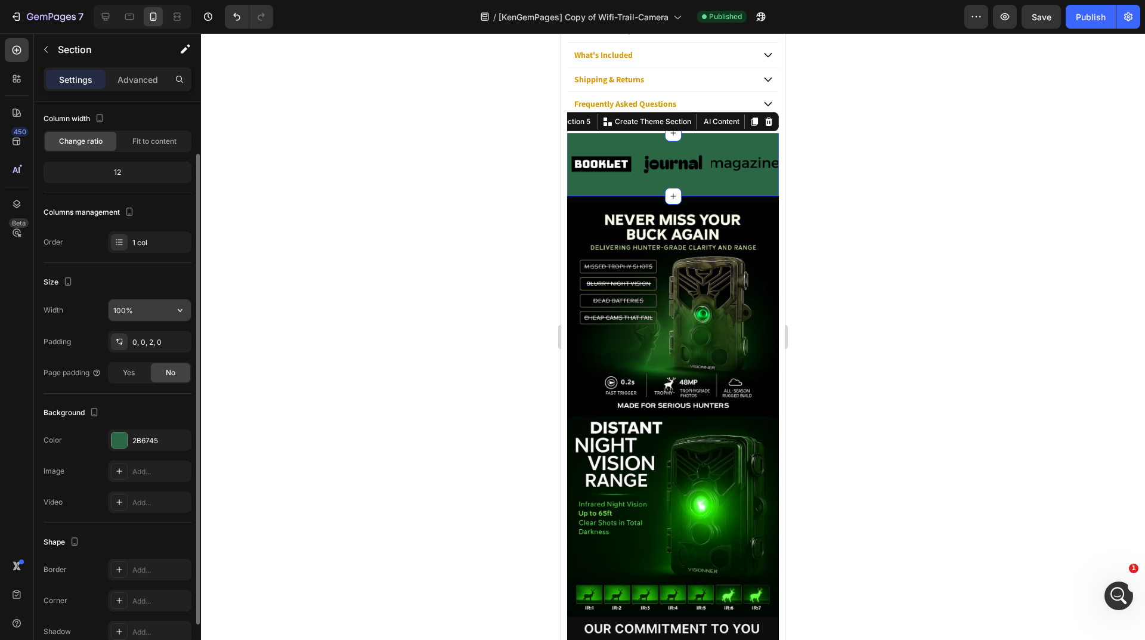
click at [158, 312] on input "100%" at bounding box center [150, 309] width 82 height 21
click at [183, 311] on icon "button" at bounding box center [180, 310] width 12 height 12
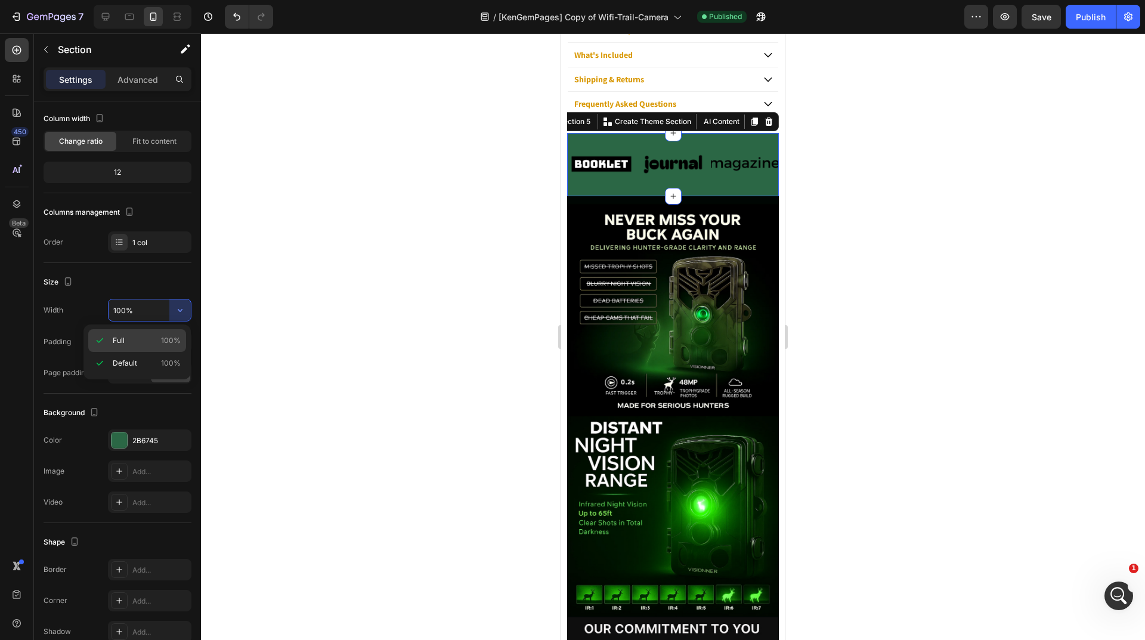
click at [151, 340] on p "Full 100%" at bounding box center [147, 340] width 68 height 11
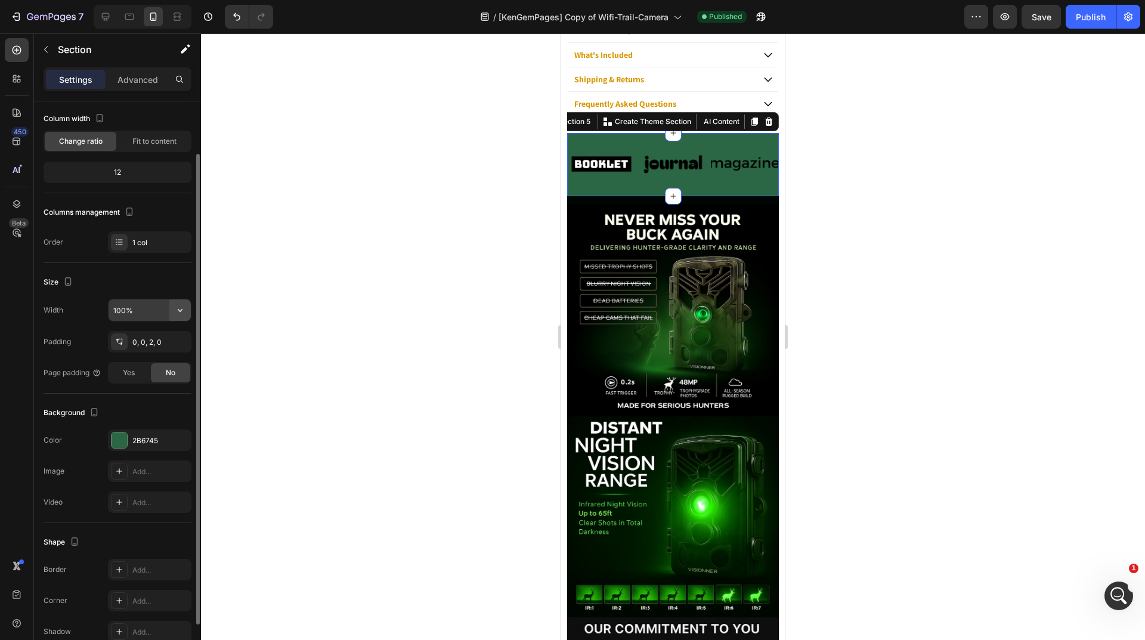
click at [178, 308] on icon "button" at bounding box center [180, 310] width 12 height 12
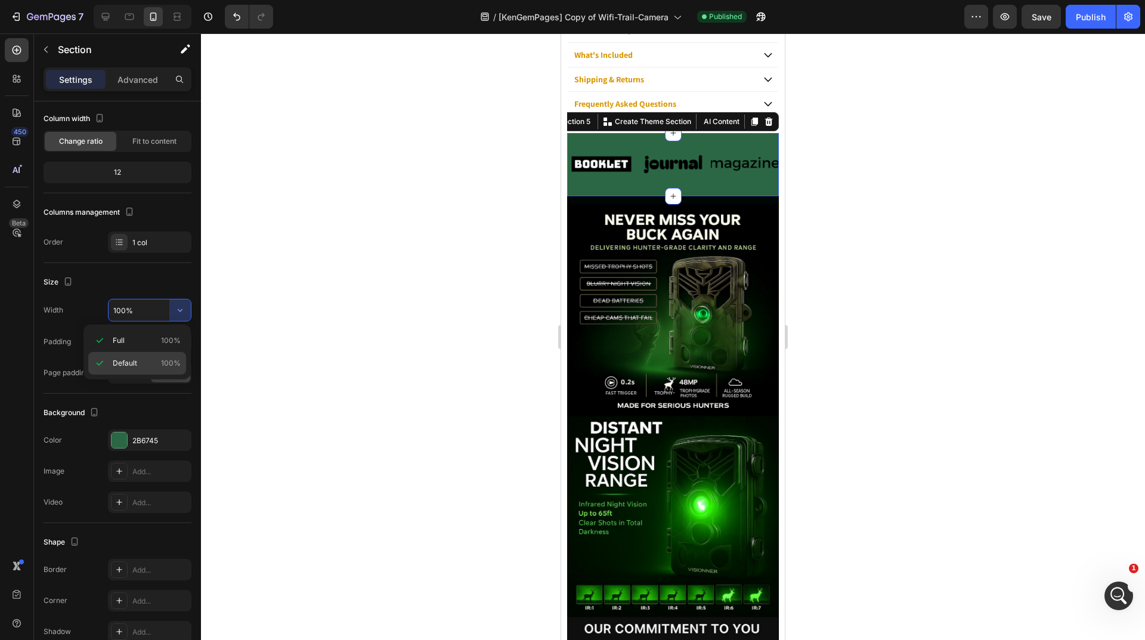
click at [144, 355] on div "Default 100%" at bounding box center [137, 363] width 98 height 23
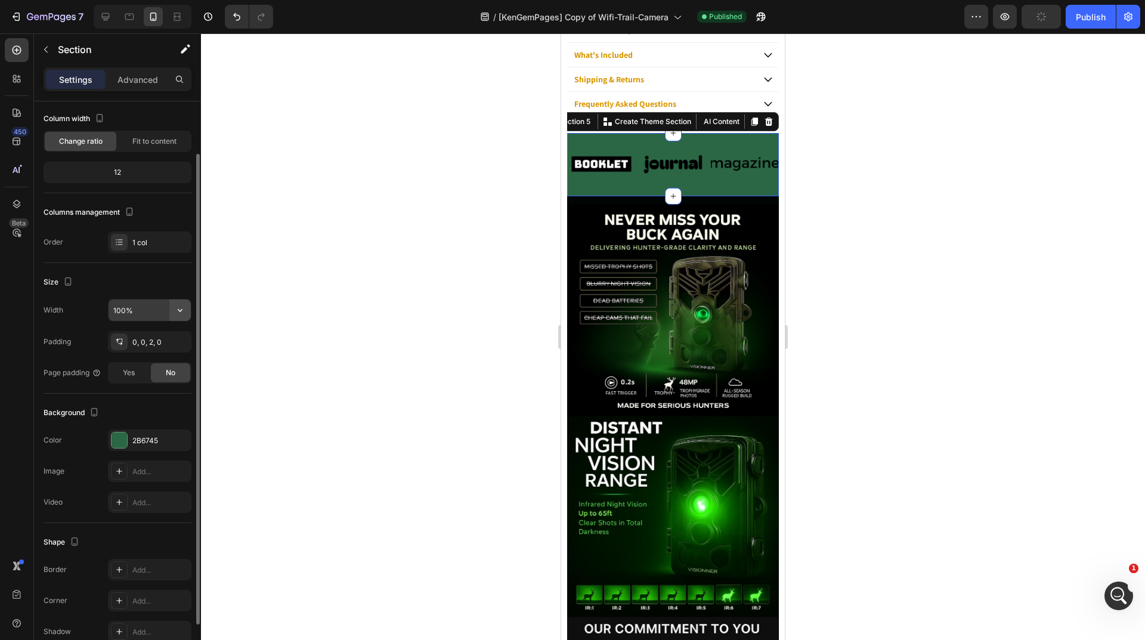
click at [175, 312] on icon "button" at bounding box center [180, 310] width 12 height 12
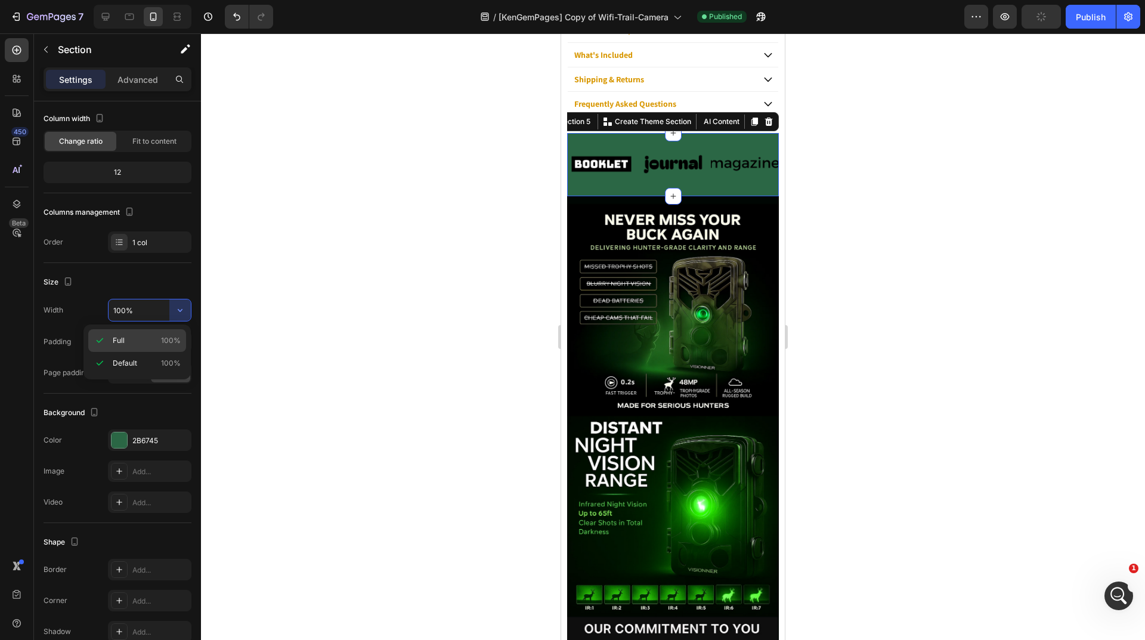
click at [132, 336] on p "Full 100%" at bounding box center [147, 340] width 68 height 11
click at [107, 17] on icon at bounding box center [106, 17] width 8 height 8
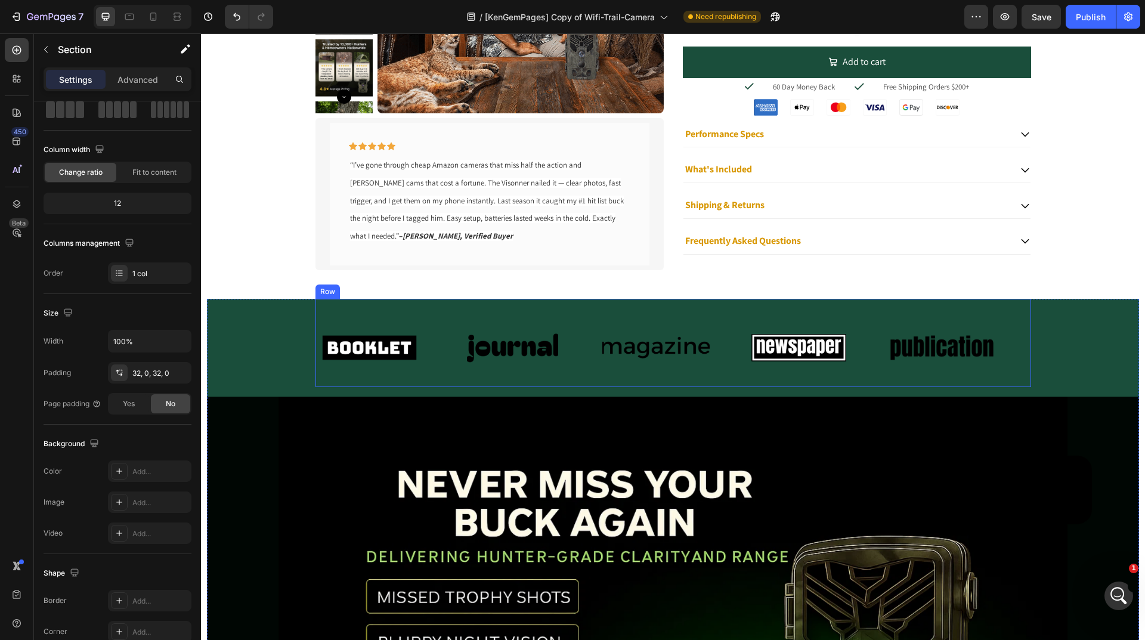
scroll to position [282, 0]
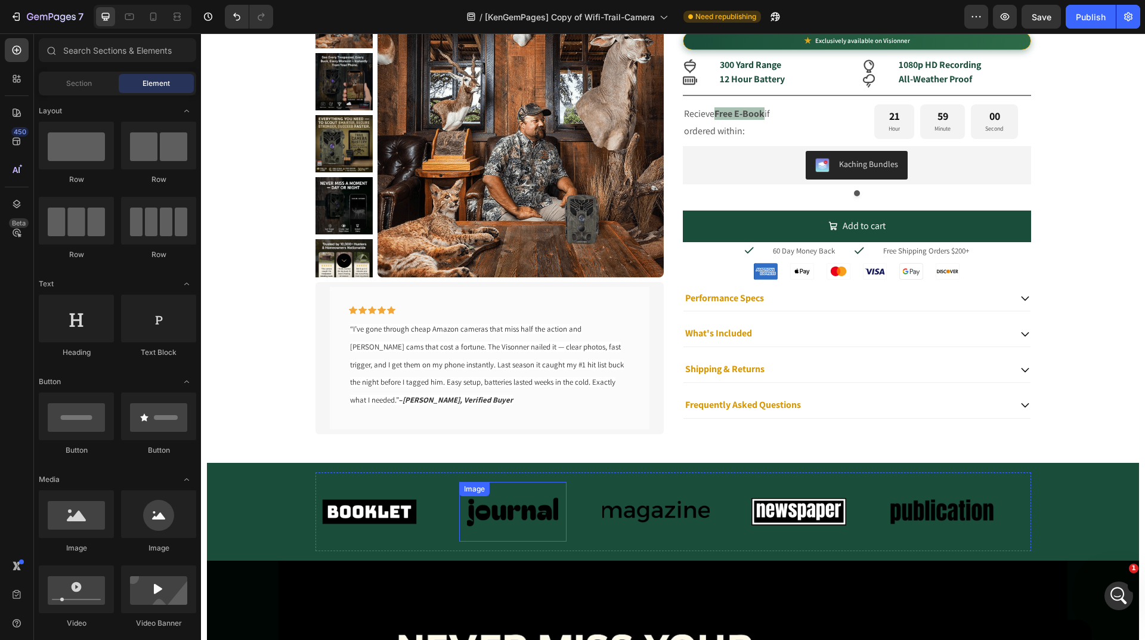
scroll to position [0, 0]
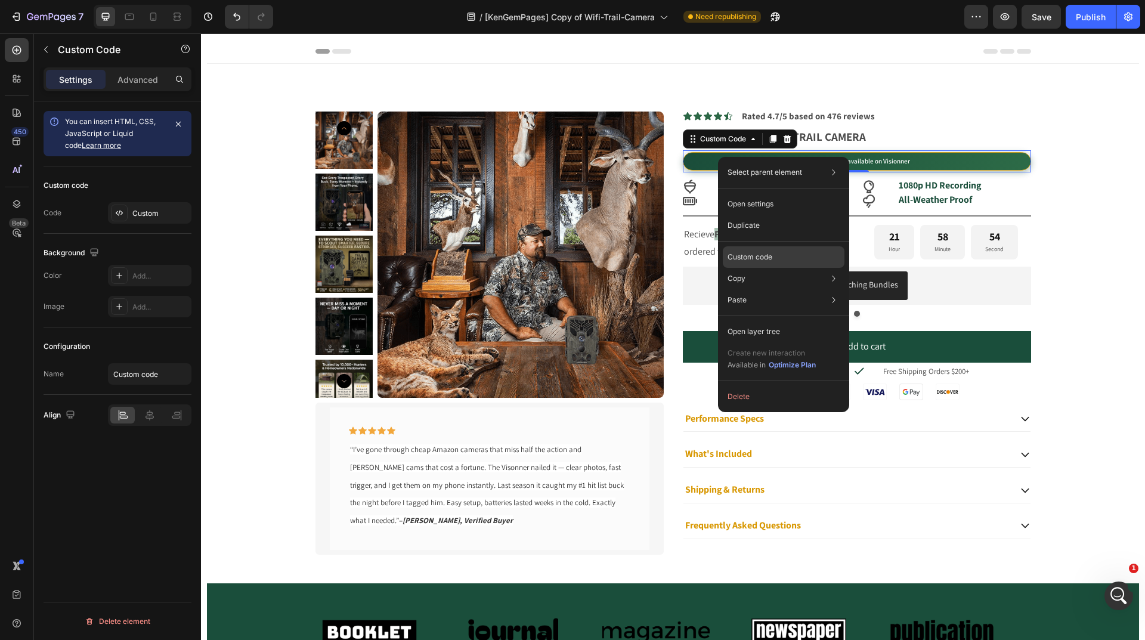
click at [749, 257] on p "Custom code" at bounding box center [749, 257] width 45 height 11
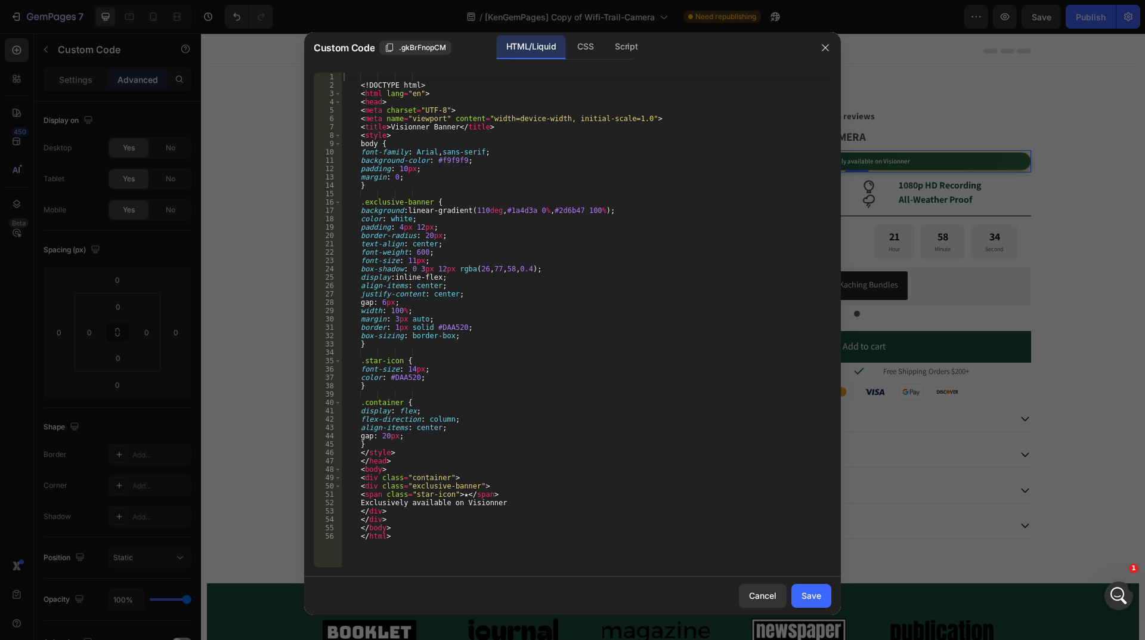
type textarea "padding: 10px;"
drag, startPoint x: 420, startPoint y: 169, endPoint x: 350, endPoint y: 165, distance: 69.8
click at [350, 165] on div "<! DOCTYPE html > < html lang = "en" > < head > < meta charset = "UTF-8" > < me…" at bounding box center [586, 328] width 490 height 511
type textarea "background-color: #f9f9f9;"
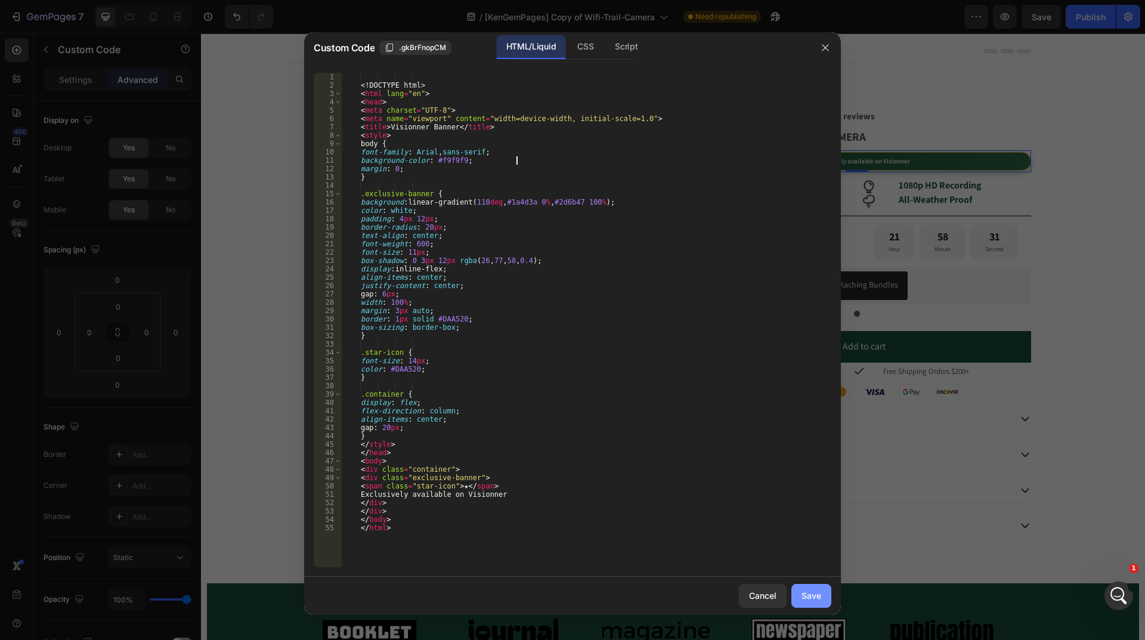
click at [804, 591] on div "Save" at bounding box center [811, 595] width 20 height 13
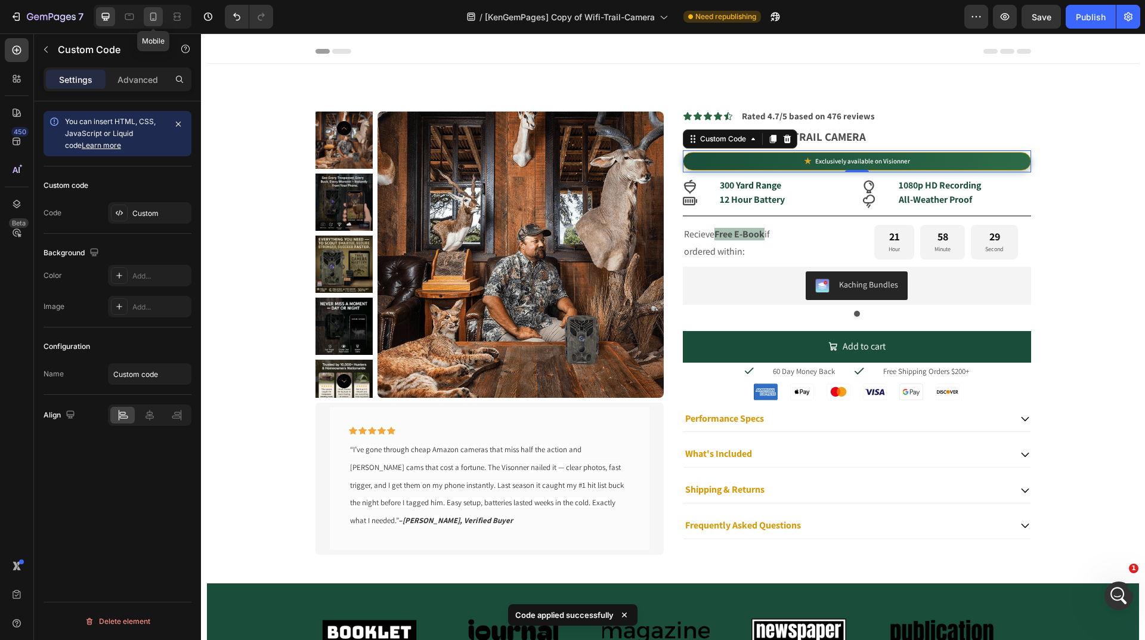
click at [153, 16] on icon at bounding box center [153, 17] width 12 height 12
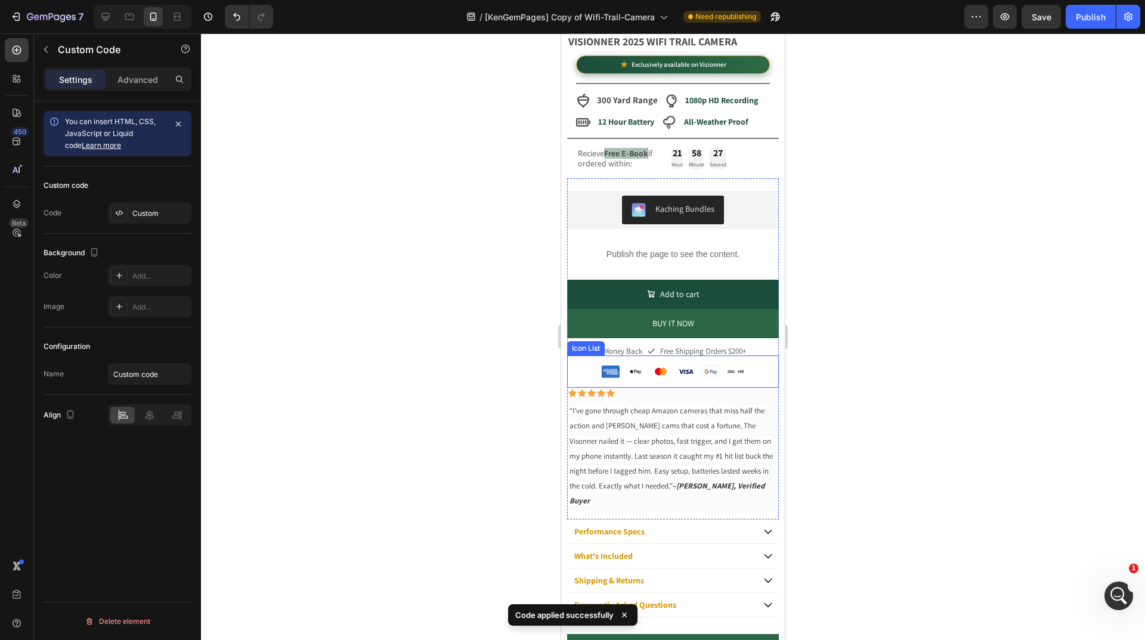
scroll to position [537, 0]
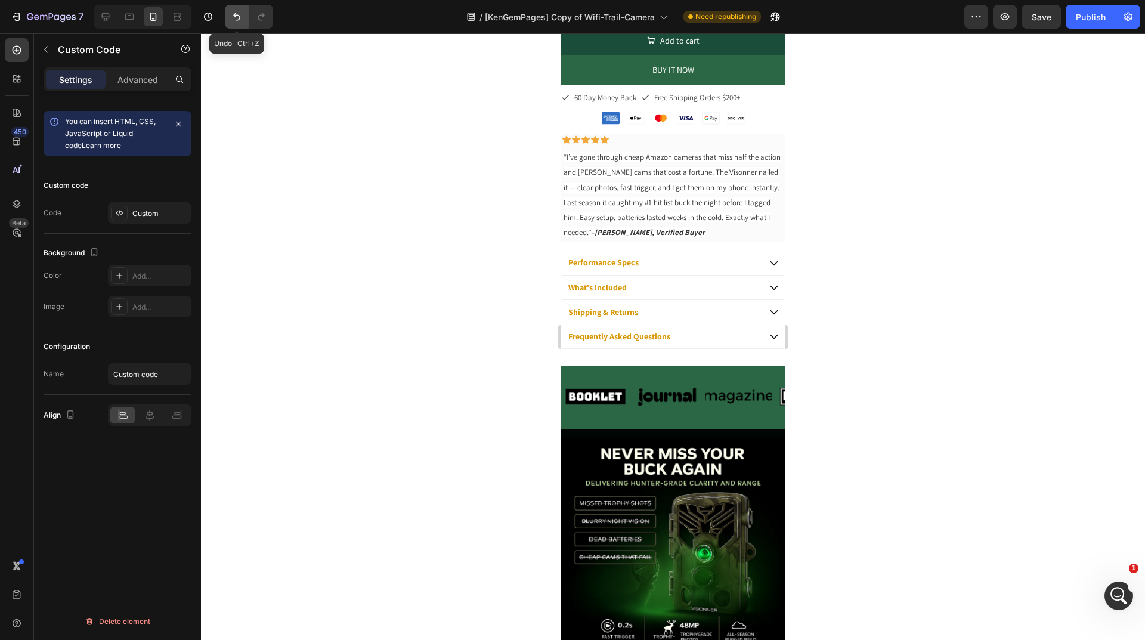
click at [231, 17] on icon "Undo/Redo" at bounding box center [237, 17] width 12 height 12
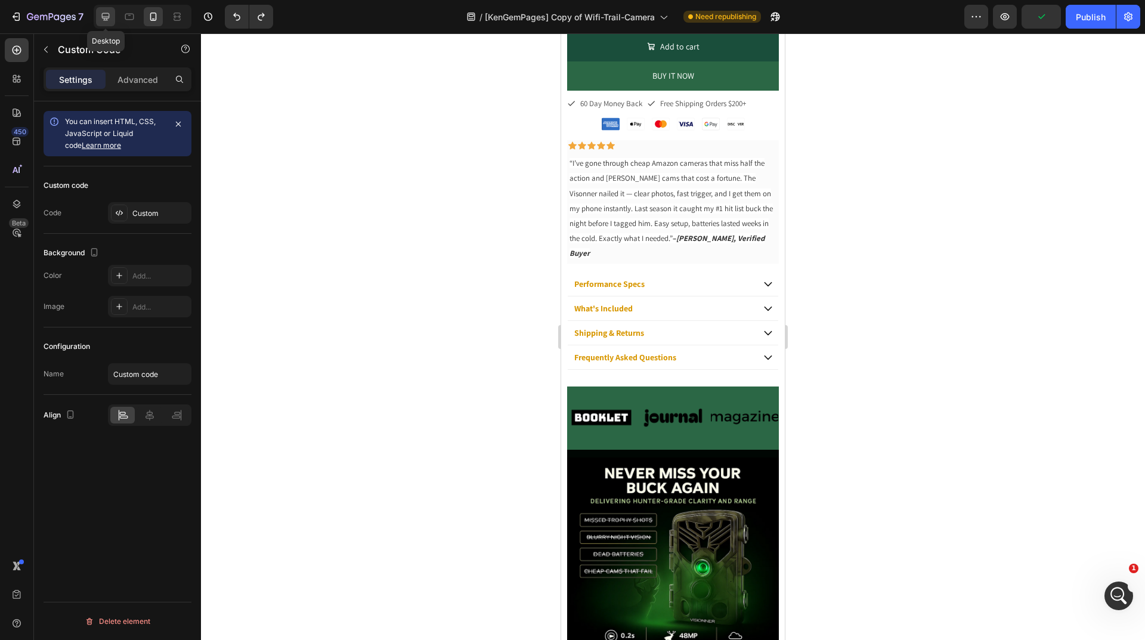
click at [102, 20] on icon at bounding box center [106, 17] width 12 height 12
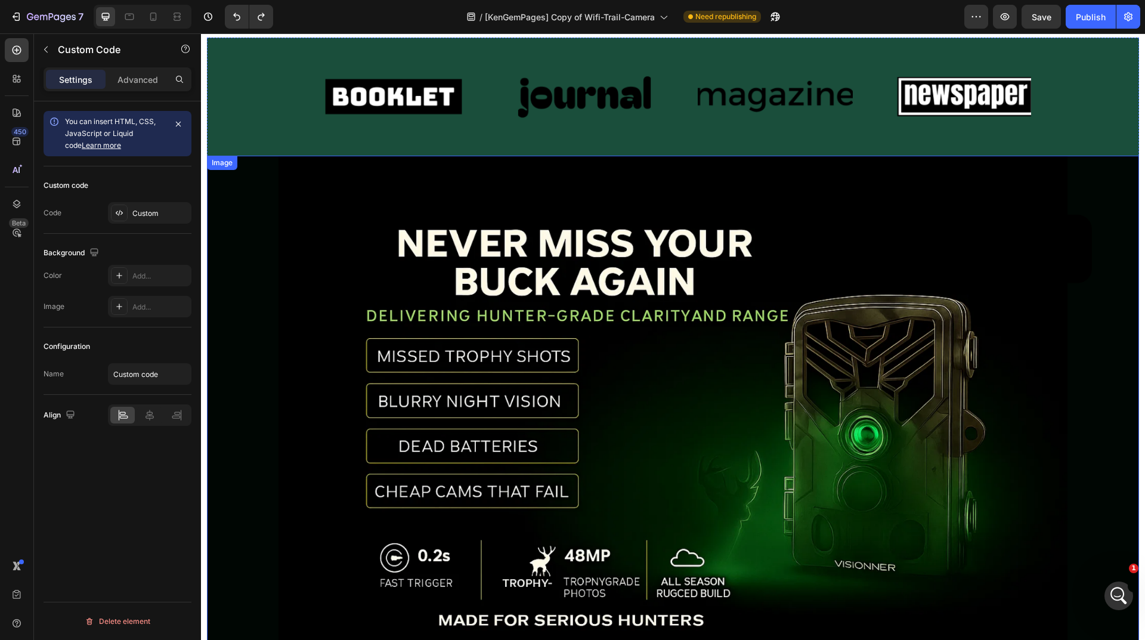
scroll to position [643, 0]
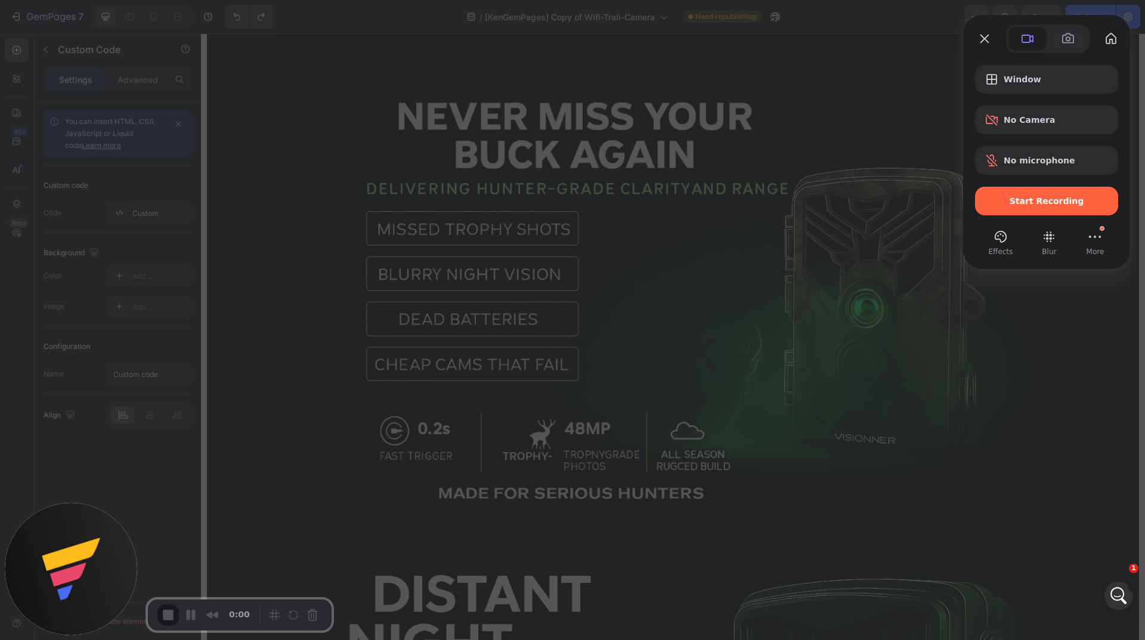
drag, startPoint x: 654, startPoint y: 411, endPoint x: 663, endPoint y: 404, distance: 11.1
click at [1018, 204] on span "Start Recording" at bounding box center [1046, 201] width 75 height 10
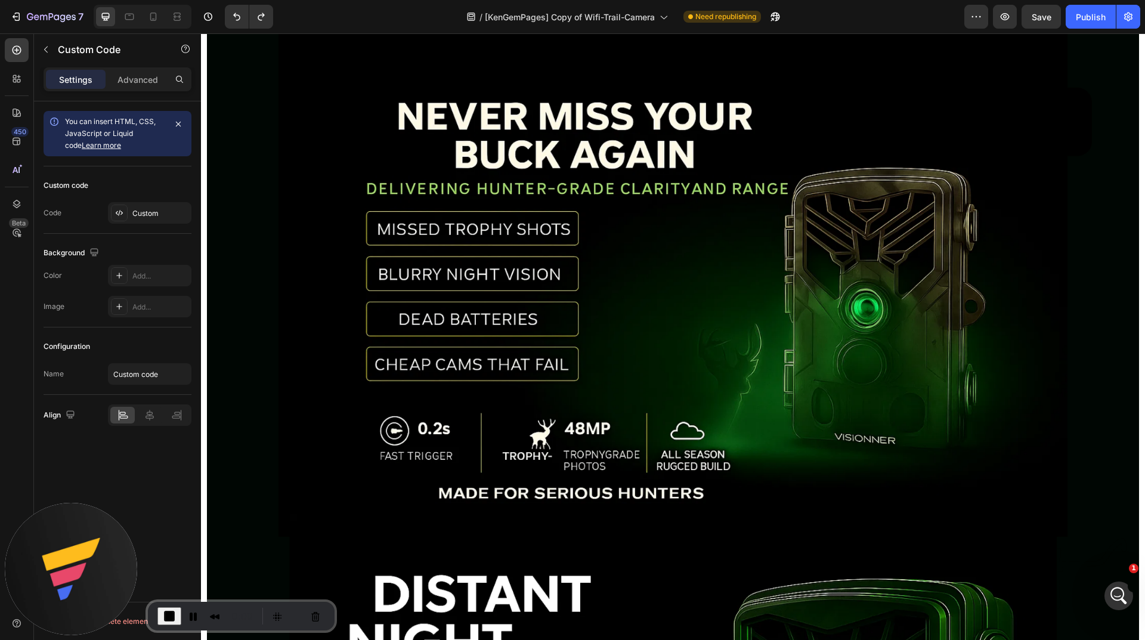
click at [309, 618] on button "Cancel Recording" at bounding box center [315, 615] width 19 height 19
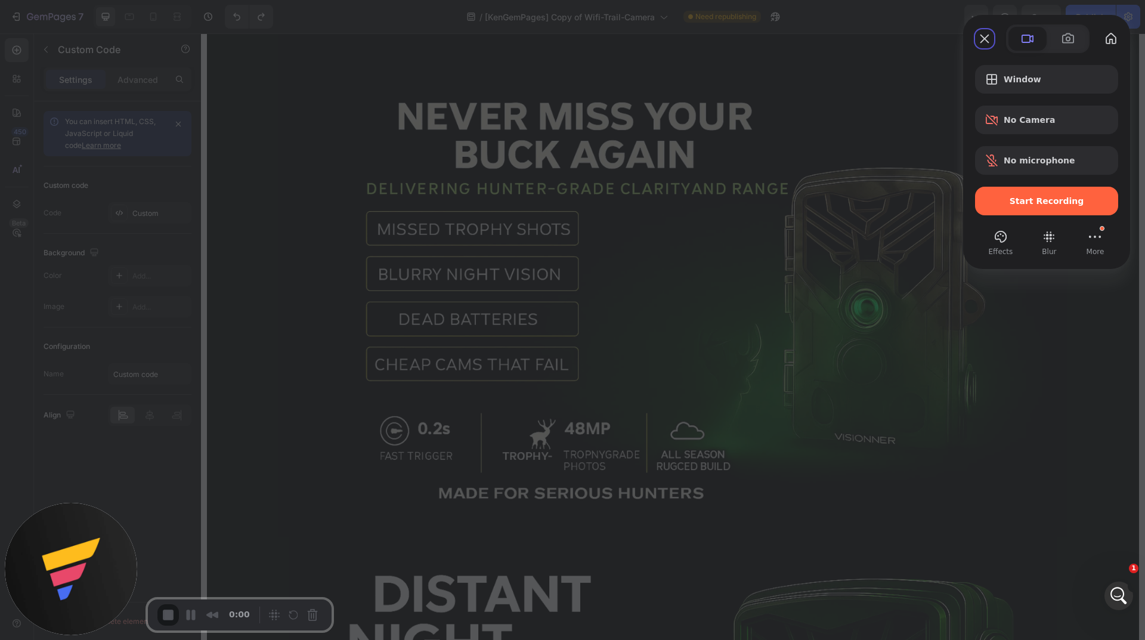
click at [1026, 205] on span "Start Recording" at bounding box center [1046, 201] width 75 height 10
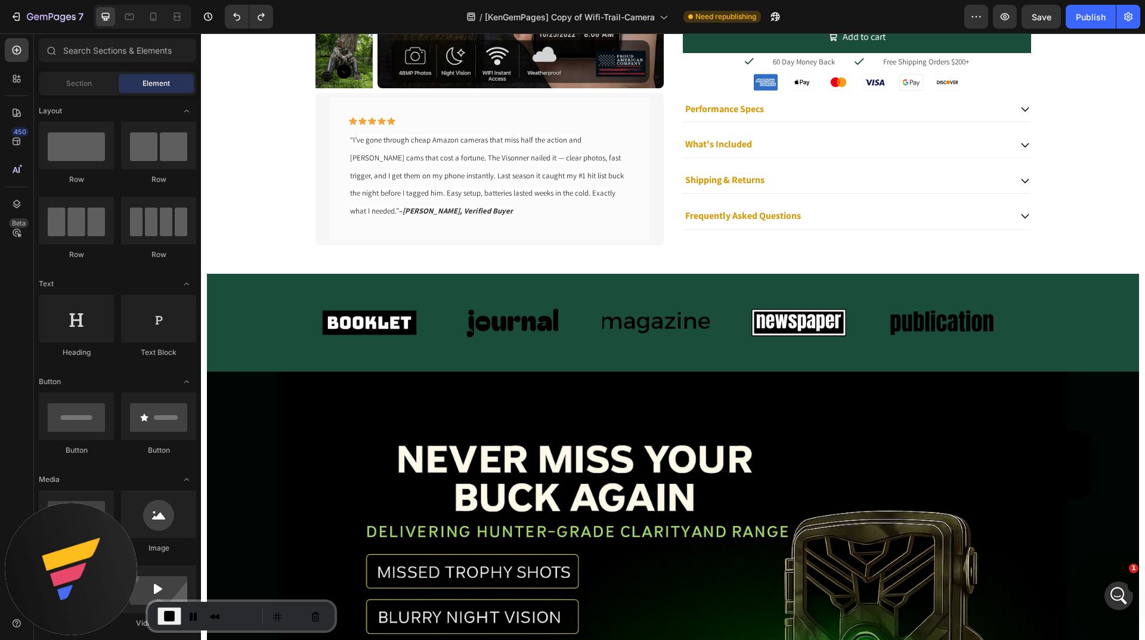
scroll to position [0, 0]
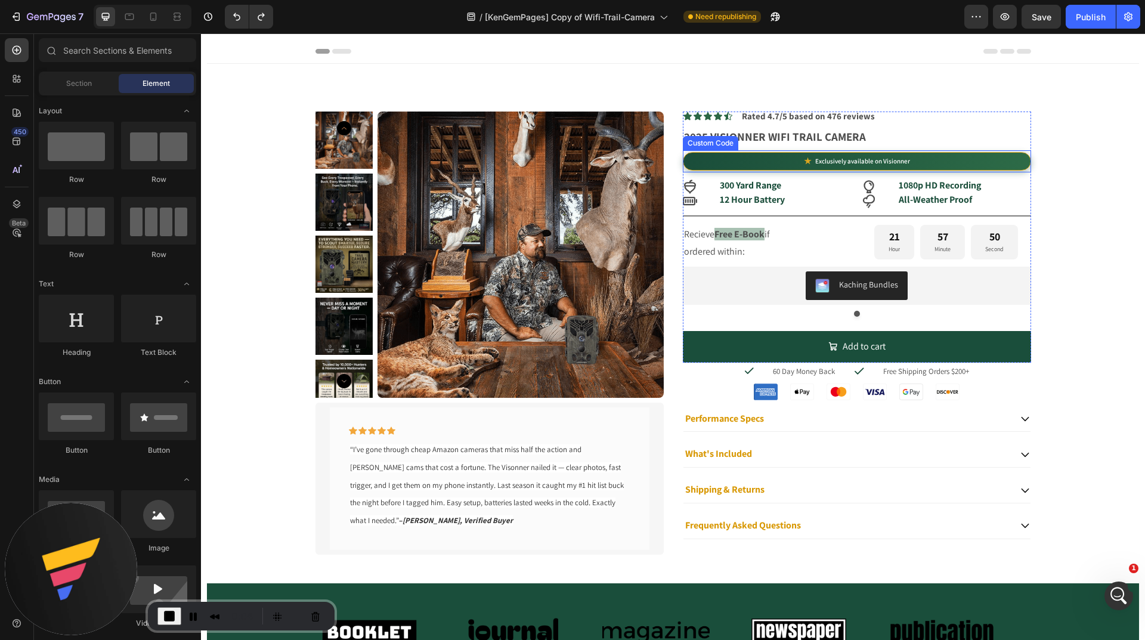
click at [726, 150] on div "Visionner Banner ★ Exclusively available on Visionner Custom Code" at bounding box center [857, 161] width 348 height 22
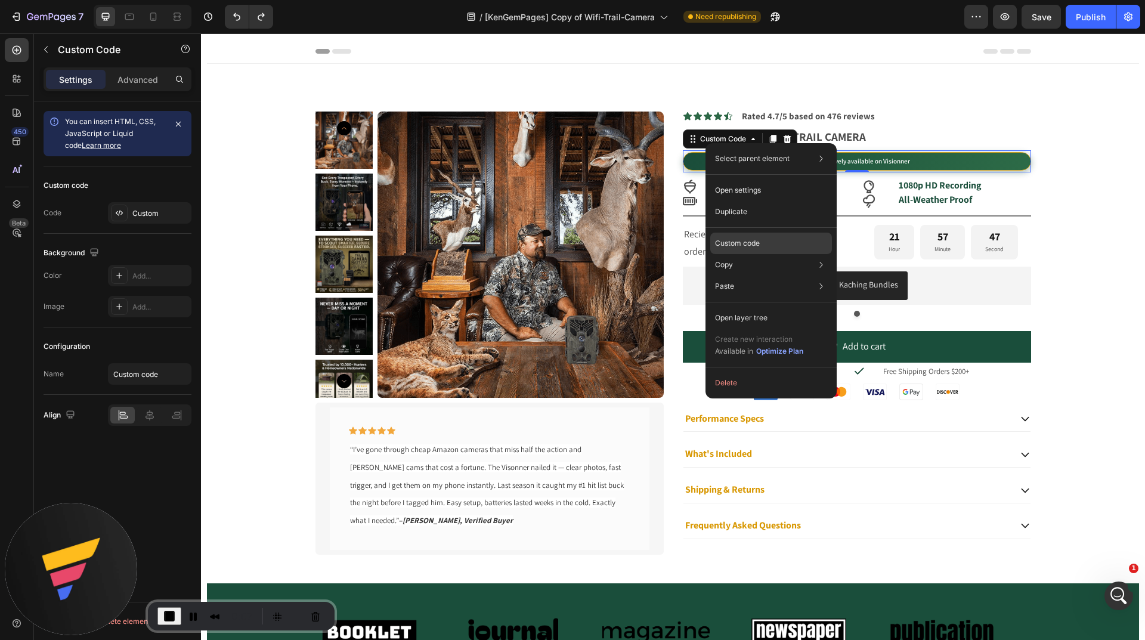
click at [754, 240] on p "Custom code" at bounding box center [737, 243] width 45 height 11
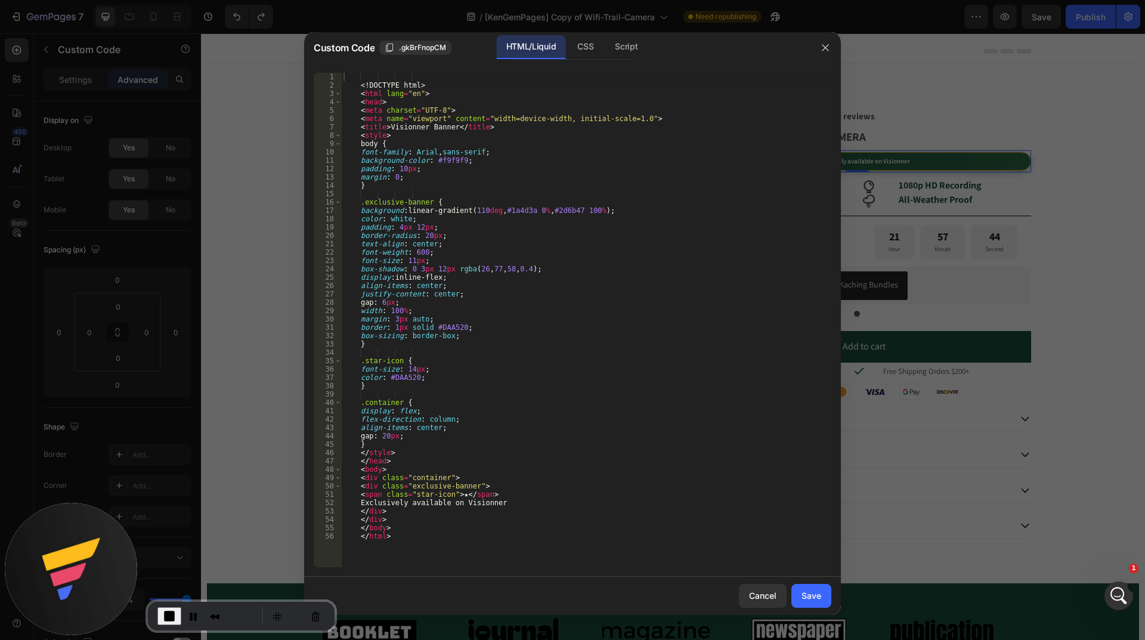
type textarea "padding: 10px;"
drag, startPoint x: 423, startPoint y: 170, endPoint x: 348, endPoint y: 170, distance: 74.5
click at [349, 169] on div "<! DOCTYPE html > < html lang = "en" > < head > < meta charset = "UTF-8" > < me…" at bounding box center [586, 328] width 490 height 511
type textarea "background-color: #f9f9f9;"
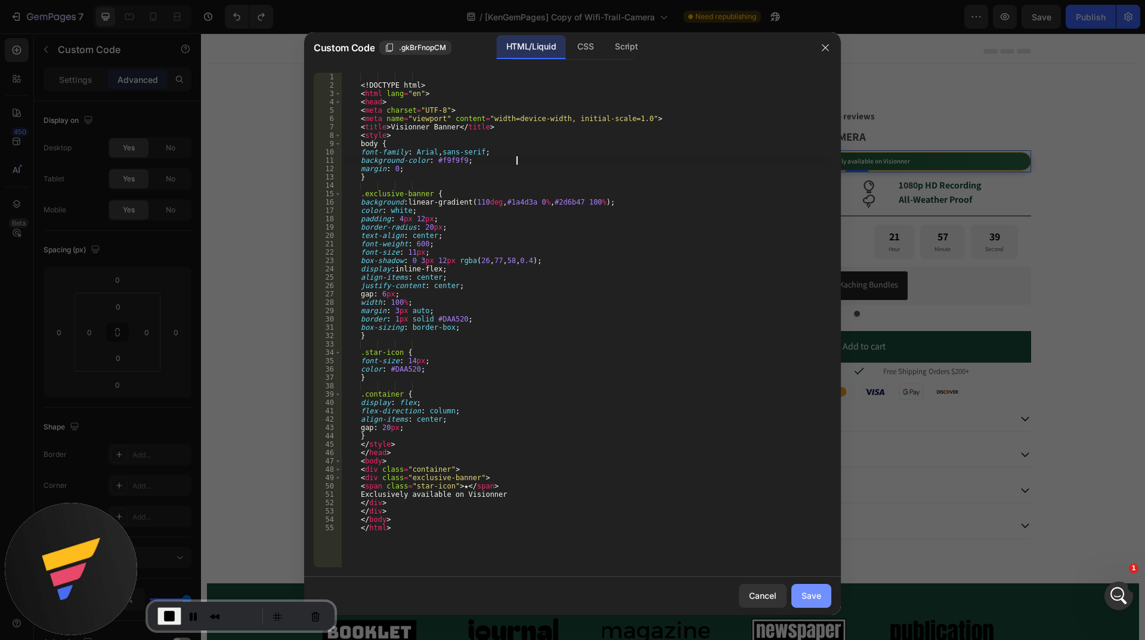
click at [808, 596] on div "Save" at bounding box center [811, 595] width 20 height 13
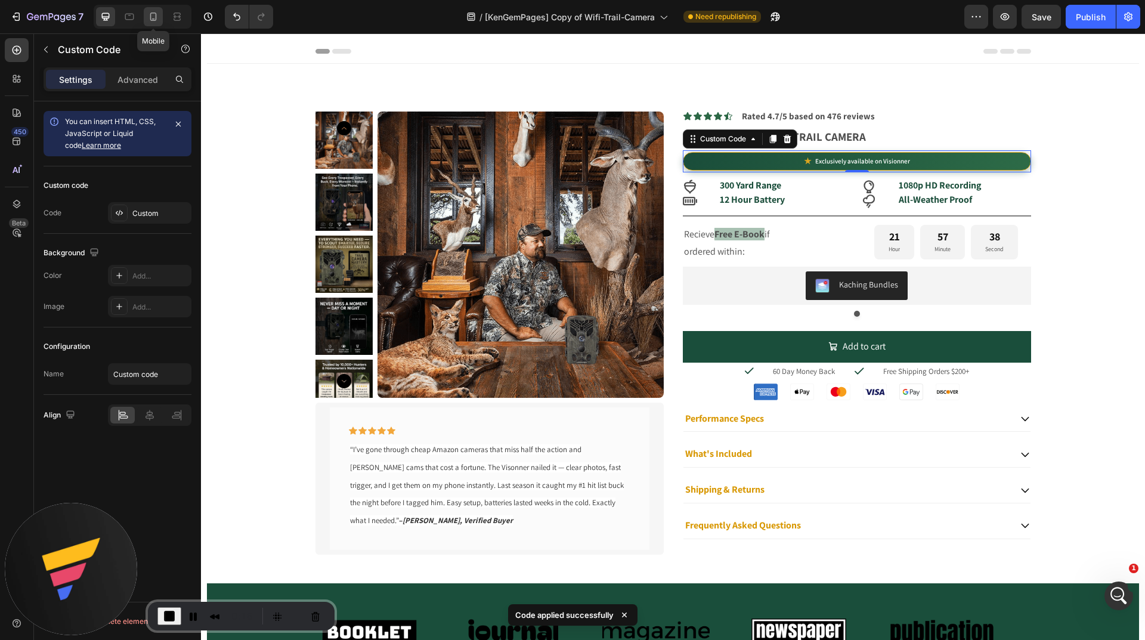
click at [149, 16] on icon at bounding box center [153, 17] width 12 height 12
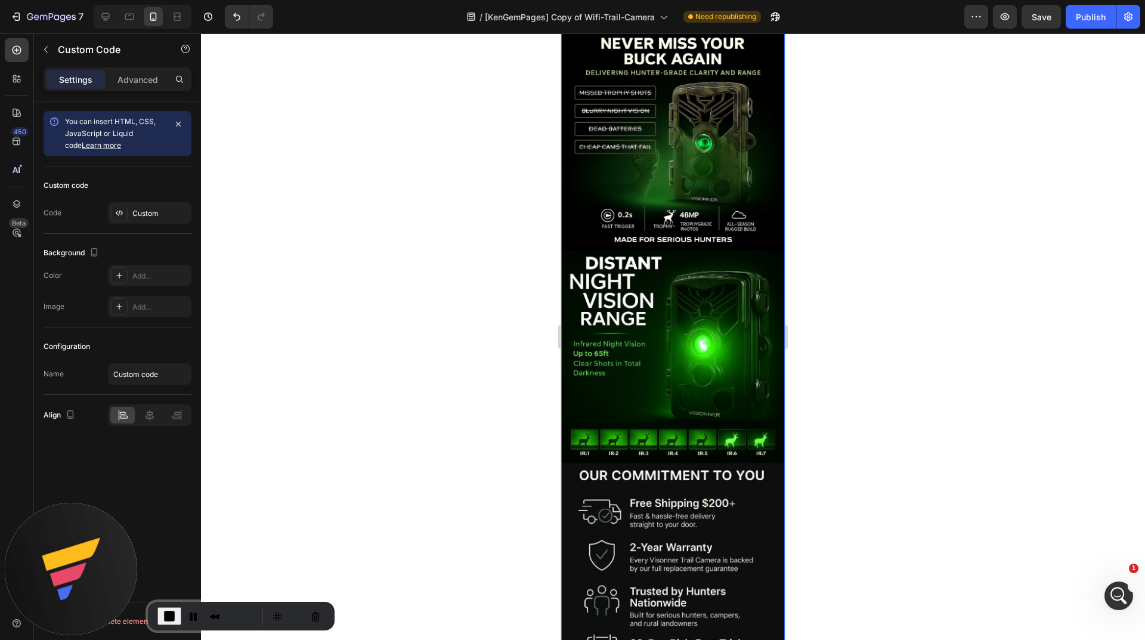
scroll to position [835, 0]
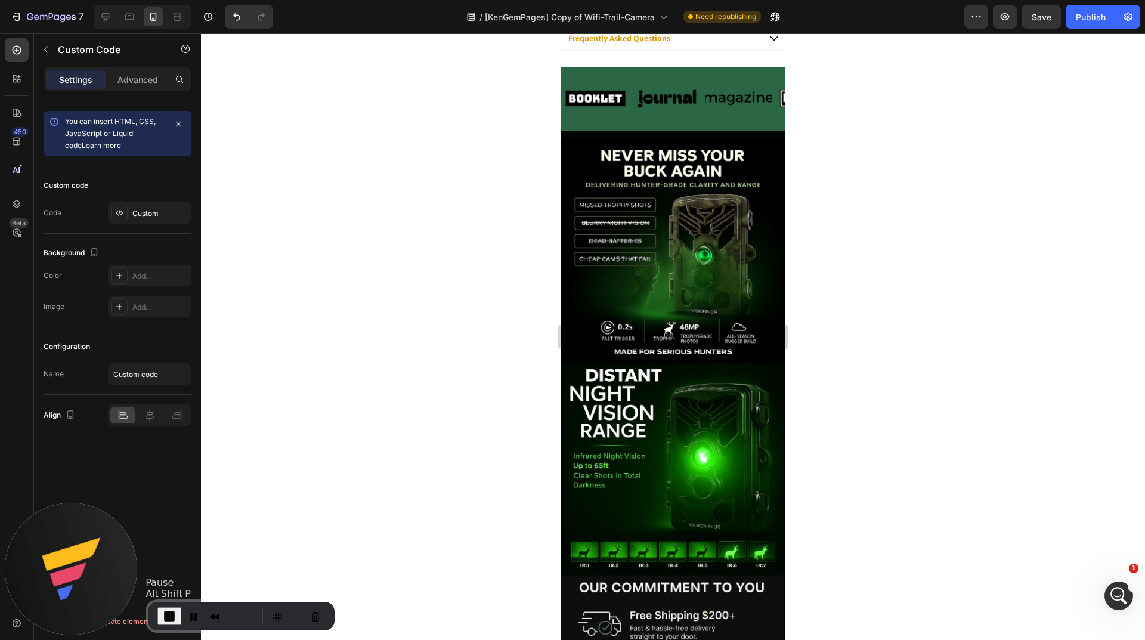
click at [173, 612] on span "End Recording" at bounding box center [169, 616] width 14 height 14
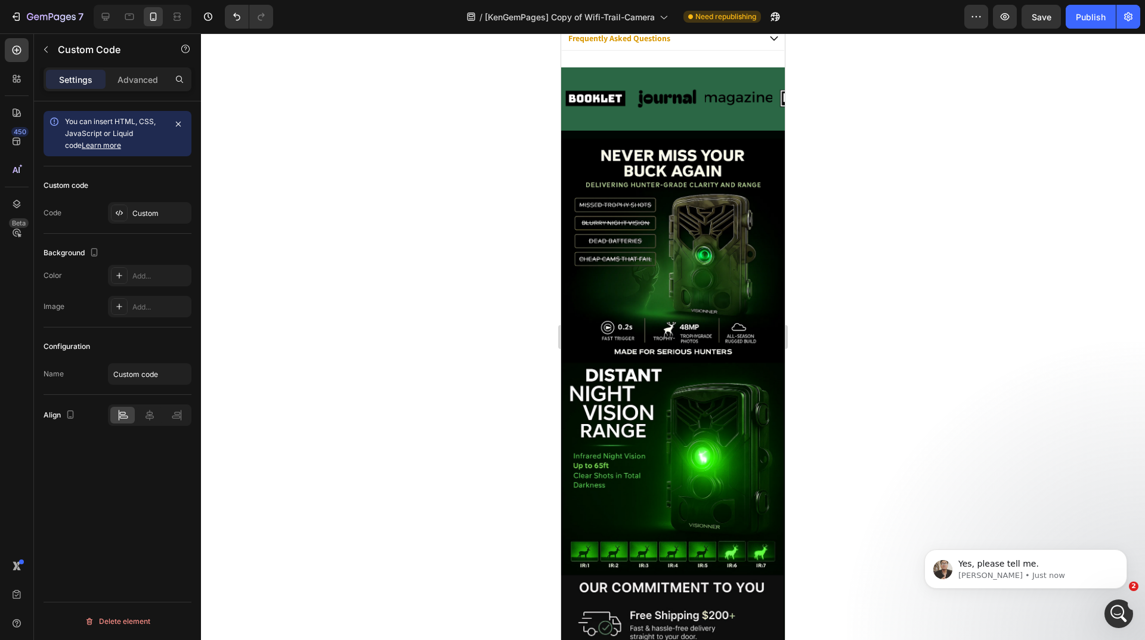
scroll to position [0, 0]
drag, startPoint x: 1044, startPoint y: 15, endPoint x: 1034, endPoint y: 18, distance: 10.7
click at [1043, 15] on span "Save" at bounding box center [1041, 17] width 20 height 10
click at [178, 122] on icon "button" at bounding box center [178, 124] width 10 height 10
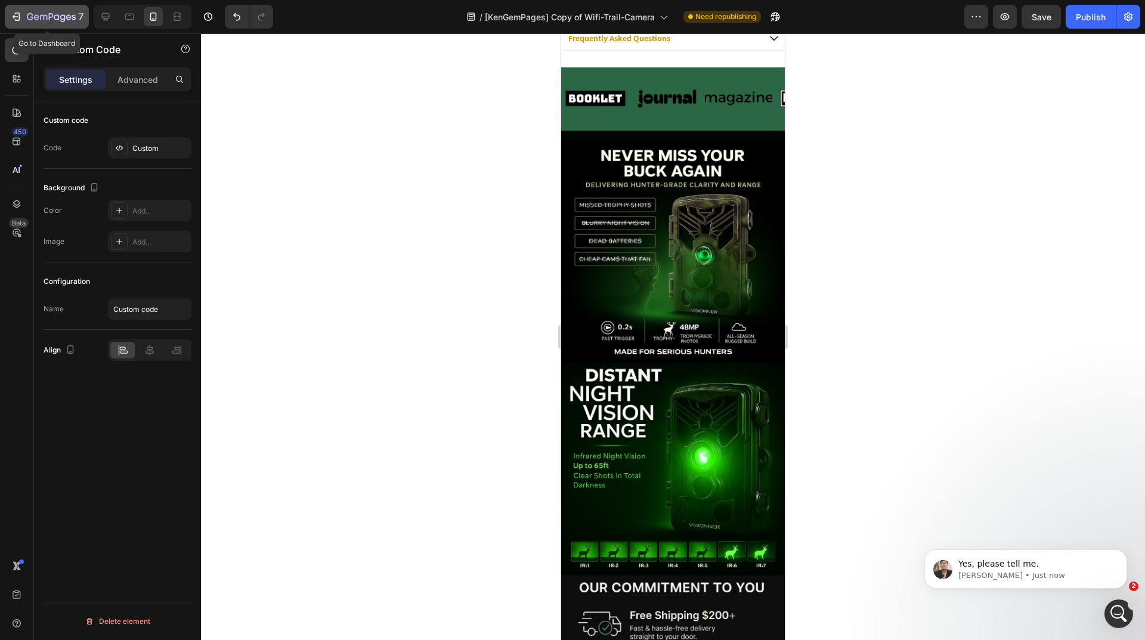
click at [67, 17] on icon "button" at bounding box center [68, 16] width 5 height 5
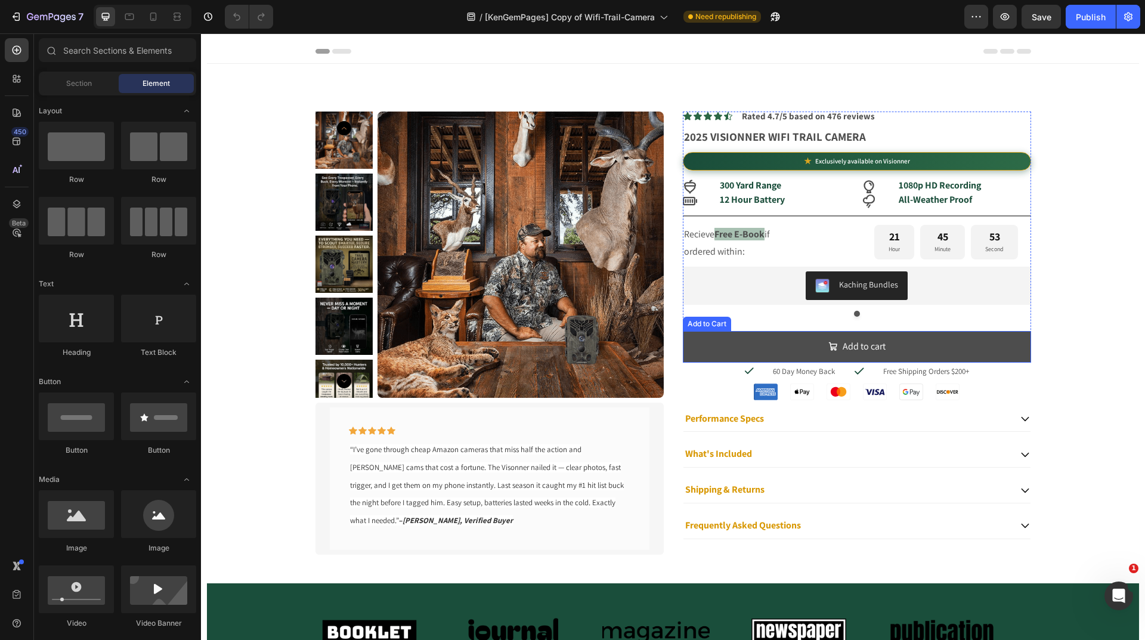
drag, startPoint x: 729, startPoint y: 348, endPoint x: 572, endPoint y: 351, distance: 156.8
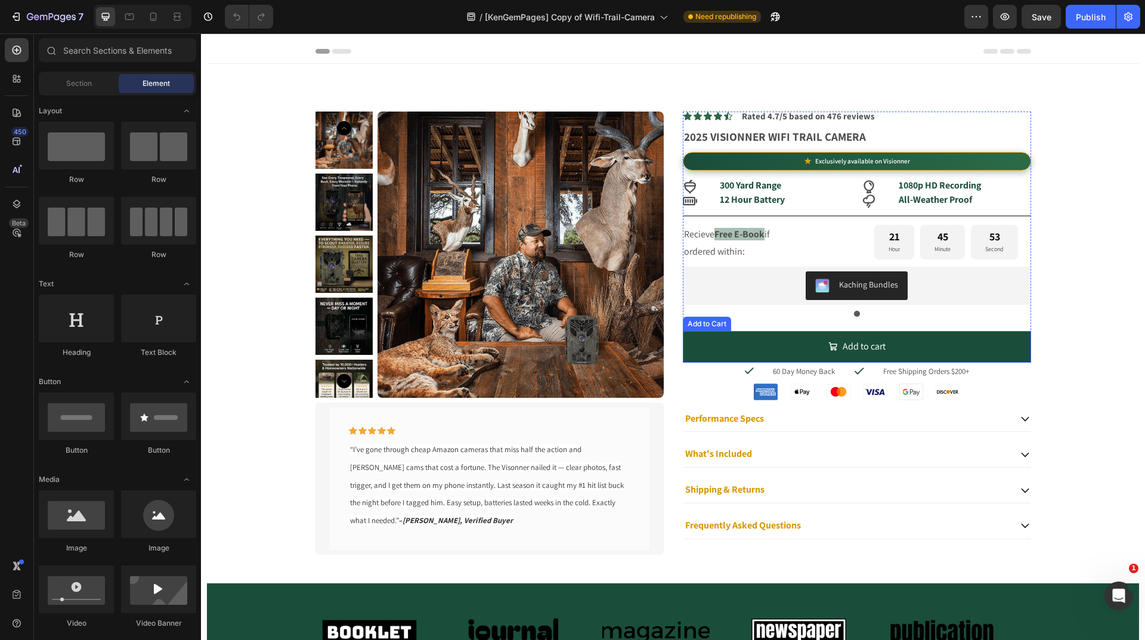
click at [728, 348] on button "Add to cart" at bounding box center [857, 347] width 348 height 32
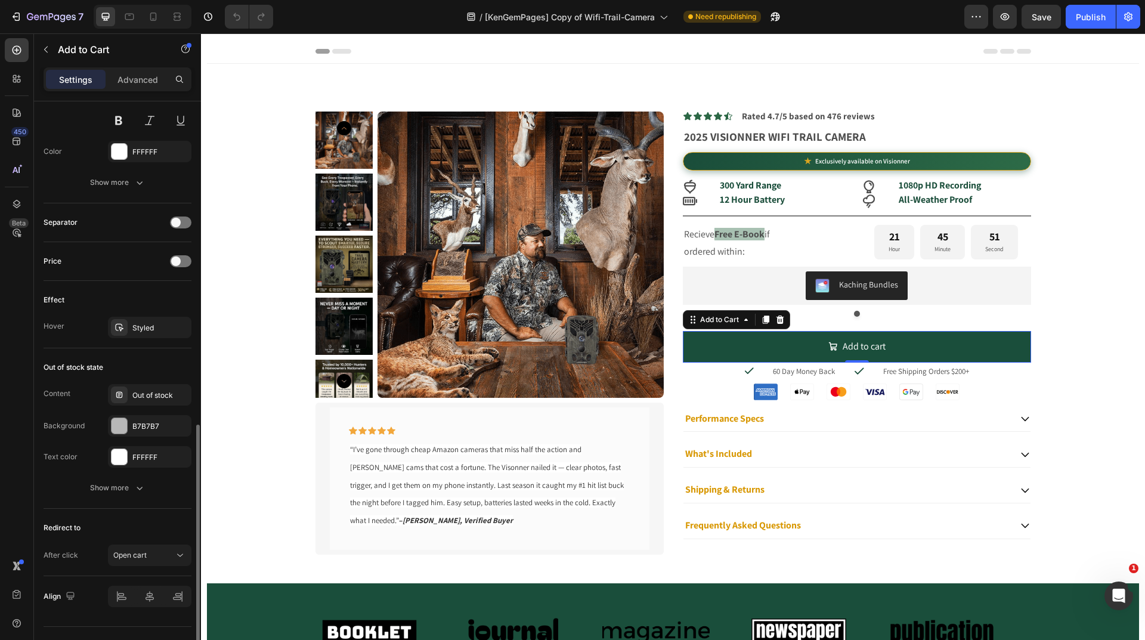
scroll to position [799, 0]
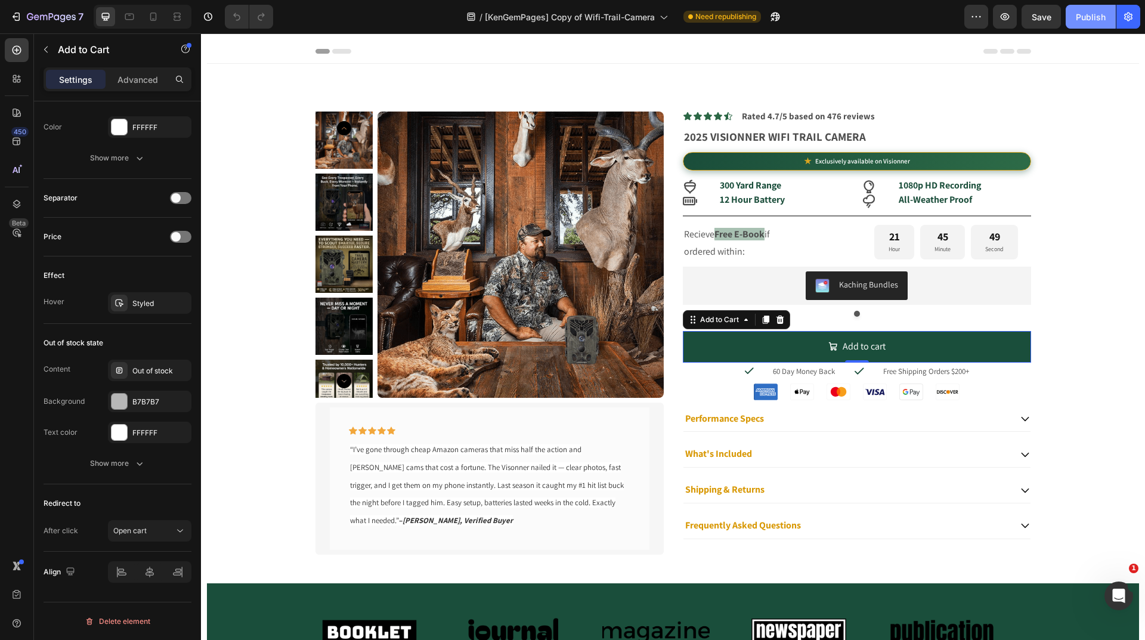
drag, startPoint x: 1092, startPoint y: 22, endPoint x: 877, endPoint y: 10, distance: 215.5
click at [1092, 22] on div "Publish" at bounding box center [1090, 17] width 30 height 13
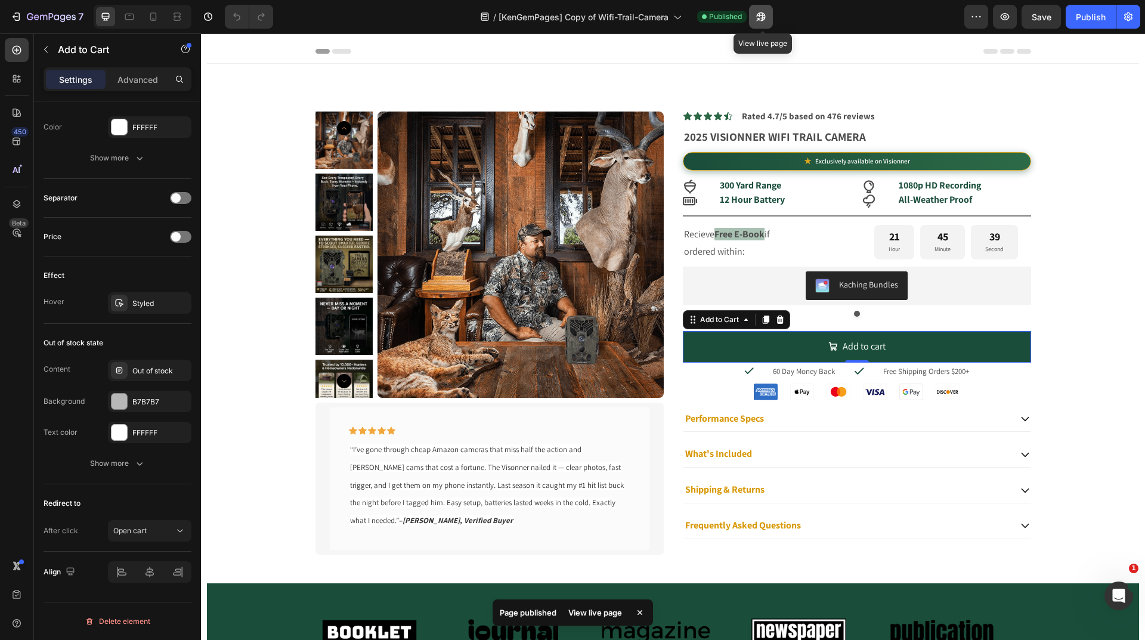
click at [760, 18] on icon "button" at bounding box center [758, 19] width 3 height 3
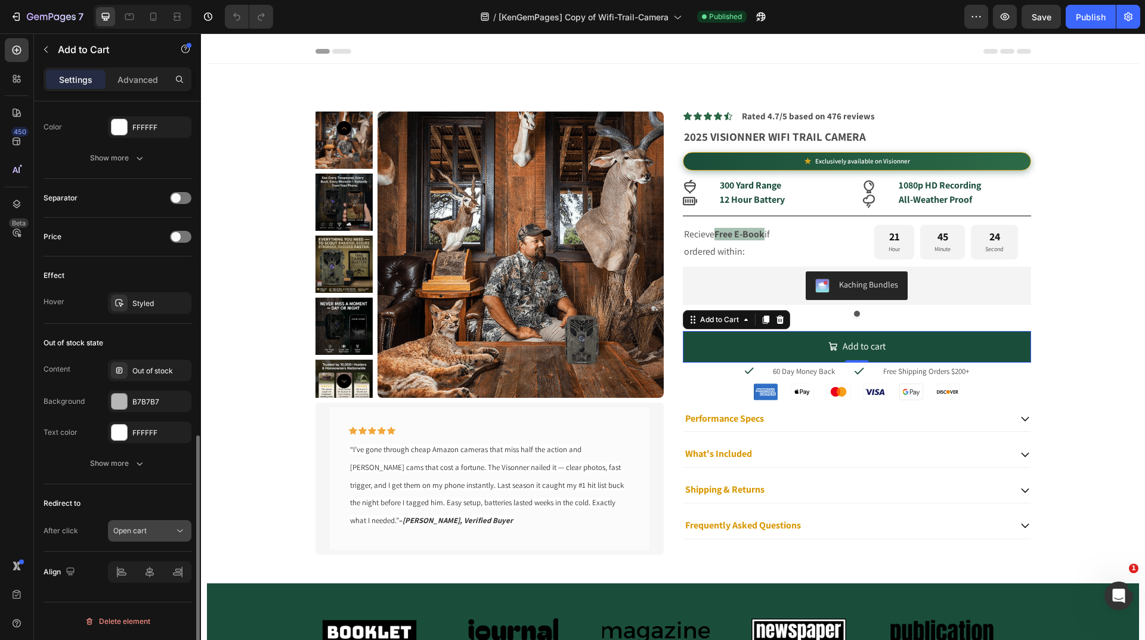
click at [159, 529] on div "Open cart" at bounding box center [143, 530] width 61 height 11
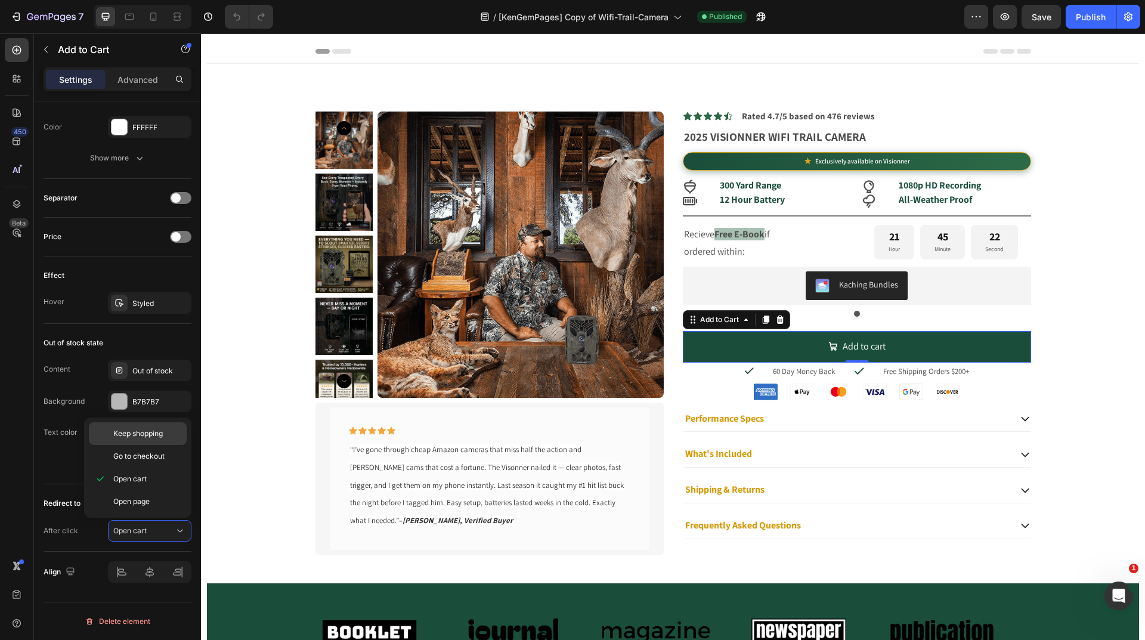
drag, startPoint x: 154, startPoint y: 435, endPoint x: 27, endPoint y: 402, distance: 131.3
click at [154, 435] on span "Keep shopping" at bounding box center [137, 433] width 49 height 11
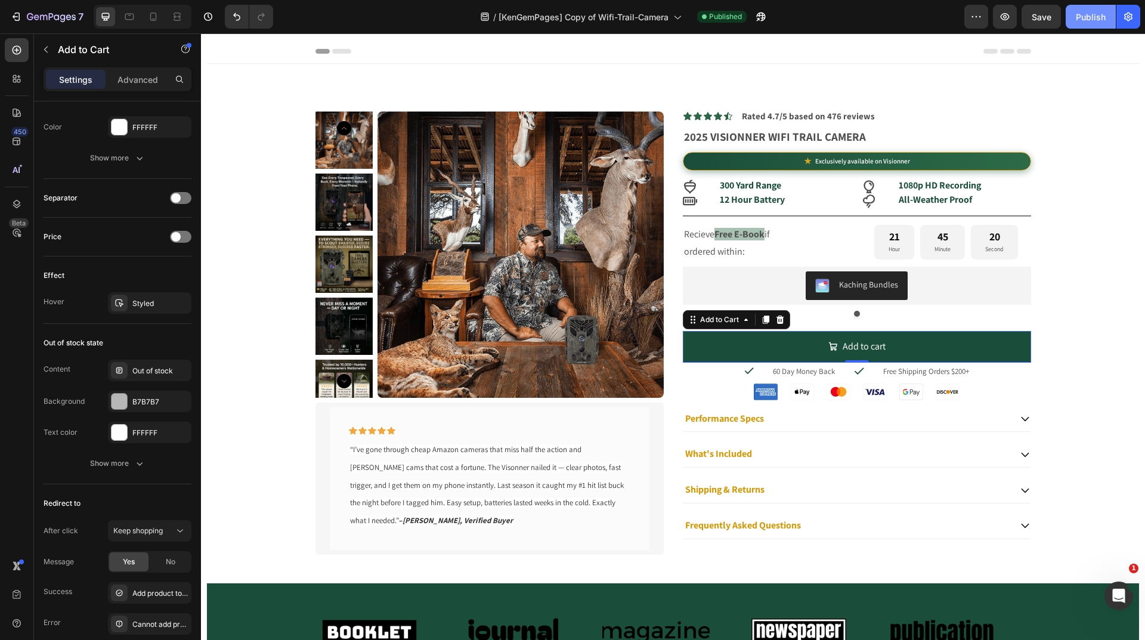
click at [1086, 18] on div "Publish" at bounding box center [1090, 17] width 30 height 13
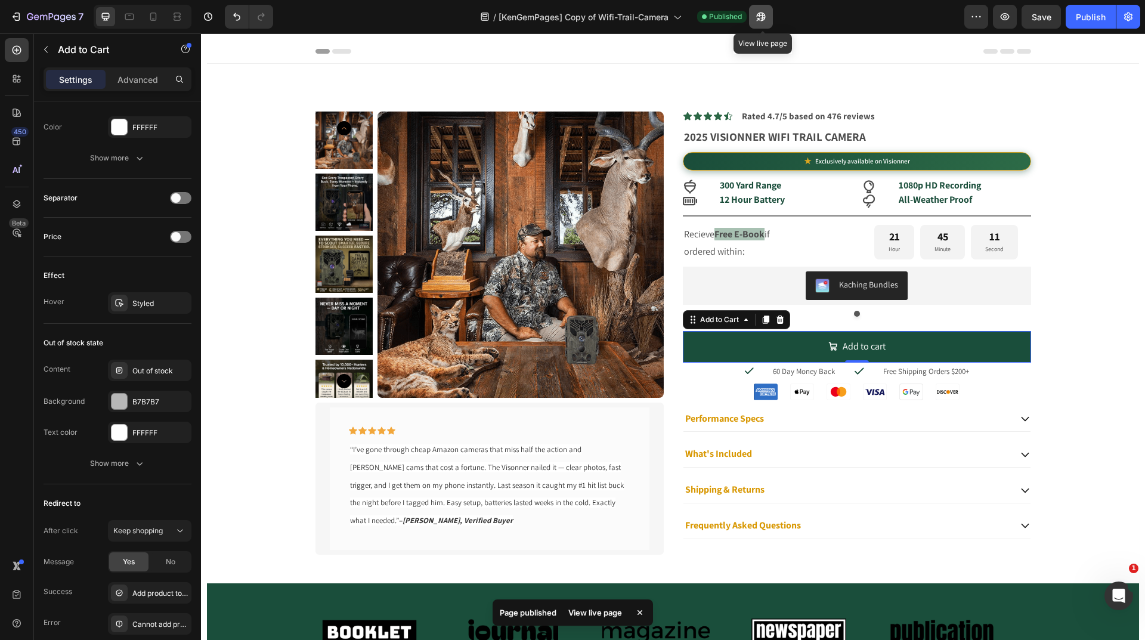
click at [765, 16] on icon "button" at bounding box center [761, 17] width 12 height 12
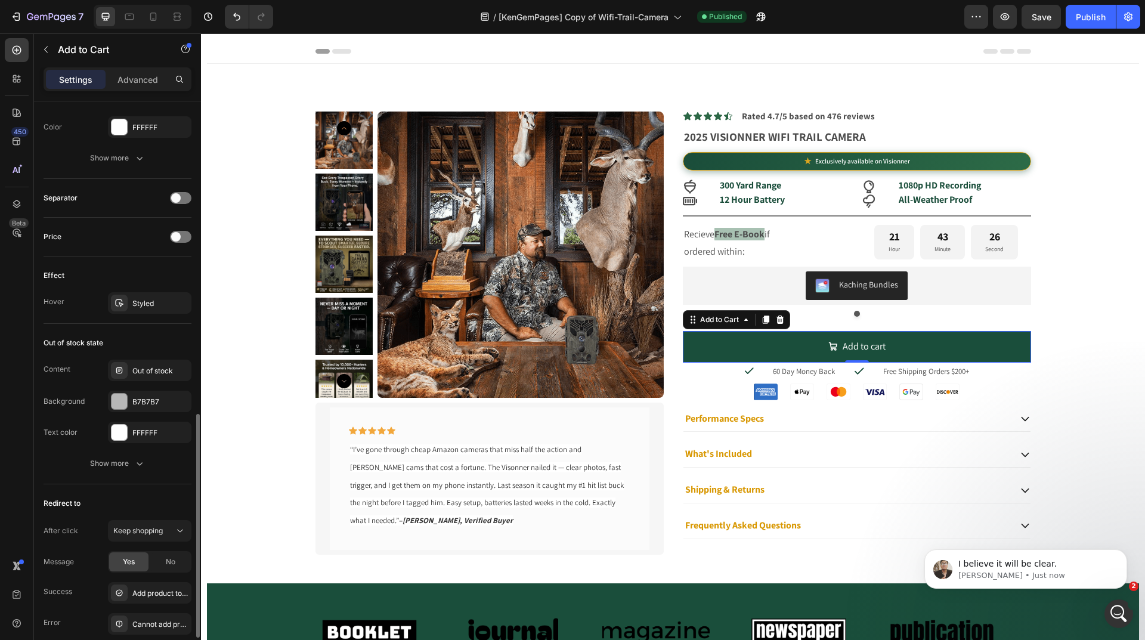
scroll to position [892, 0]
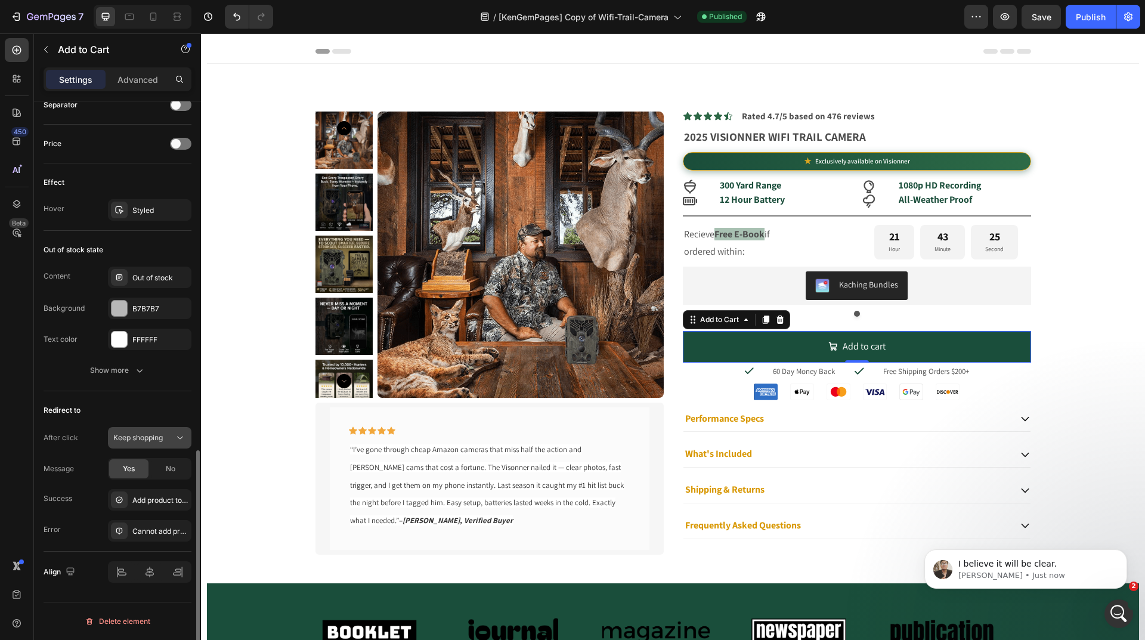
click at [163, 438] on span "Keep shopping" at bounding box center [137, 437] width 49 height 9
click at [147, 511] on p "Open cart" at bounding box center [147, 512] width 68 height 11
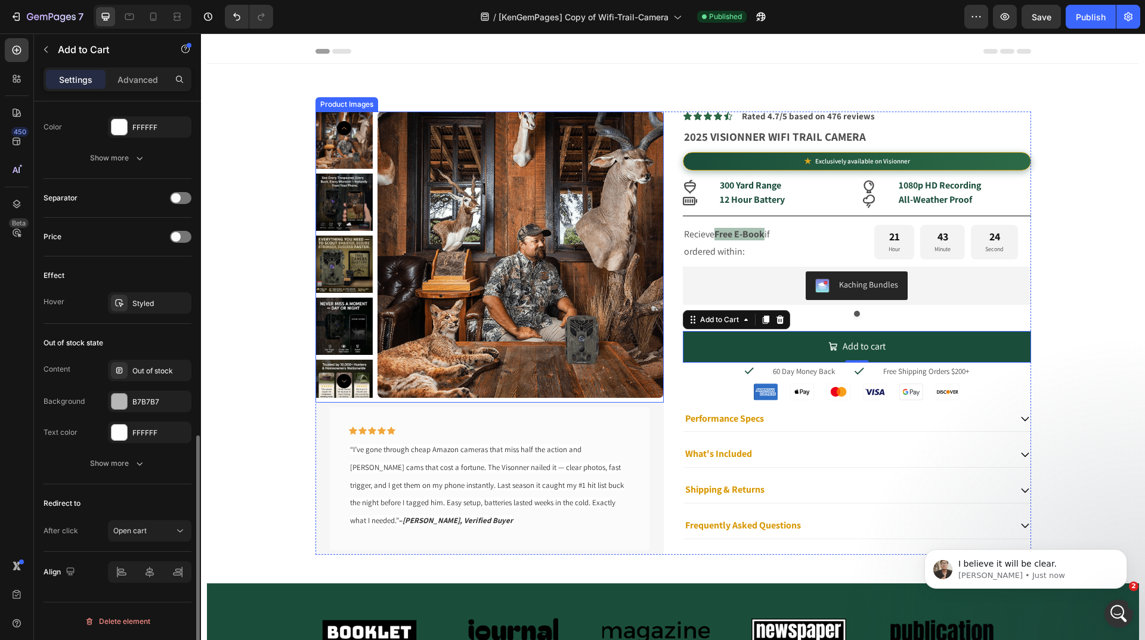
scroll to position [799, 0]
click at [1098, 15] on div "Publish" at bounding box center [1090, 17] width 30 height 13
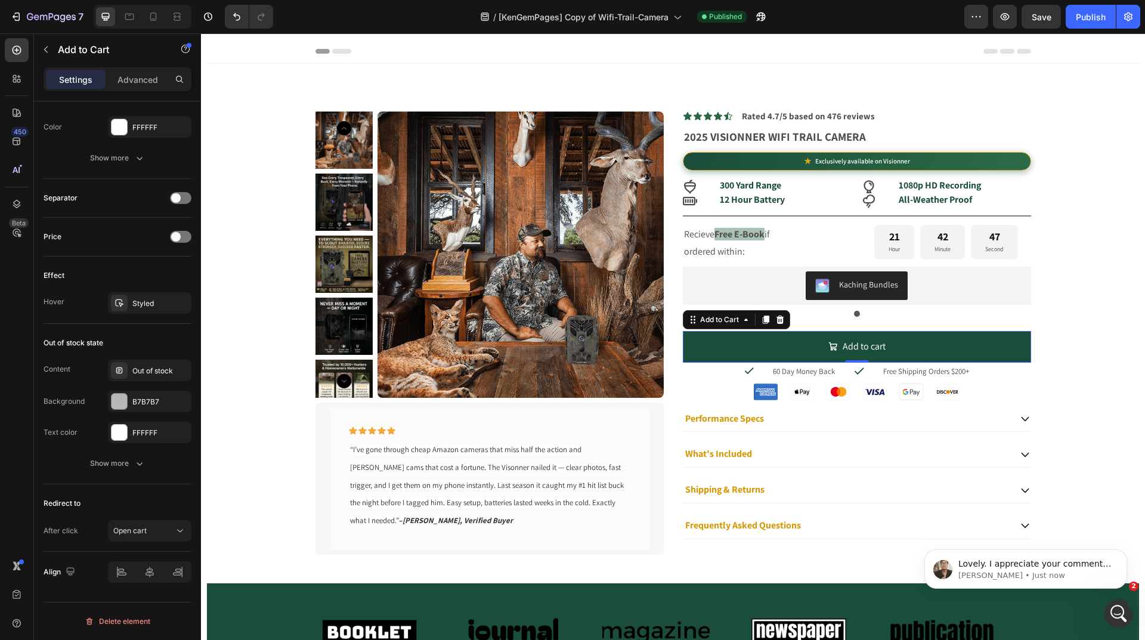
scroll to position [0, 0]
